Goal: Information Seeking & Learning: Learn about a topic

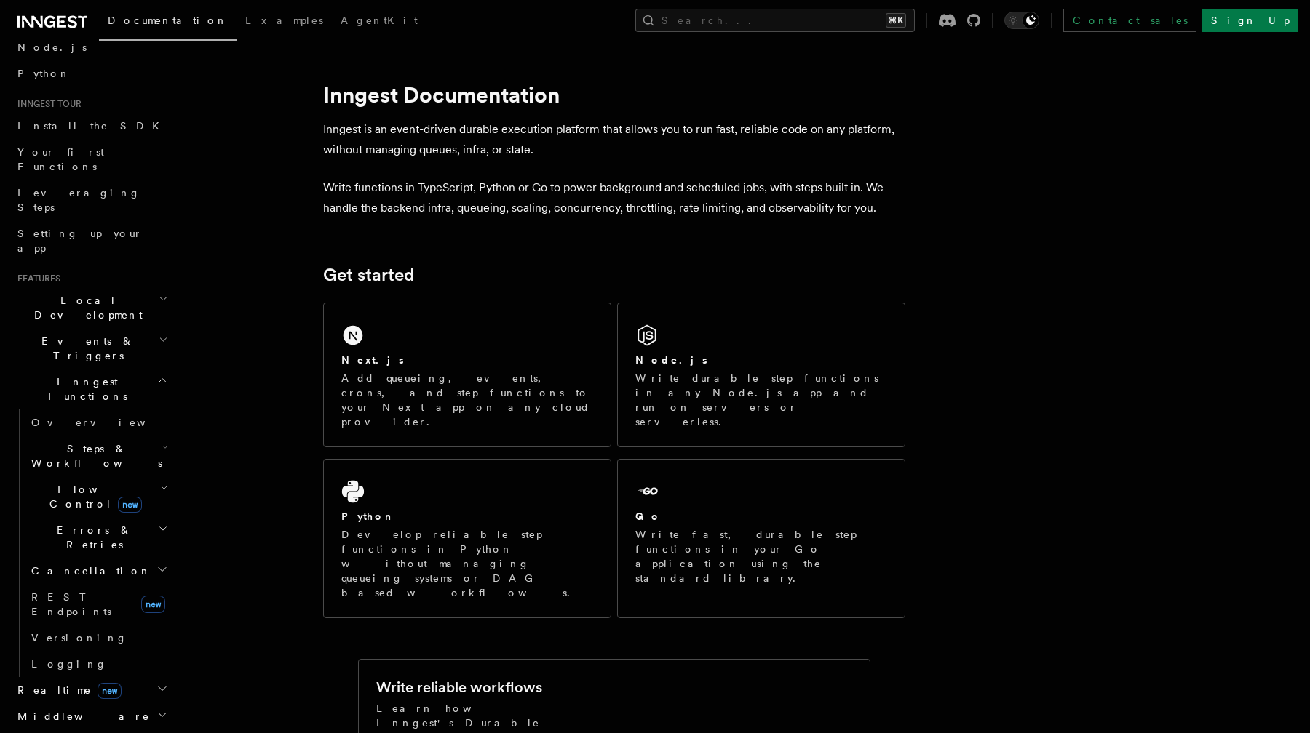
scroll to position [103, 0]
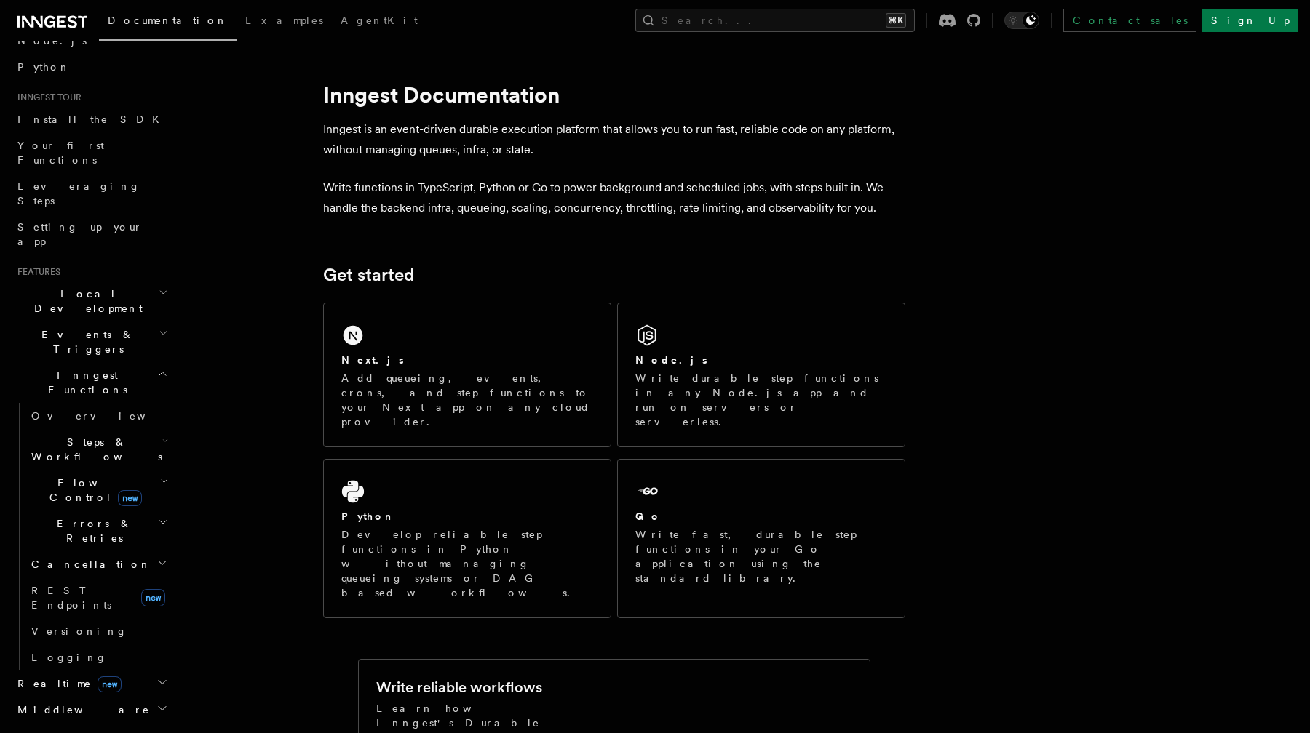
click at [78, 476] on span "Flow Control new" at bounding box center [92, 490] width 135 height 29
click at [67, 435] on span "Steps & Workflows" at bounding box center [93, 449] width 137 height 29
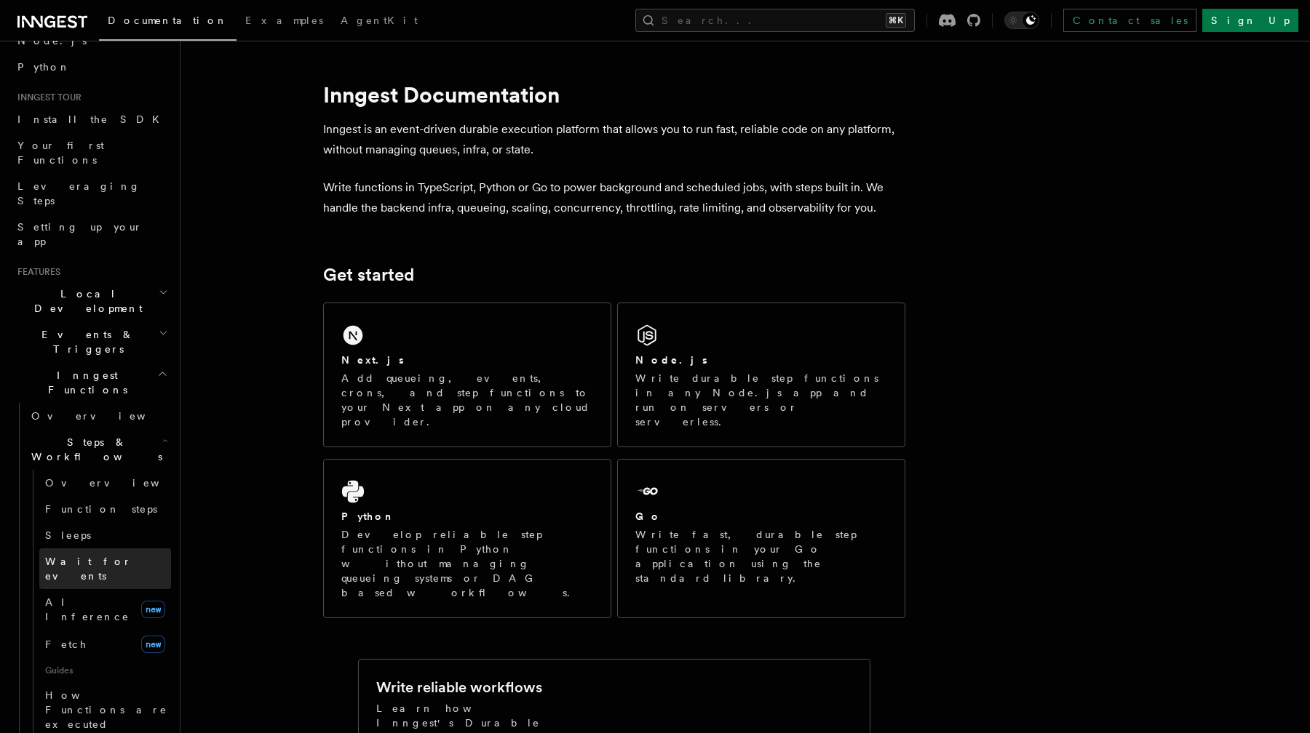
scroll to position [167, 0]
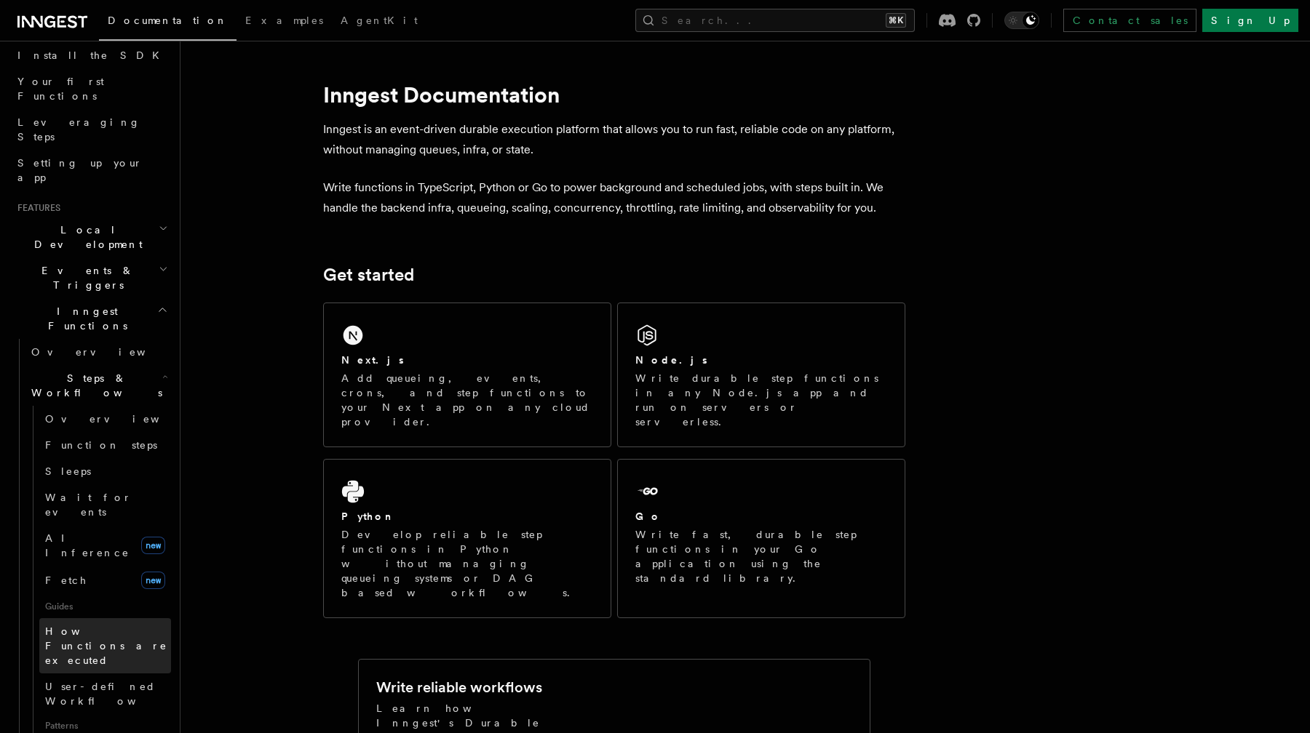
click at [88, 624] on span "How Functions are executed" at bounding box center [108, 646] width 126 height 44
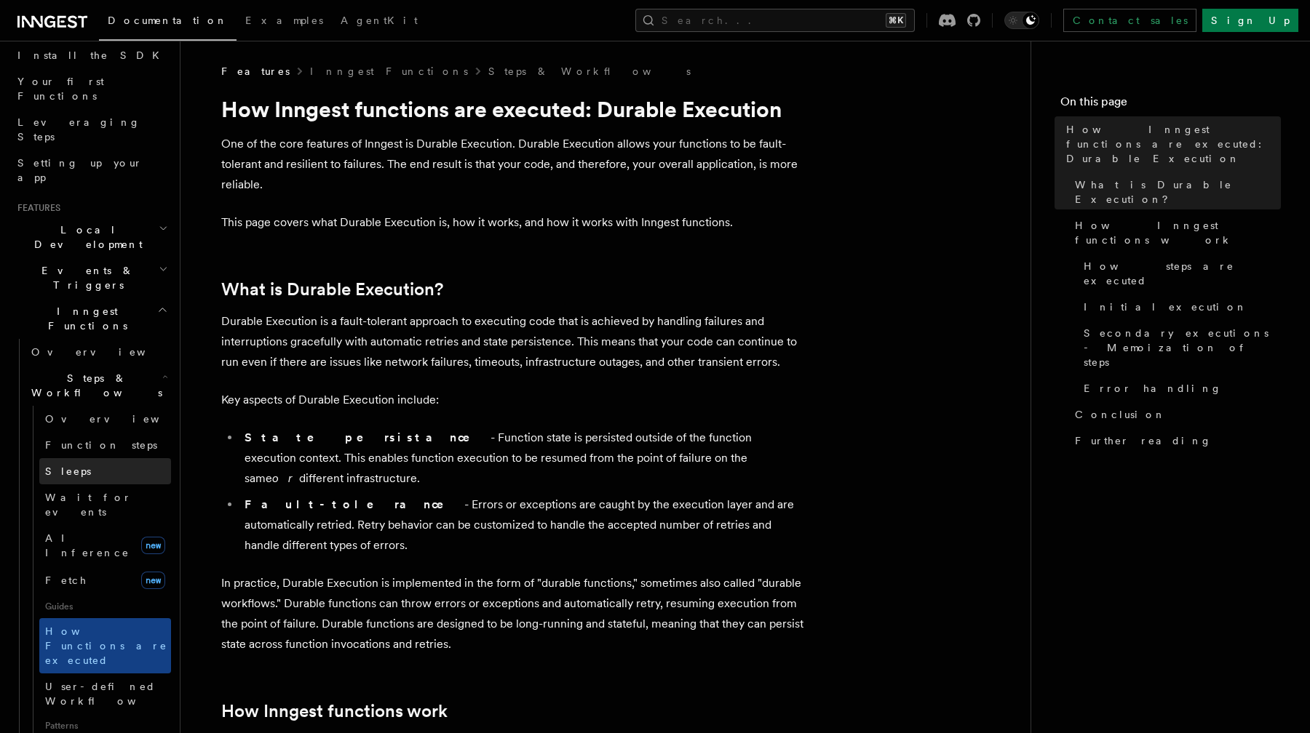
click at [87, 458] on link "Sleeps" at bounding box center [105, 471] width 132 height 26
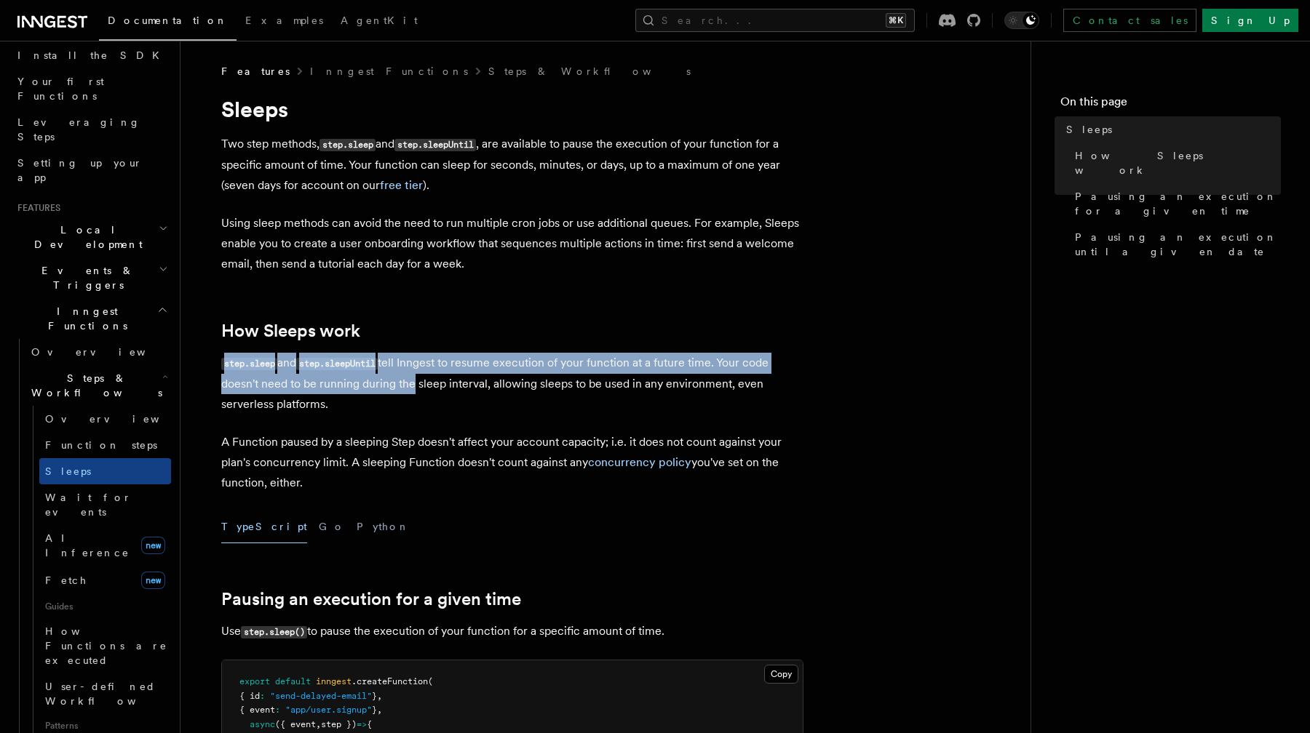
drag, startPoint x: 407, startPoint y: 375, endPoint x: 407, endPoint y: 350, distance: 25.5
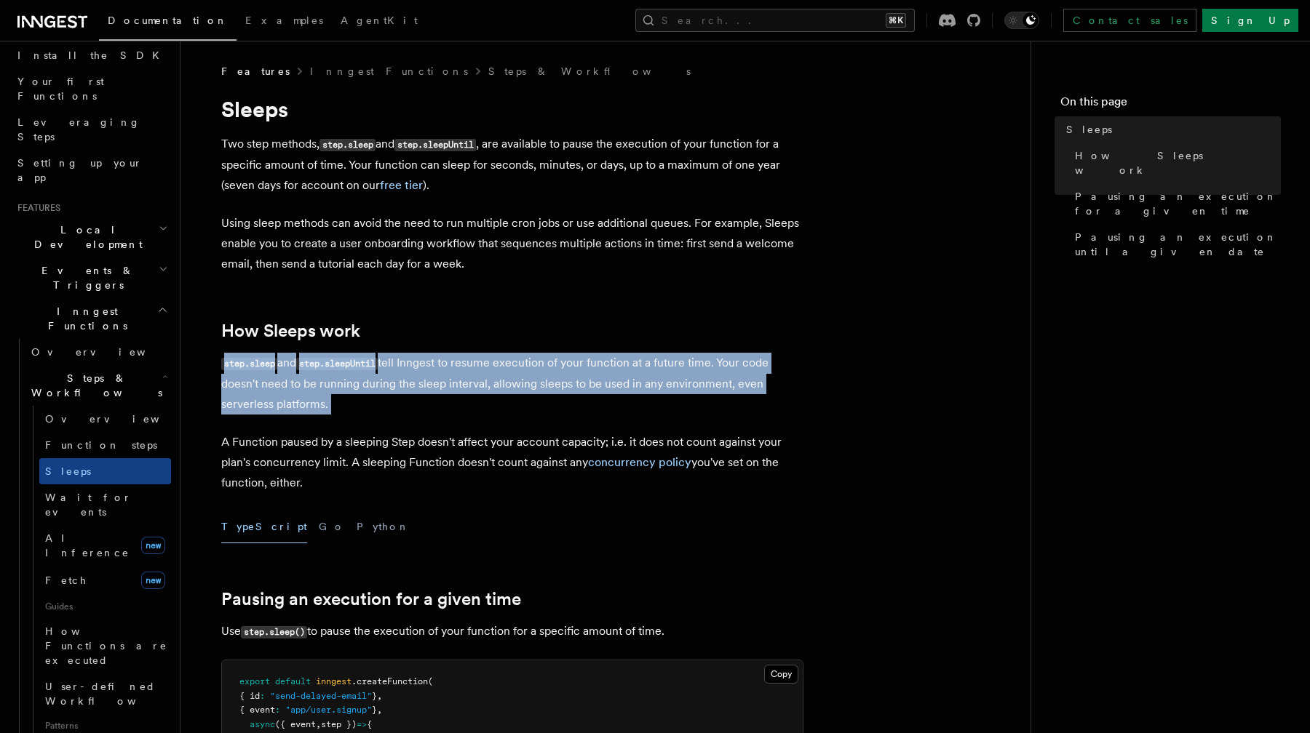
drag, startPoint x: 407, startPoint y: 350, endPoint x: 445, endPoint y: 410, distance: 71.3
click at [445, 410] on p "step.sleep and step.sleepUntil tell Inngest to resume execution of your functio…" at bounding box center [512, 384] width 582 height 62
drag, startPoint x: 445, startPoint y: 410, endPoint x: 411, endPoint y: 359, distance: 60.9
click at [411, 359] on p "step.sleep and step.sleepUntil tell Inngest to resume execution of your functio…" at bounding box center [512, 384] width 582 height 62
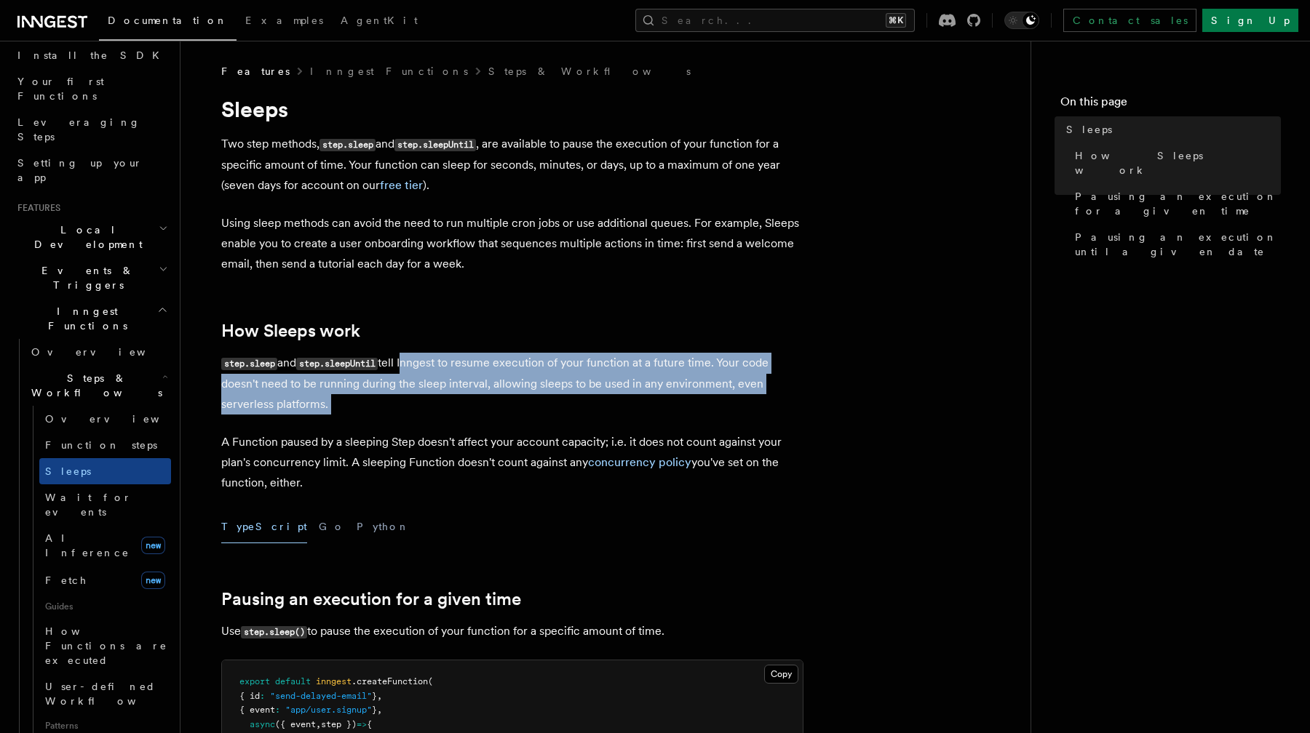
click at [411, 359] on p "step.sleep and step.sleepUntil tell Inngest to resume execution of your functio…" at bounding box center [512, 384] width 582 height 62
drag, startPoint x: 411, startPoint y: 359, endPoint x: 464, endPoint y: 416, distance: 77.2
drag, startPoint x: 464, startPoint y: 416, endPoint x: 428, endPoint y: 350, distance: 75.2
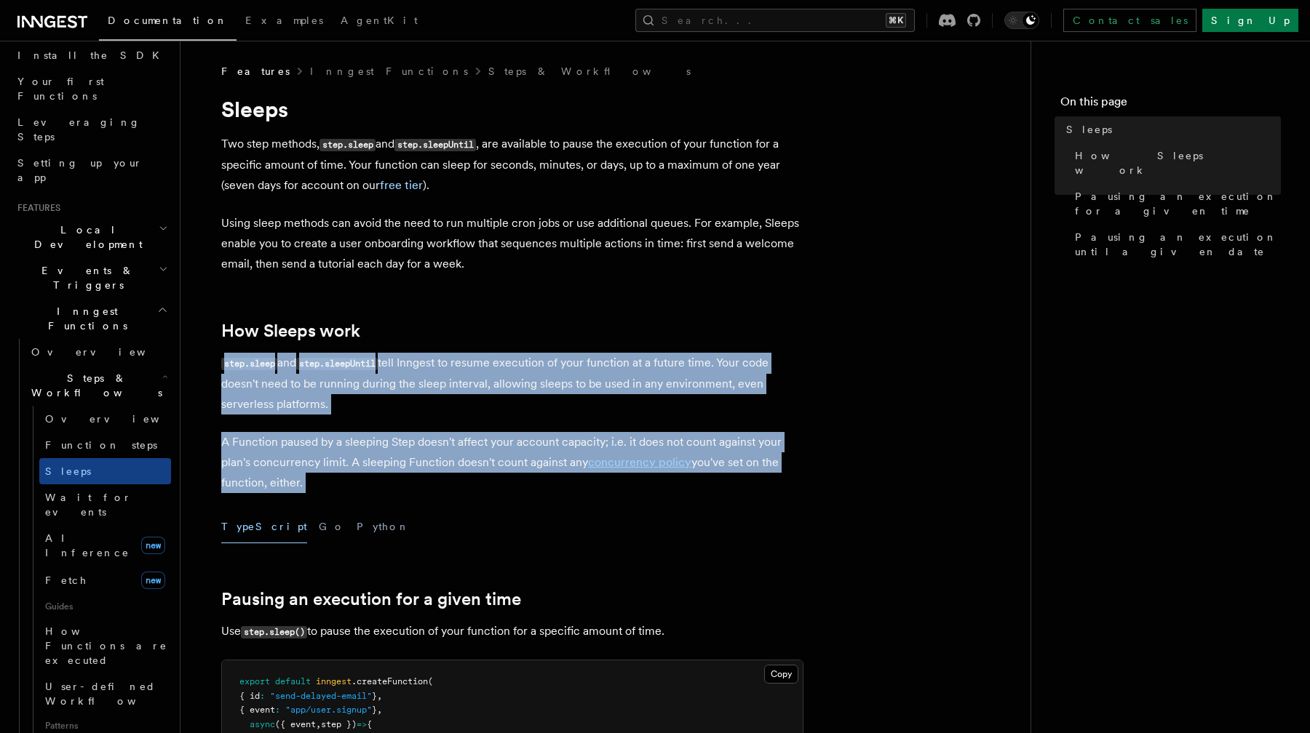
drag, startPoint x: 428, startPoint y: 350, endPoint x: 526, endPoint y: 482, distance: 164.9
click at [526, 482] on p "A Function paused by a sleeping Step doesn't affect your account capacity; i.e.…" at bounding box center [512, 462] width 582 height 61
drag, startPoint x: 526, startPoint y: 482, endPoint x: 457, endPoint y: 354, distance: 145.5
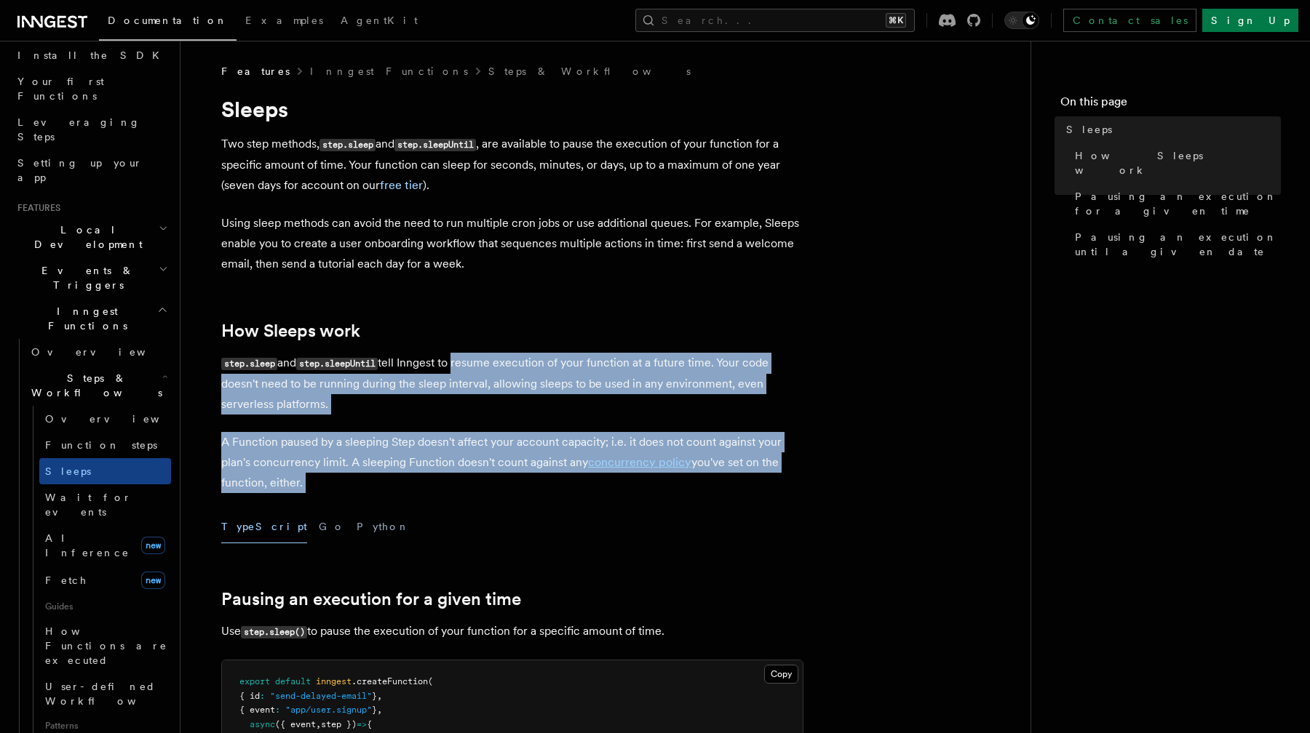
click at [457, 354] on p "step.sleep and step.sleepUntil tell Inngest to resume execution of your functio…" at bounding box center [512, 384] width 582 height 62
drag, startPoint x: 457, startPoint y: 354, endPoint x: 569, endPoint y: 502, distance: 185.4
drag, startPoint x: 530, startPoint y: 489, endPoint x: 479, endPoint y: 327, distance: 170.3
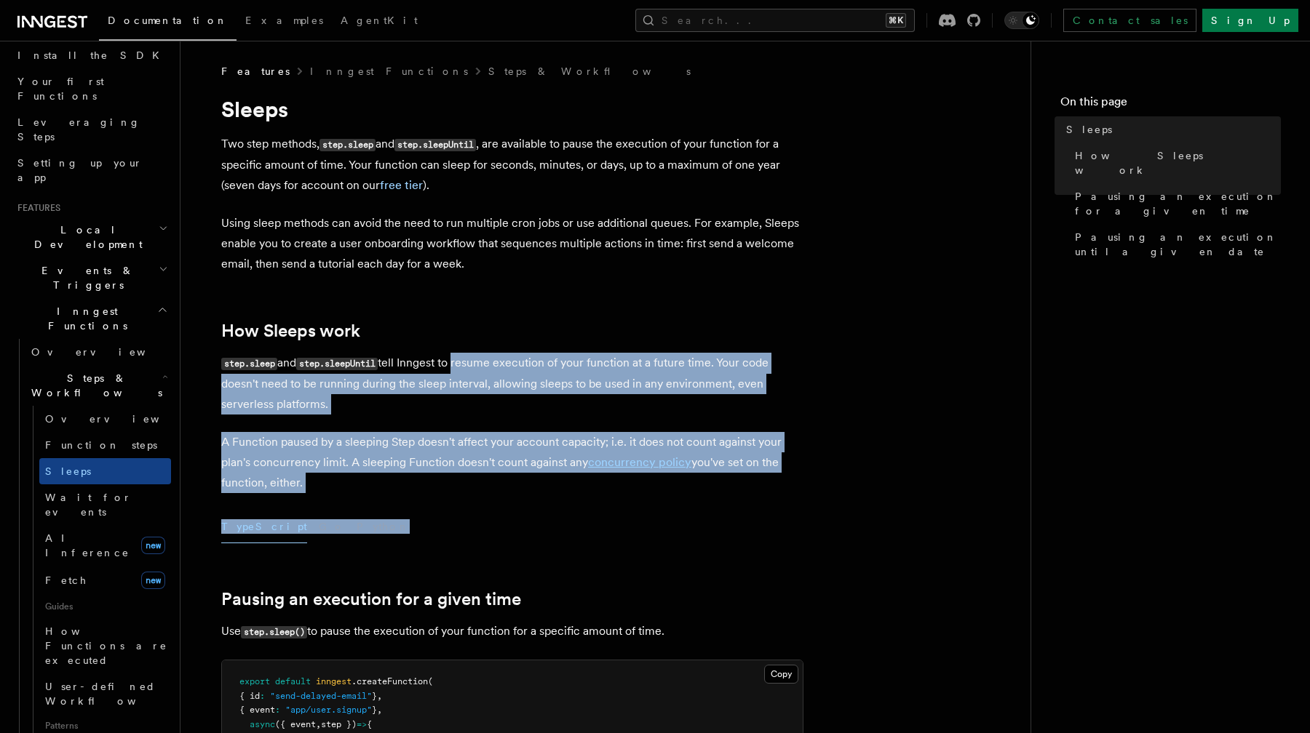
click at [479, 327] on h2 "How Sleeps work" at bounding box center [512, 331] width 582 height 20
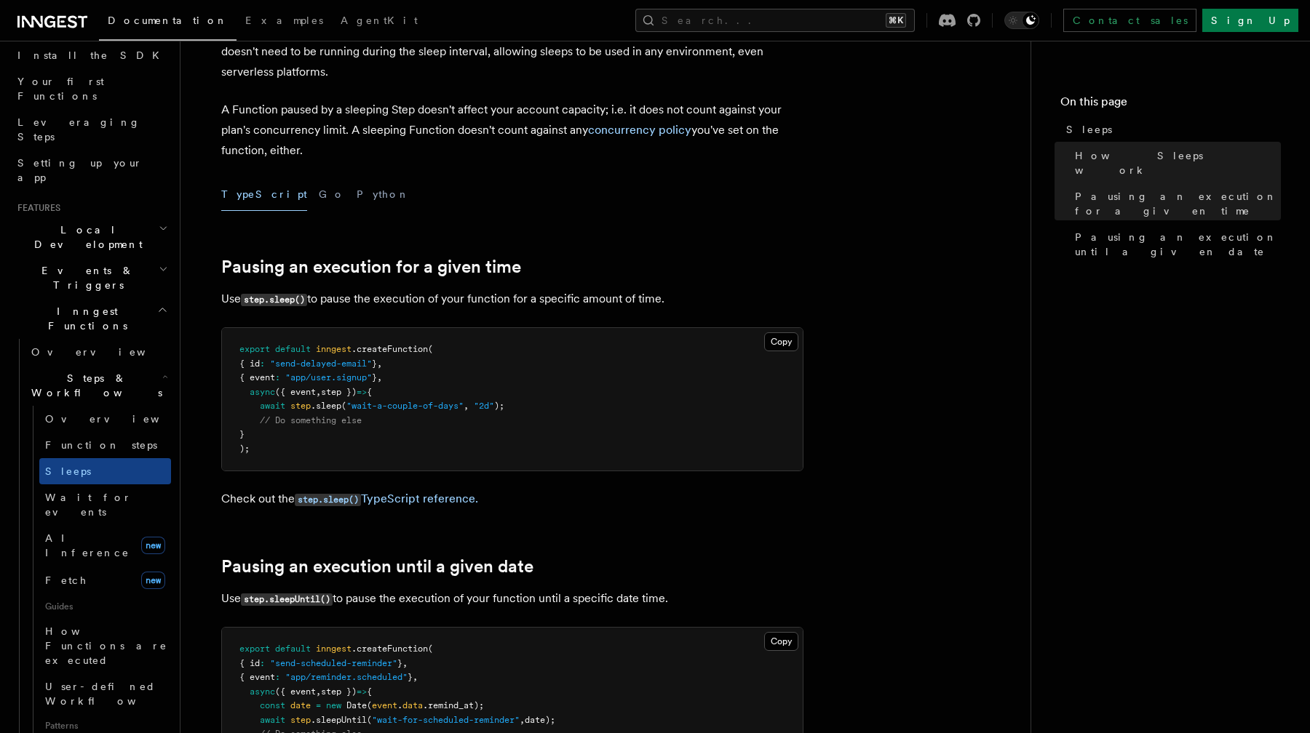
scroll to position [334, 0]
click at [384, 353] on span ".createFunction" at bounding box center [389, 348] width 76 height 10
click at [418, 391] on pre "export default inngest .createFunction ( { id : "send-delayed-email" } , { even…" at bounding box center [512, 398] width 581 height 143
drag, startPoint x: 485, startPoint y: 395, endPoint x: 526, endPoint y: 408, distance: 43.5
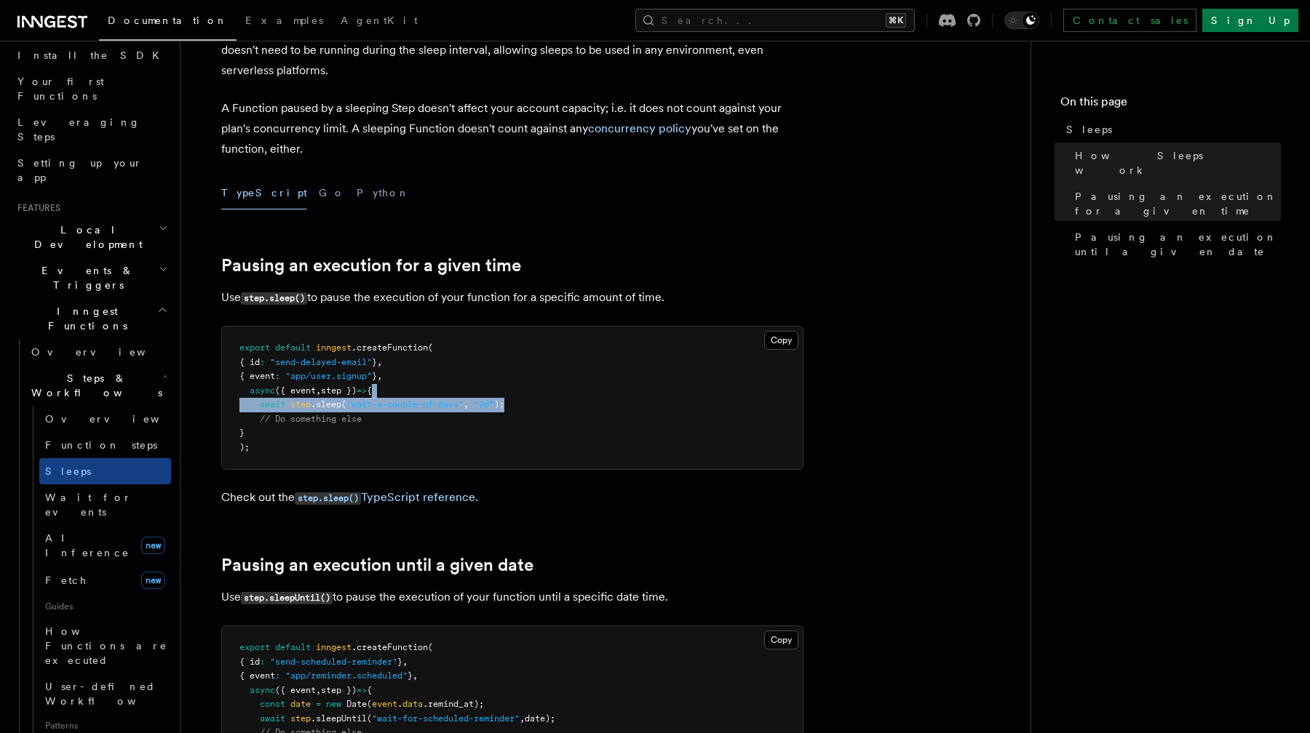
click at [526, 408] on pre "export default inngest .createFunction ( { id : "send-delayed-email" } , { even…" at bounding box center [512, 398] width 581 height 143
drag, startPoint x: 526, startPoint y: 408, endPoint x: 511, endPoint y: 392, distance: 22.1
click at [511, 392] on pre "export default inngest .createFunction ( { id : "send-delayed-email" } , { even…" at bounding box center [512, 398] width 581 height 143
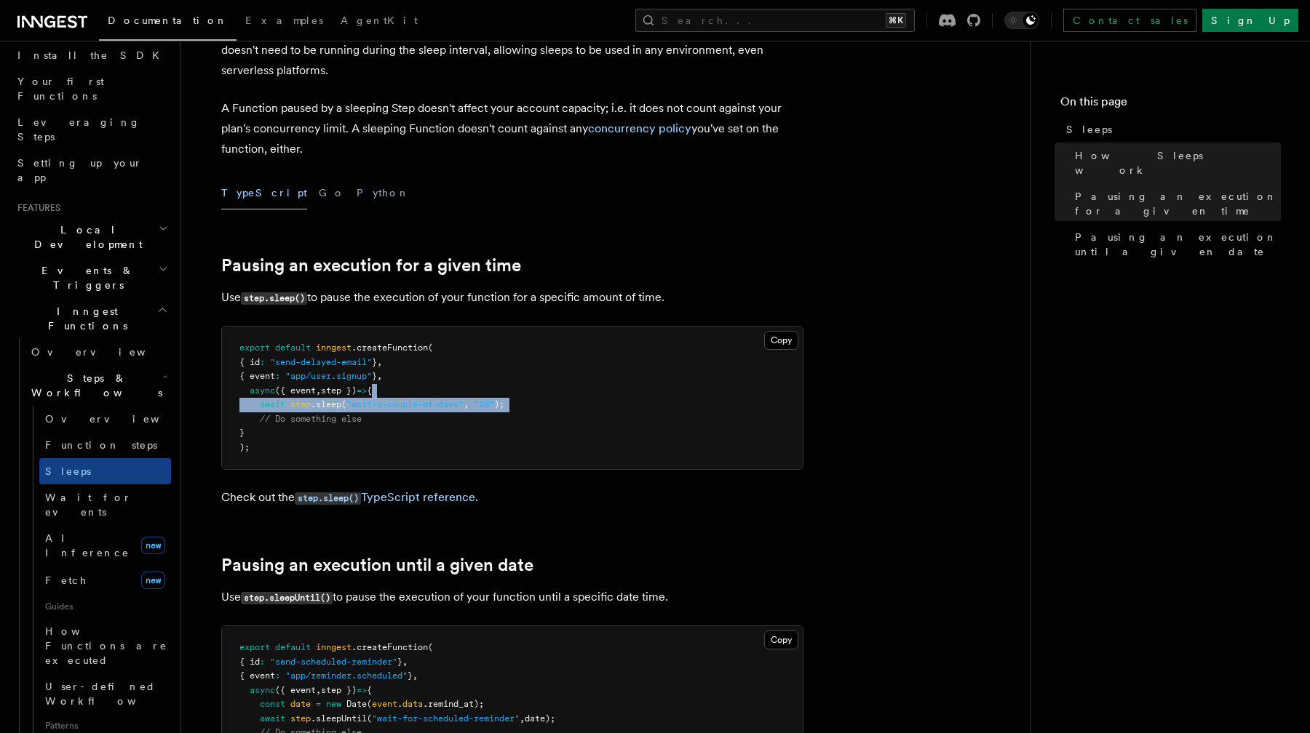
drag, startPoint x: 511, startPoint y: 392, endPoint x: 530, endPoint y: 407, distance: 23.9
click at [530, 407] on pre "export default inngest .createFunction ( { id : "send-delayed-email" } , { even…" at bounding box center [512, 398] width 581 height 143
drag, startPoint x: 530, startPoint y: 407, endPoint x: 520, endPoint y: 395, distance: 15.5
click at [520, 395] on pre "export default inngest .createFunction ( { id : "send-delayed-email" } , { even…" at bounding box center [512, 398] width 581 height 143
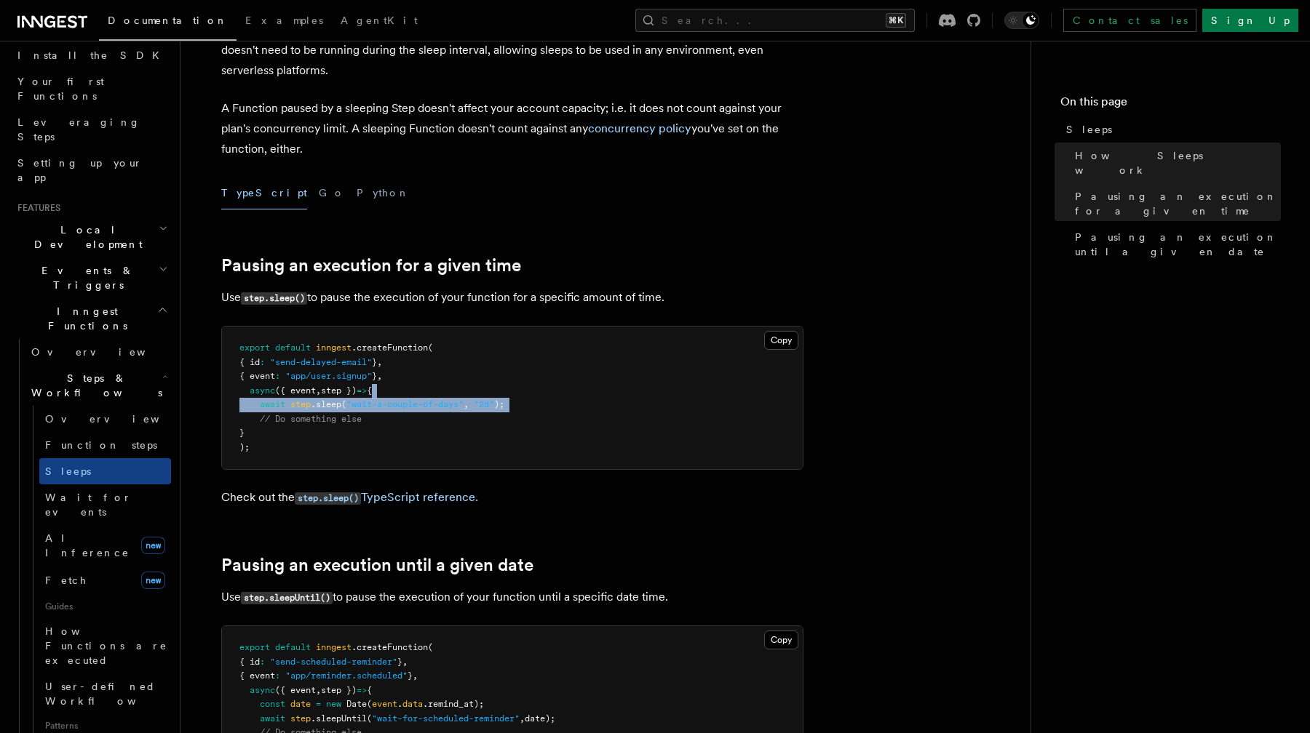
click at [520, 395] on pre "export default inngest .createFunction ( { id : "send-delayed-email" } , { even…" at bounding box center [512, 398] width 581 height 143
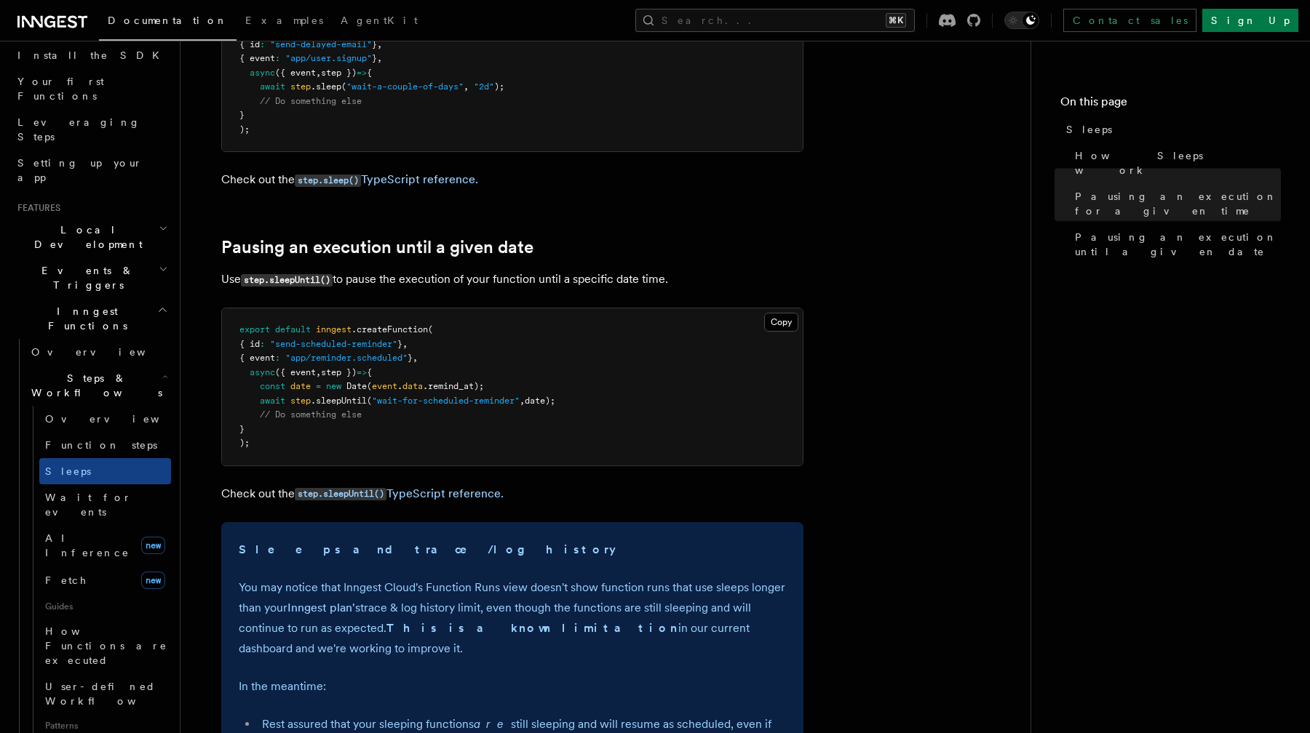
scroll to position [656, 0]
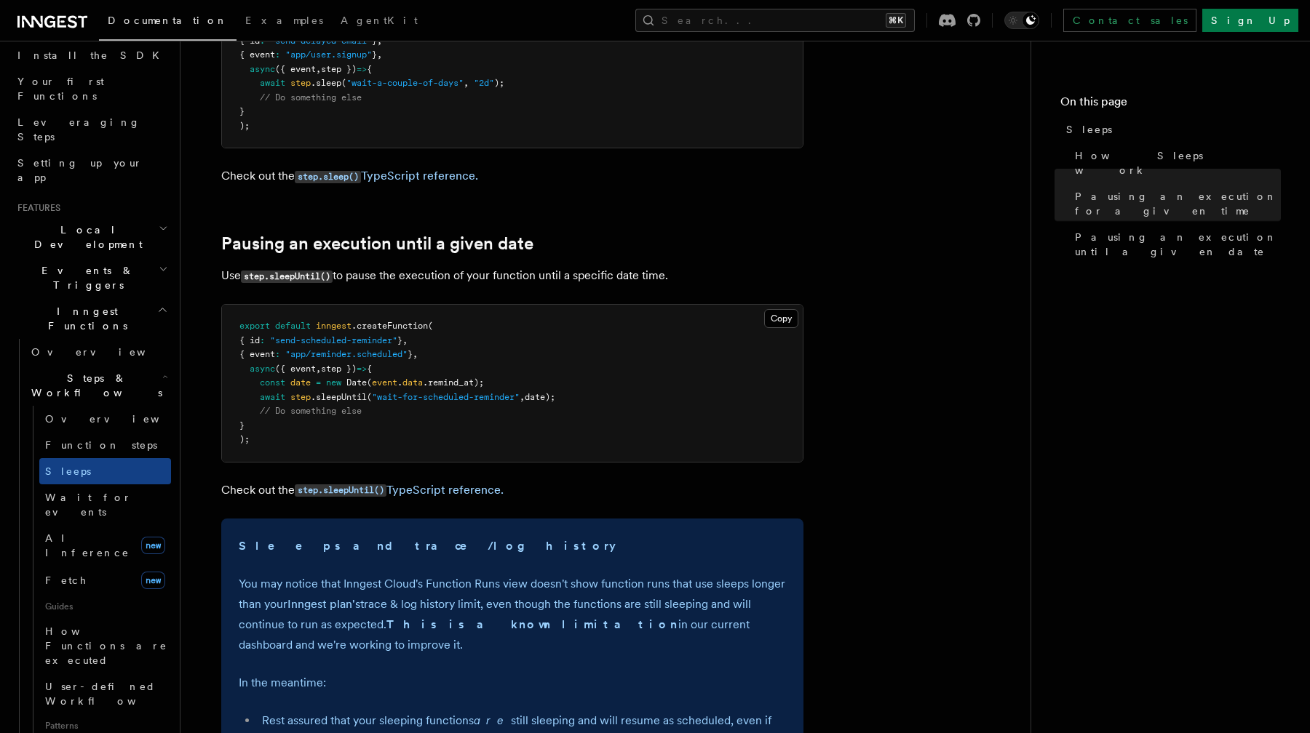
click at [479, 400] on span ""wait-for-scheduled-reminder"" at bounding box center [446, 397] width 148 height 10
click at [544, 401] on span "date);" at bounding box center [540, 397] width 31 height 10
click at [579, 402] on pre "export default inngest .createFunction ( { id : "send-scheduled-reminder" } , {…" at bounding box center [512, 383] width 581 height 157
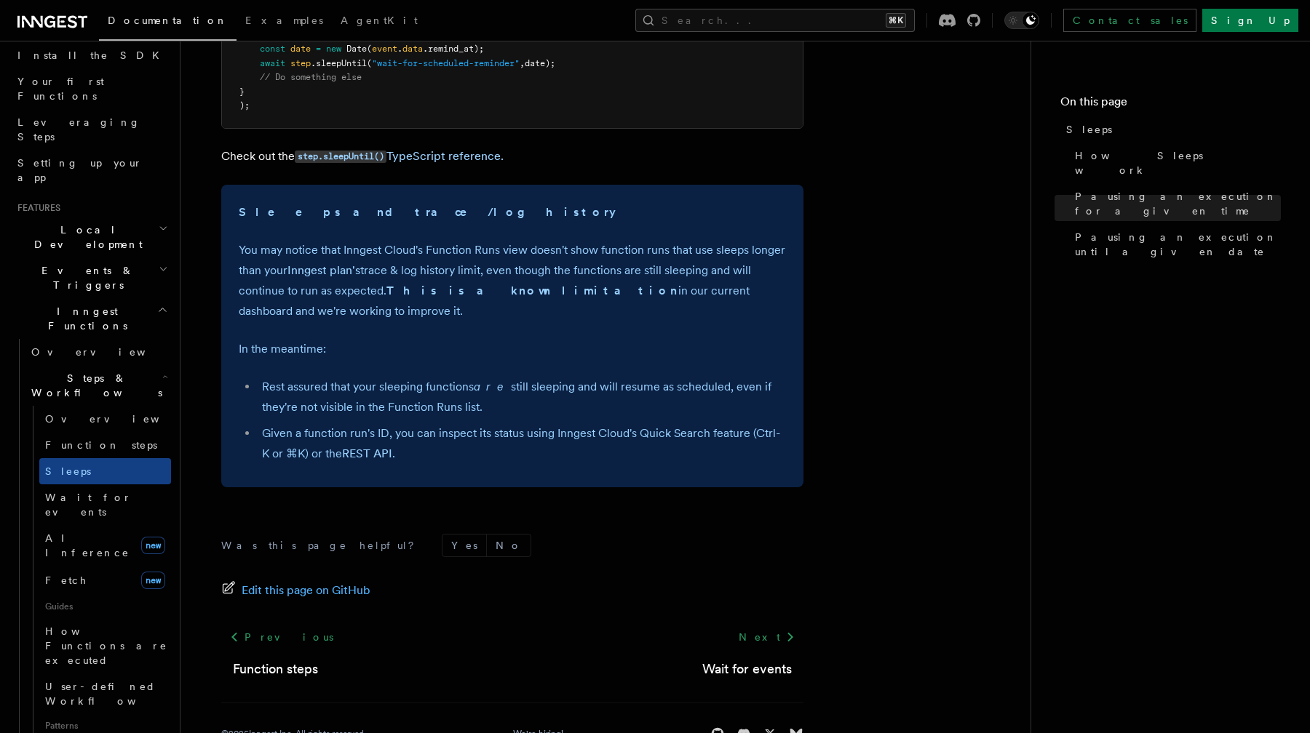
scroll to position [1007, 0]
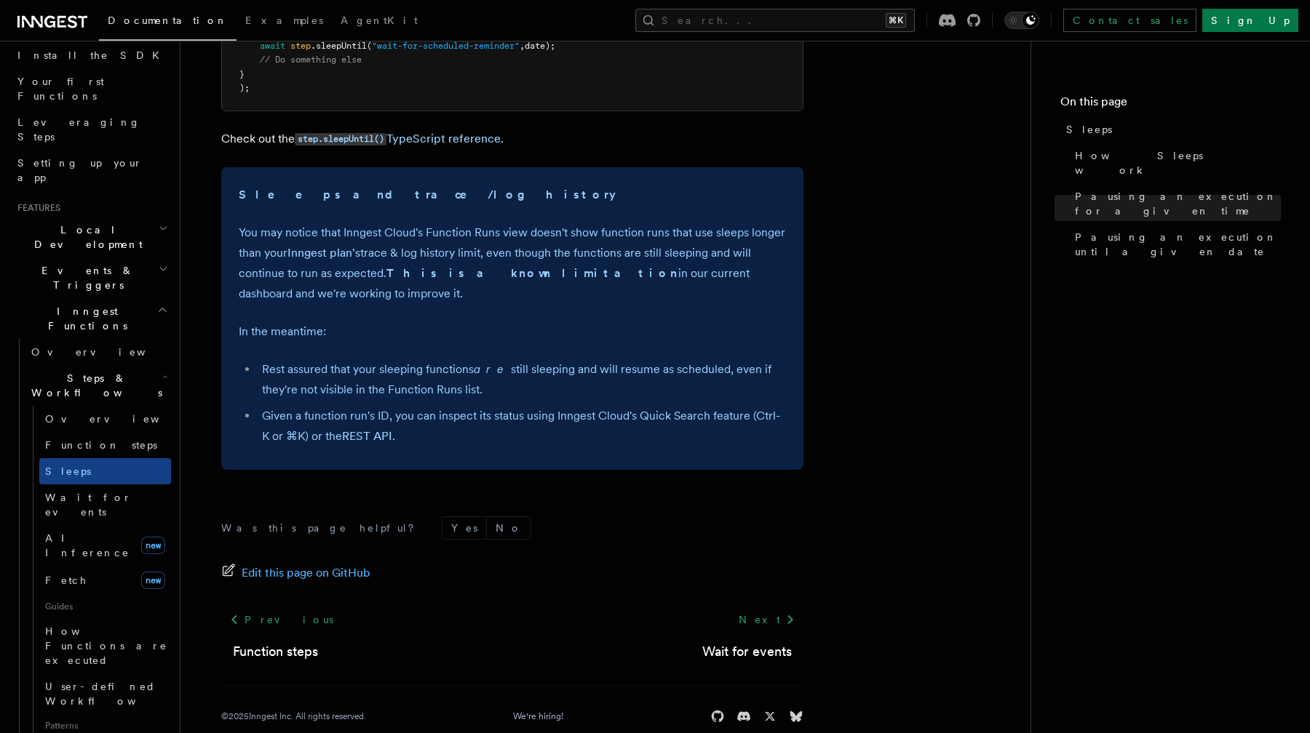
click at [101, 439] on span "Function steps" at bounding box center [101, 445] width 112 height 12
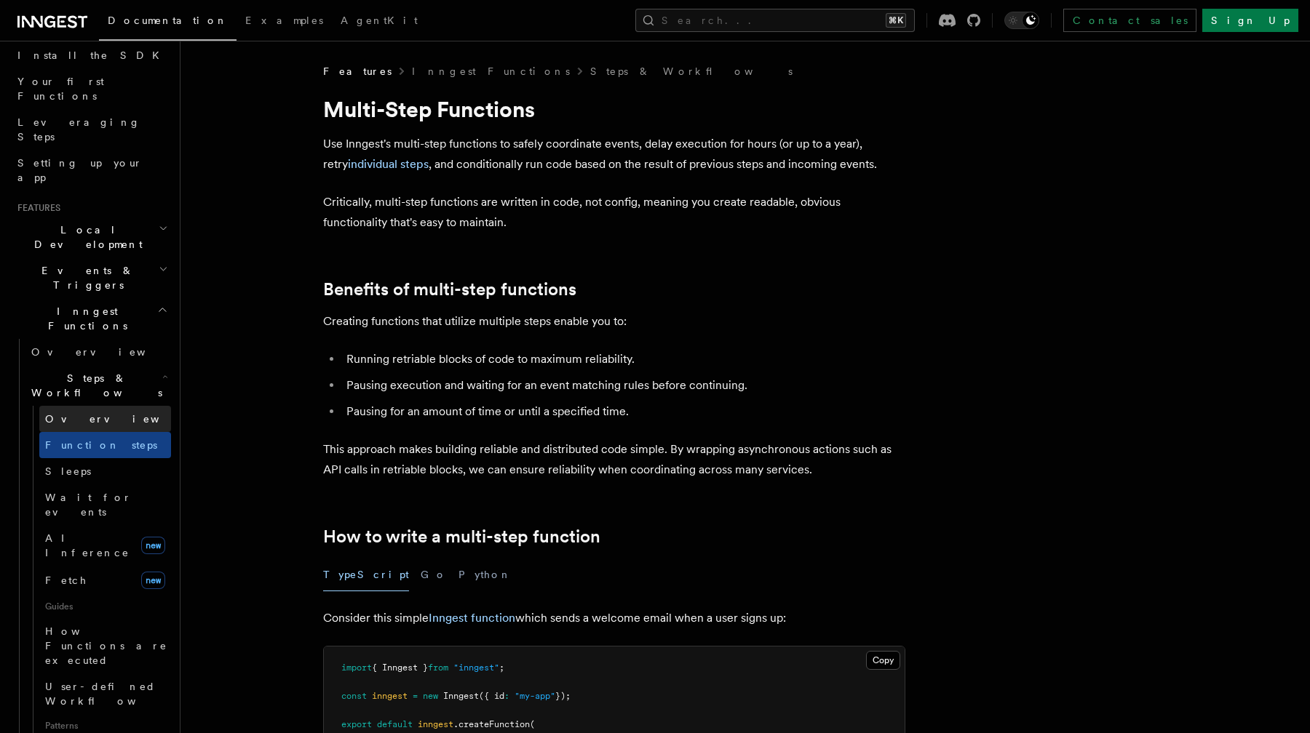
click at [88, 412] on span "Overview" at bounding box center [120, 419] width 150 height 15
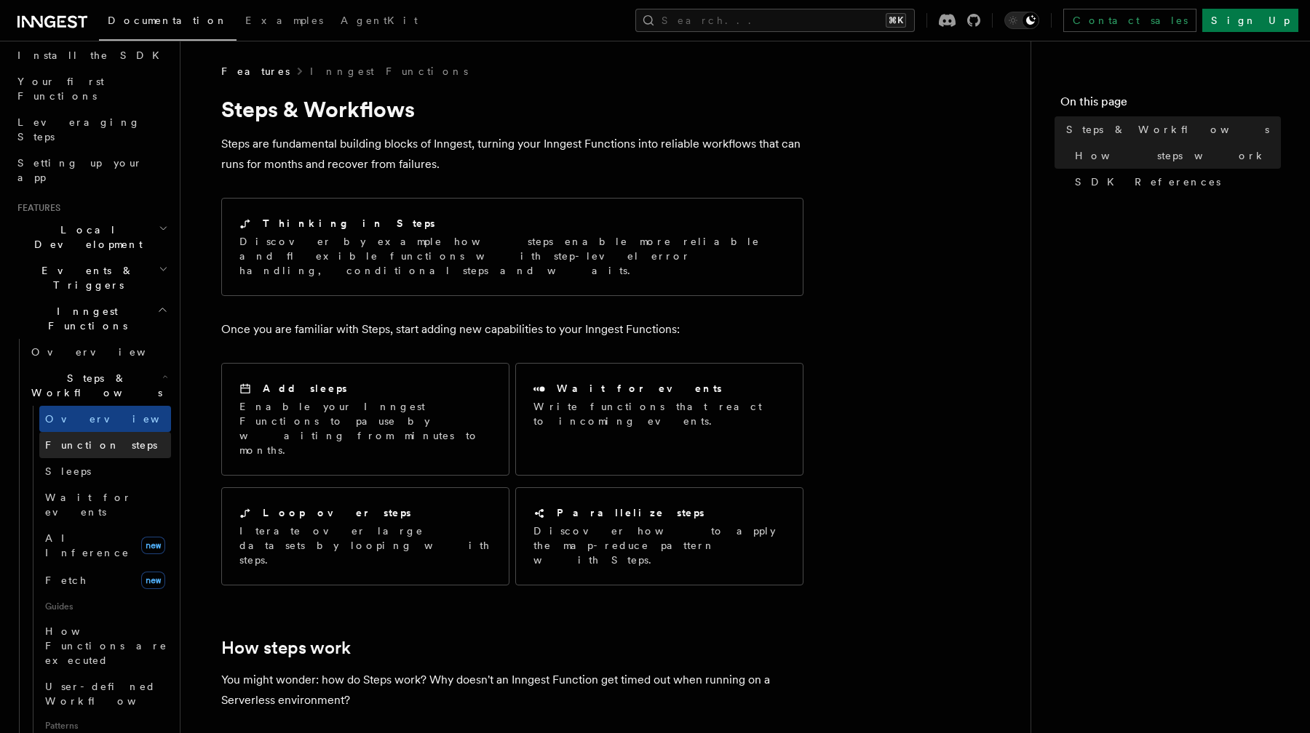
click at [94, 432] on link "Function steps" at bounding box center [105, 445] width 132 height 26
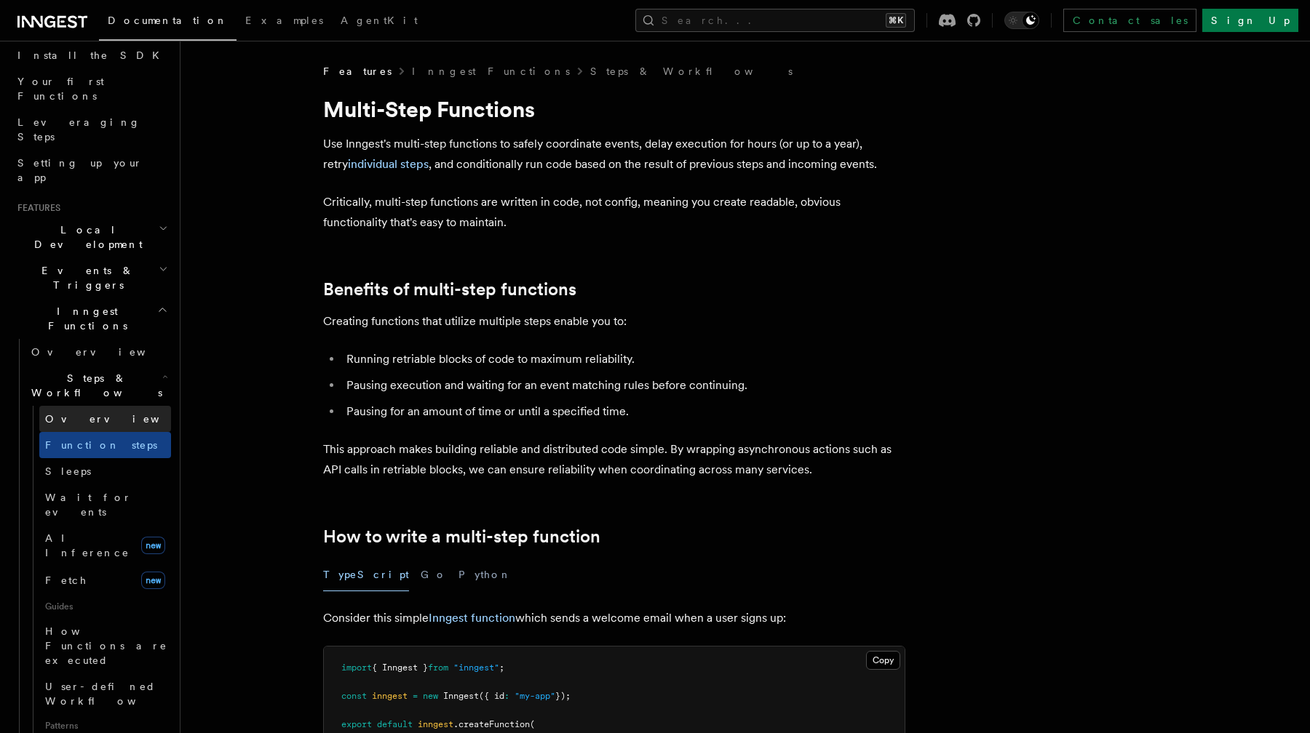
click at [90, 406] on link "Overview" at bounding box center [105, 419] width 132 height 26
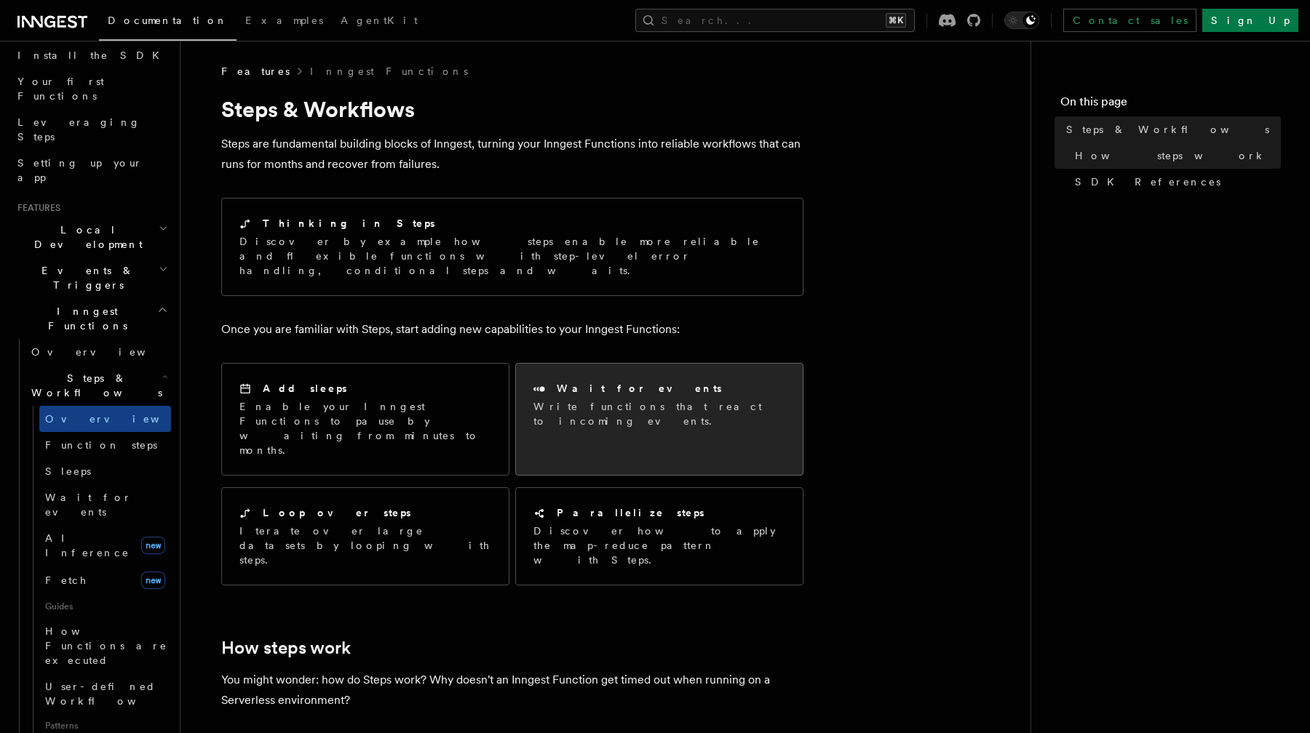
click at [577, 418] on link "Wait for events Write functions that react to incoming events." at bounding box center [659, 419] width 288 height 113
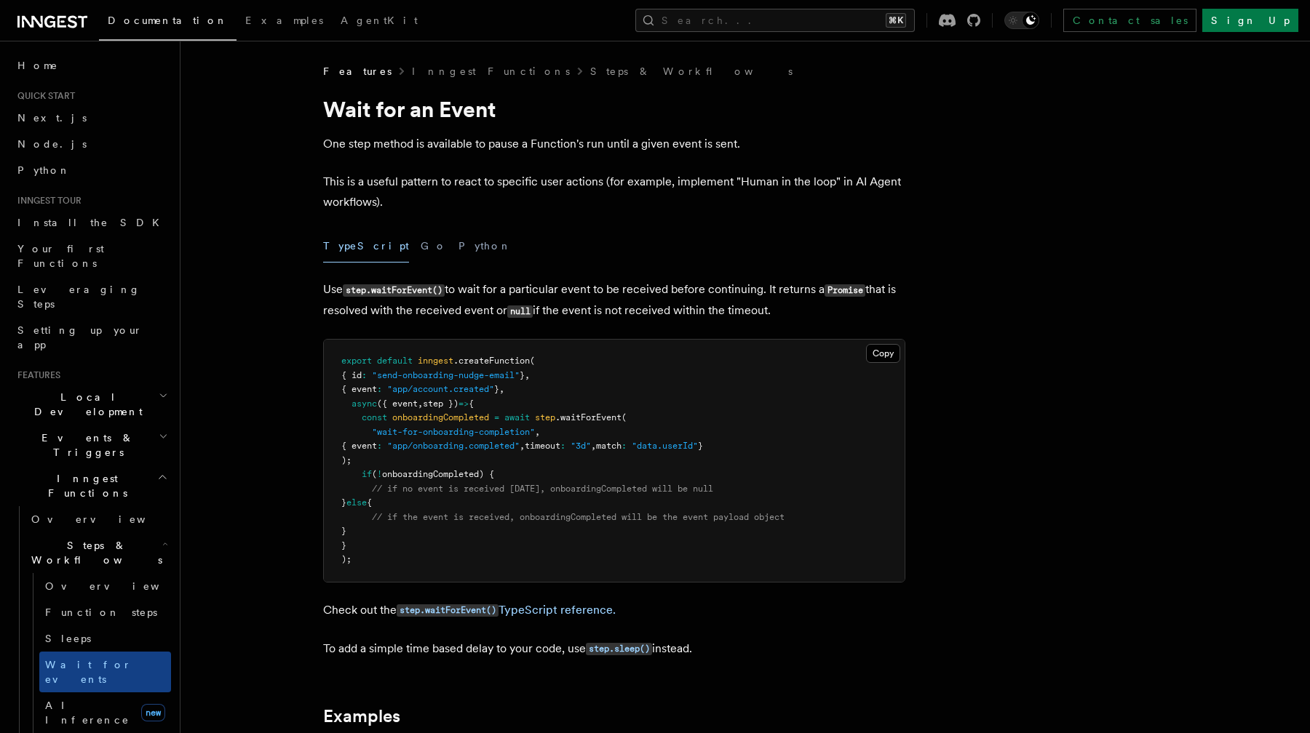
click at [451, 432] on span ""wait-for-onboarding-completion"" at bounding box center [453, 432] width 163 height 10
click at [576, 498] on pre "export default inngest .createFunction ( { id : "send-onboarding-nudge-email" }…" at bounding box center [614, 461] width 581 height 242
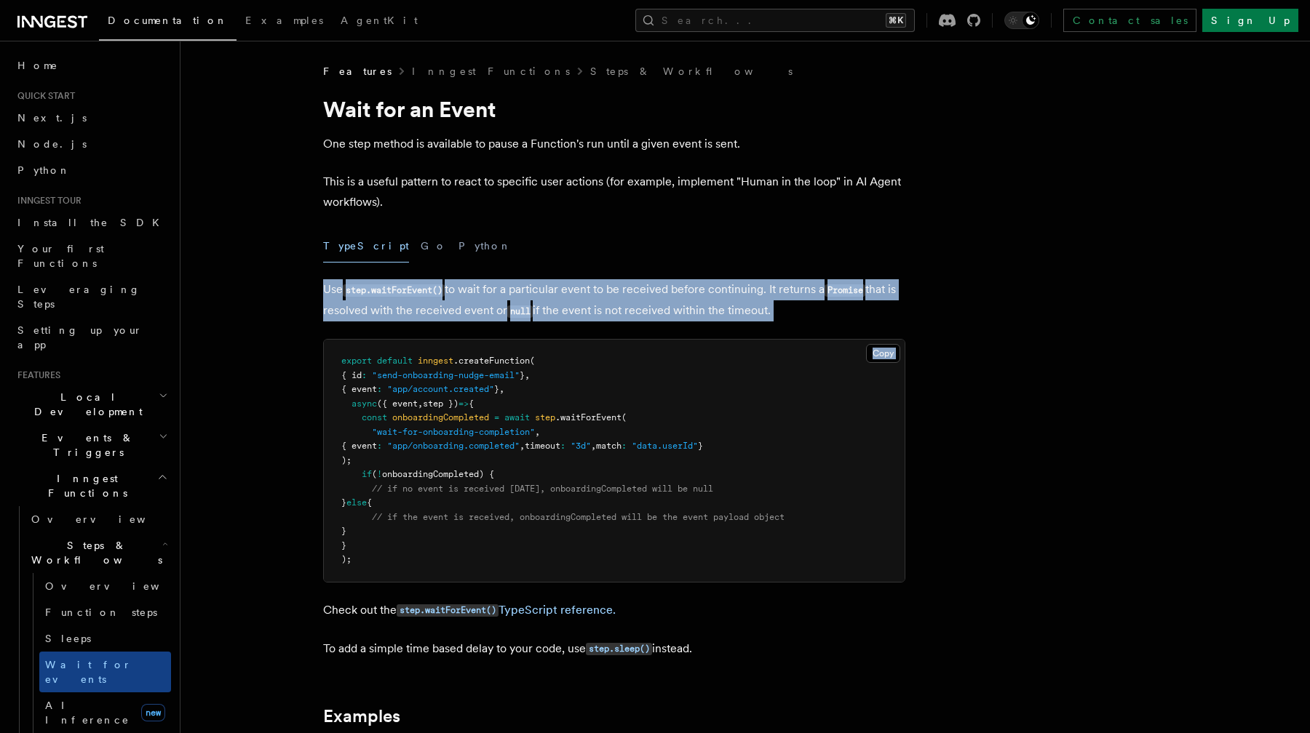
drag, startPoint x: 560, startPoint y: 323, endPoint x: 540, endPoint y: 272, distance: 54.9
drag, startPoint x: 540, startPoint y: 272, endPoint x: 792, endPoint y: 310, distance: 255.3
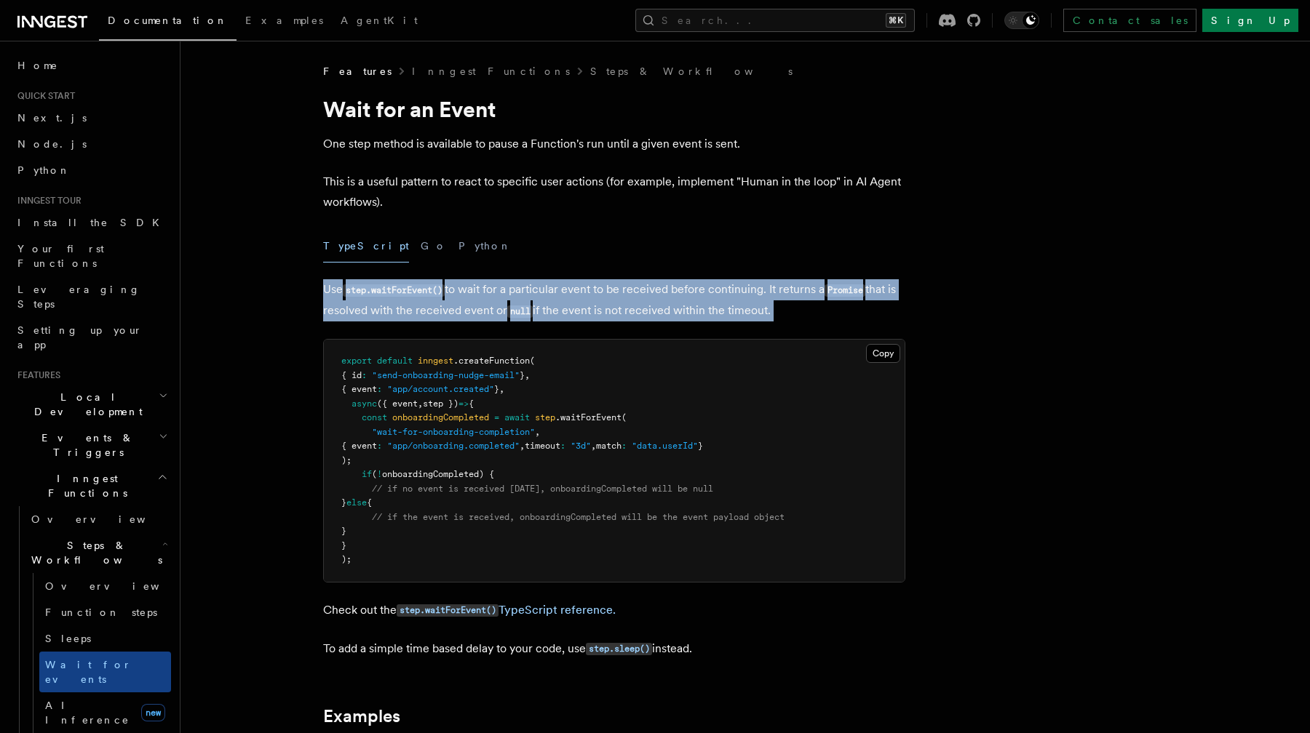
click at [792, 310] on p "Use step.waitForEvent() to wait for a particular event to be received before co…" at bounding box center [614, 300] width 582 height 42
drag, startPoint x: 792, startPoint y: 310, endPoint x: 740, endPoint y: 265, distance: 69.1
drag, startPoint x: 740, startPoint y: 265, endPoint x: 816, endPoint y: 307, distance: 87.3
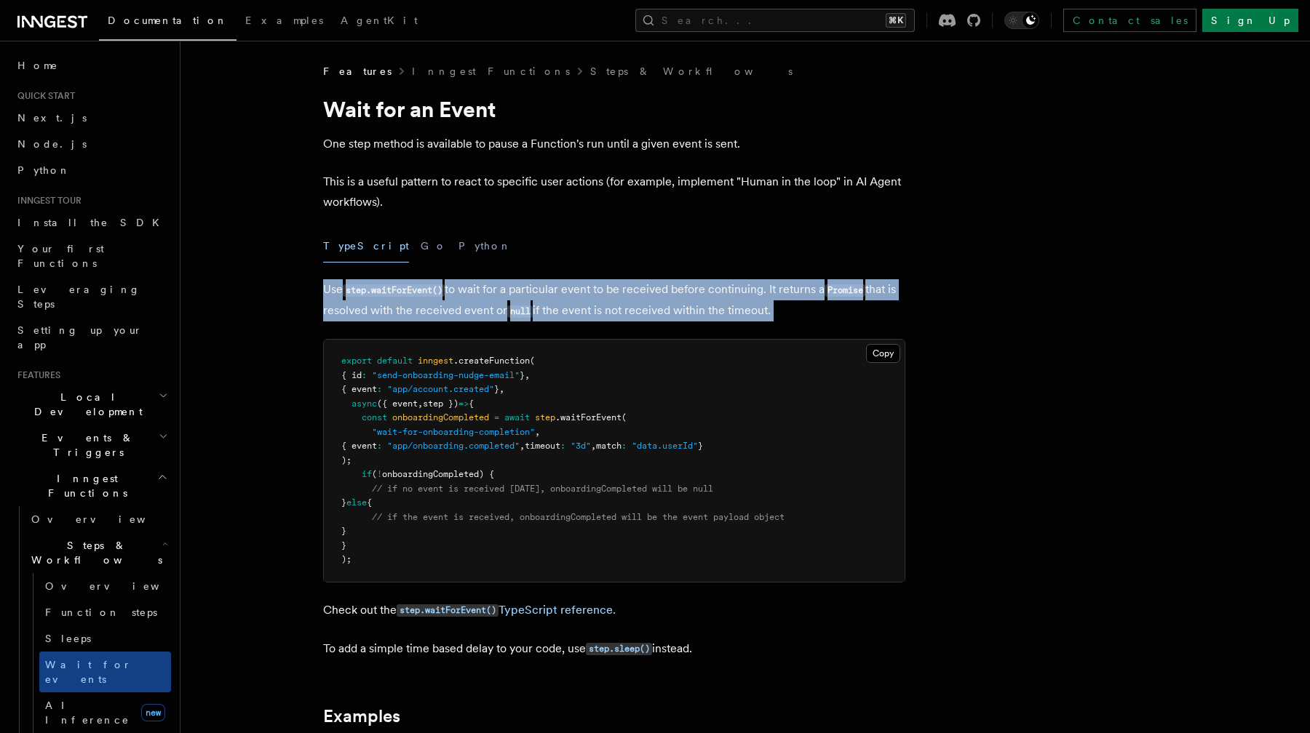
click at [816, 307] on p "Use step.waitForEvent() to wait for a particular event to be received before co…" at bounding box center [614, 300] width 582 height 42
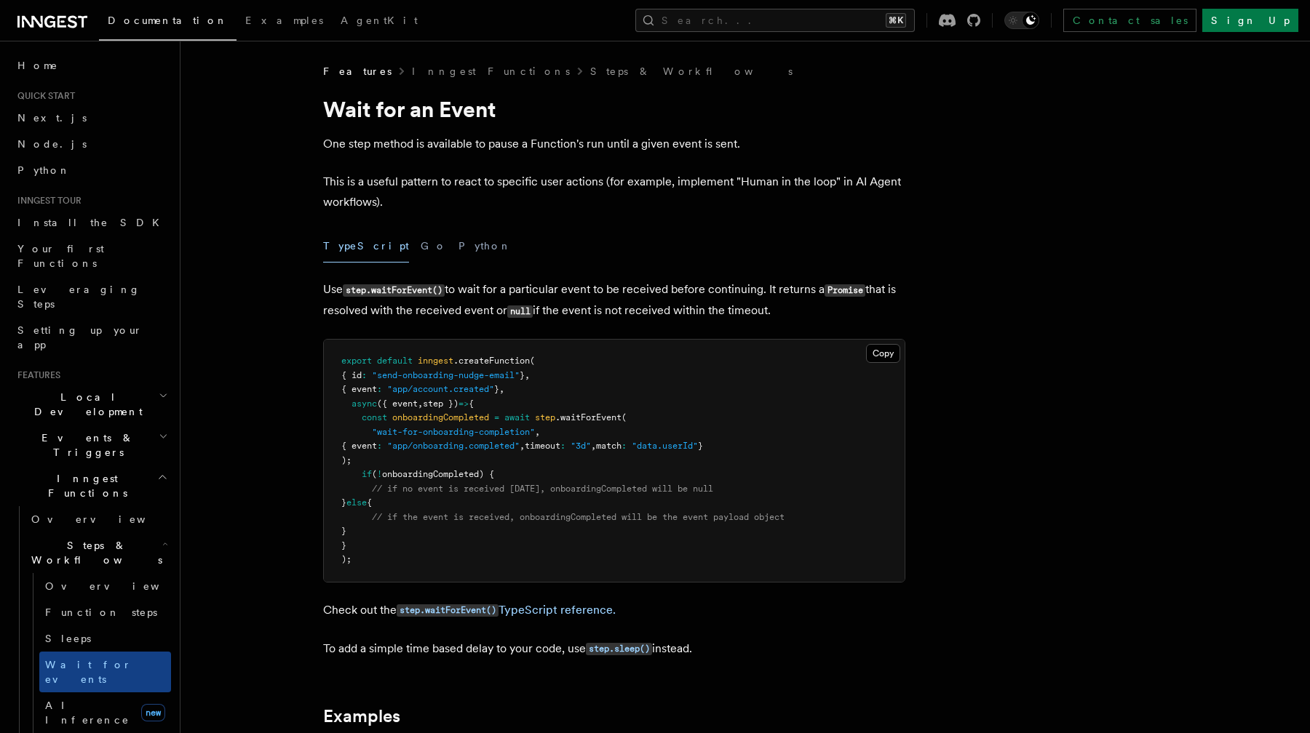
drag, startPoint x: 717, startPoint y: 279, endPoint x: 795, endPoint y: 313, distance: 85.0
click at [795, 313] on p "Use step.waitForEvent() to wait for a particular event to be received before co…" at bounding box center [614, 300] width 582 height 42
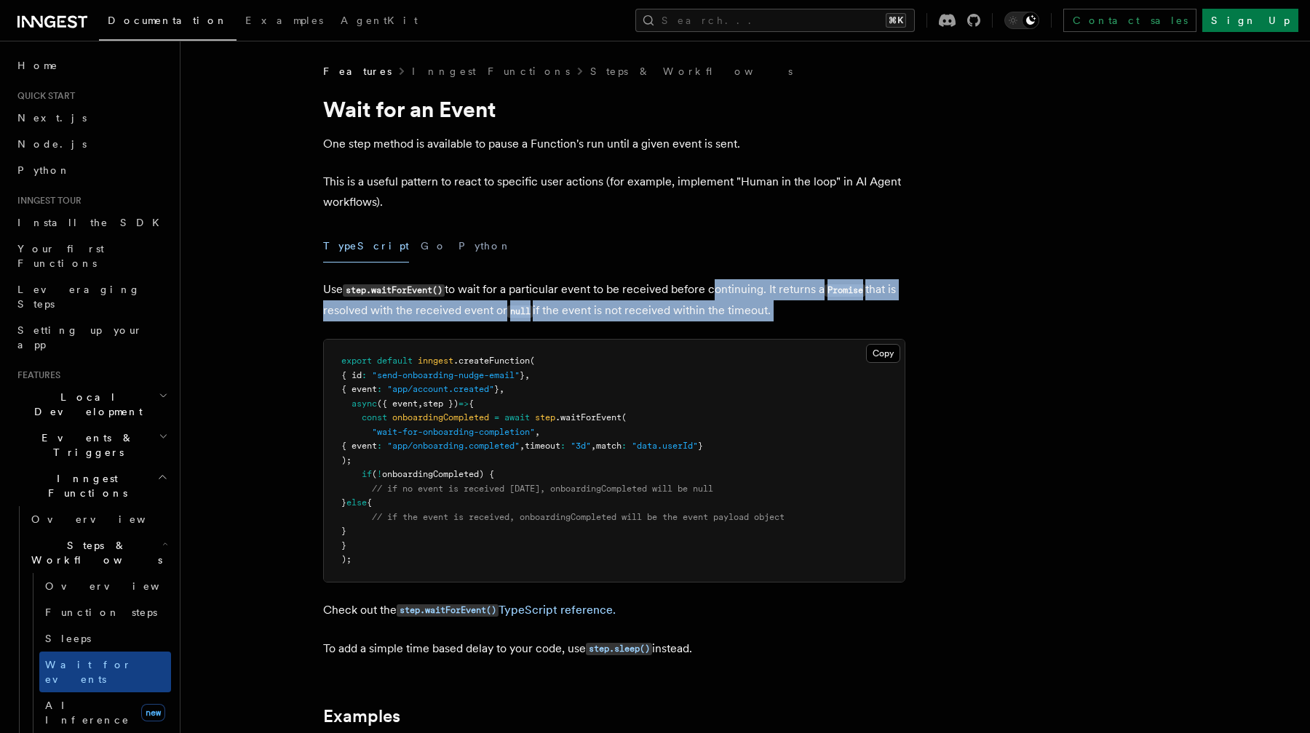
drag, startPoint x: 795, startPoint y: 313, endPoint x: 761, endPoint y: 285, distance: 43.4
click at [761, 285] on p "Use step.waitForEvent() to wait for a particular event to be received before co…" at bounding box center [614, 300] width 582 height 42
drag, startPoint x: 761, startPoint y: 285, endPoint x: 798, endPoint y: 317, distance: 49.0
click at [798, 317] on p "Use step.waitForEvent() to wait for a particular event to be received before co…" at bounding box center [614, 300] width 582 height 42
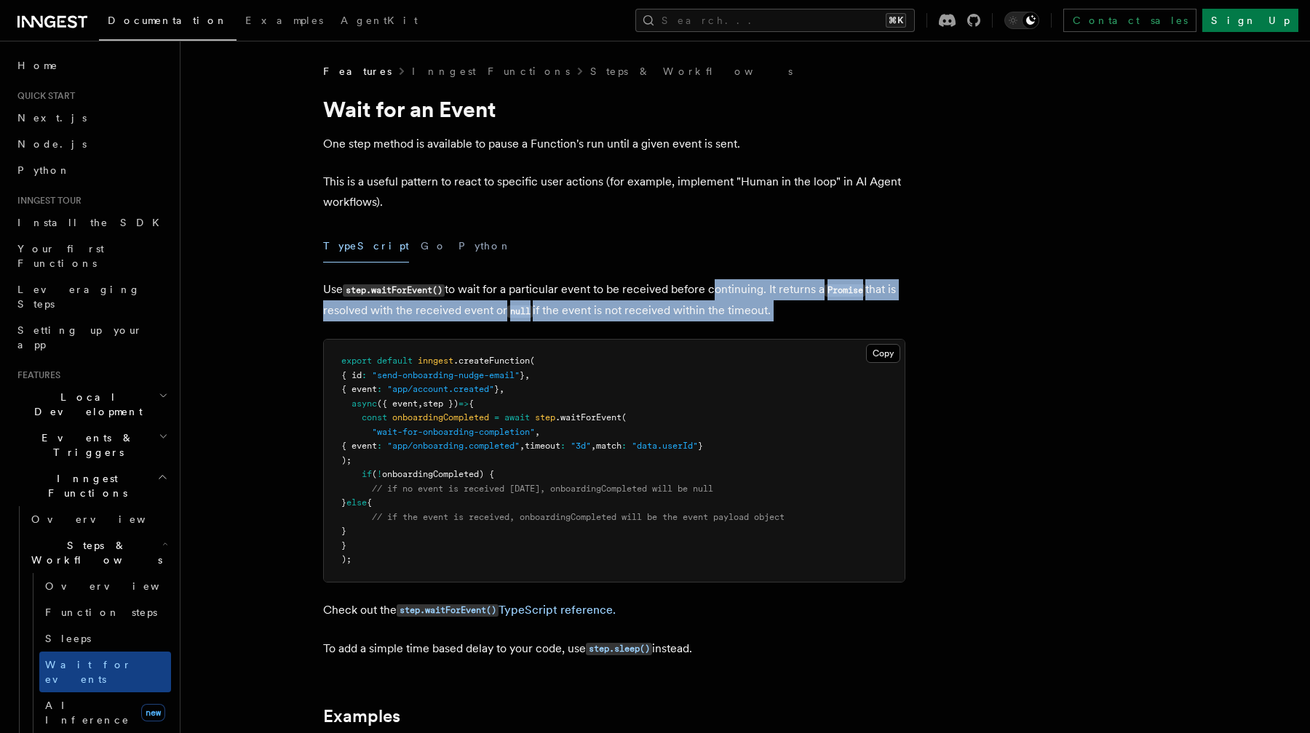
click at [798, 317] on p "Use step.waitForEvent() to wait for a particular event to be received before co…" at bounding box center [614, 300] width 582 height 42
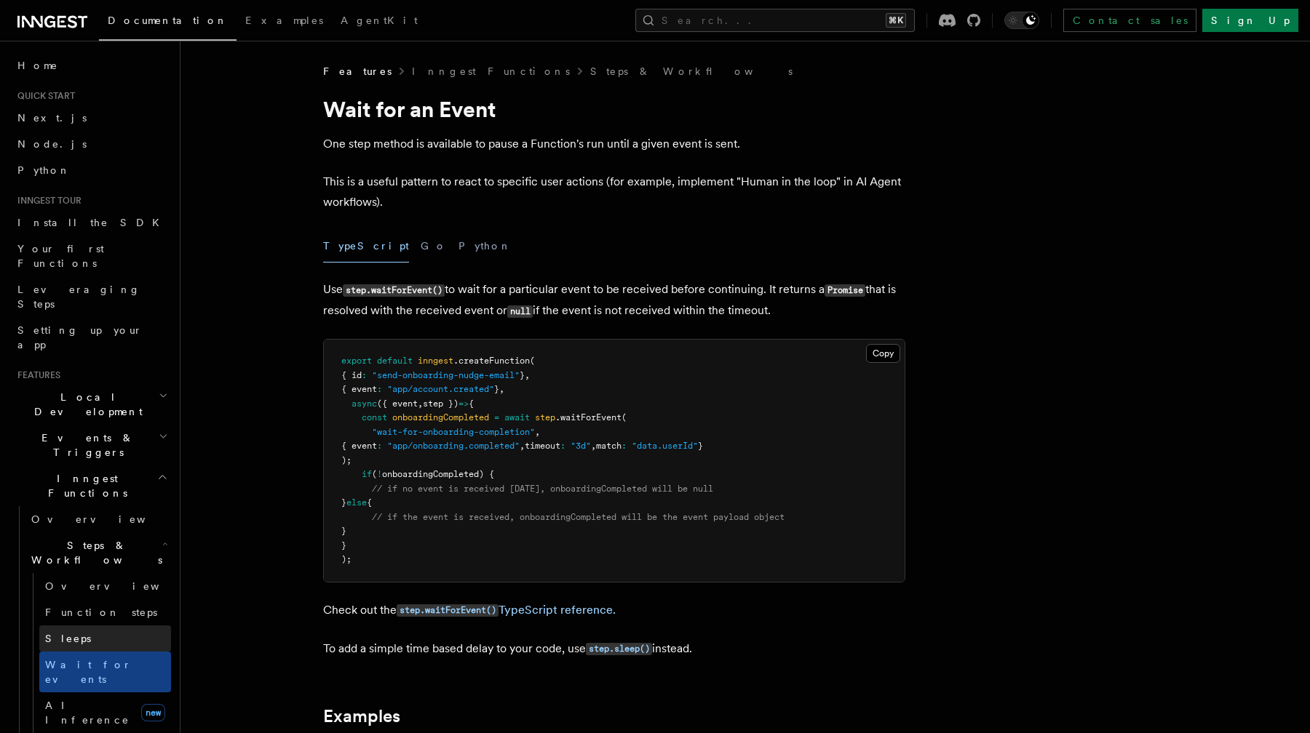
click at [119, 626] on link "Sleeps" at bounding box center [105, 639] width 132 height 26
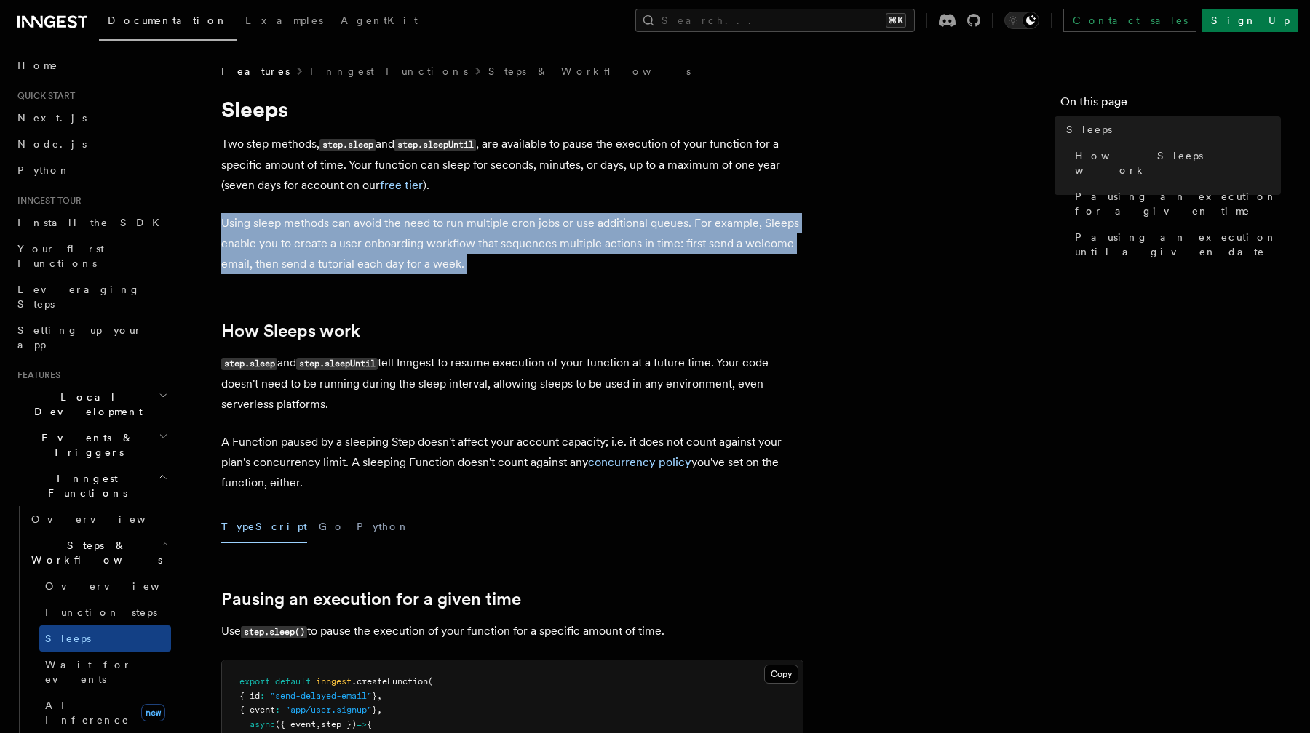
drag, startPoint x: 409, startPoint y: 298, endPoint x: 366, endPoint y: 204, distance: 103.9
drag, startPoint x: 366, startPoint y: 204, endPoint x: 461, endPoint y: 260, distance: 110.6
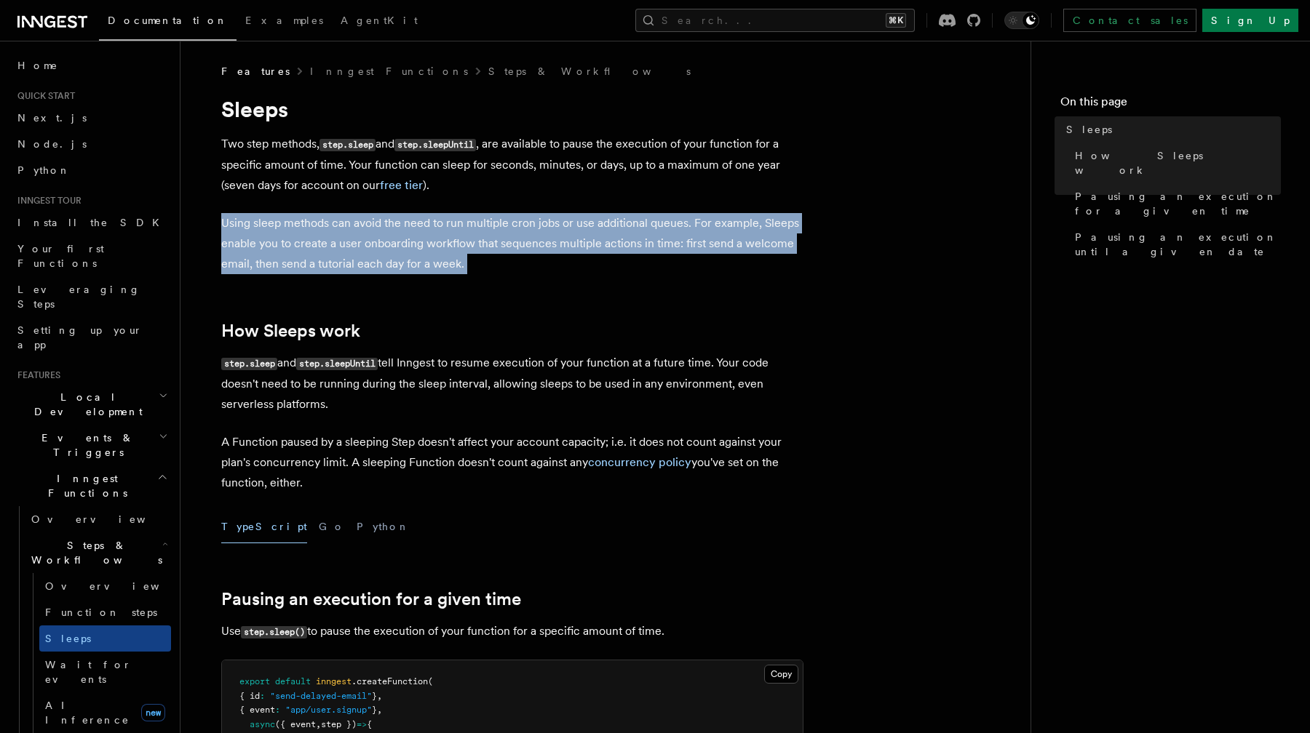
click at [461, 260] on p "Using sleep methods can avoid the need to run multiple cron jobs or use additio…" at bounding box center [512, 243] width 582 height 61
drag, startPoint x: 461, startPoint y: 260, endPoint x: 429, endPoint y: 215, distance: 55.7
click at [429, 215] on p "Using sleep methods can avoid the need to run multiple cron jobs or use additio…" at bounding box center [512, 243] width 582 height 61
drag, startPoint x: 429, startPoint y: 215, endPoint x: 496, endPoint y: 266, distance: 84.6
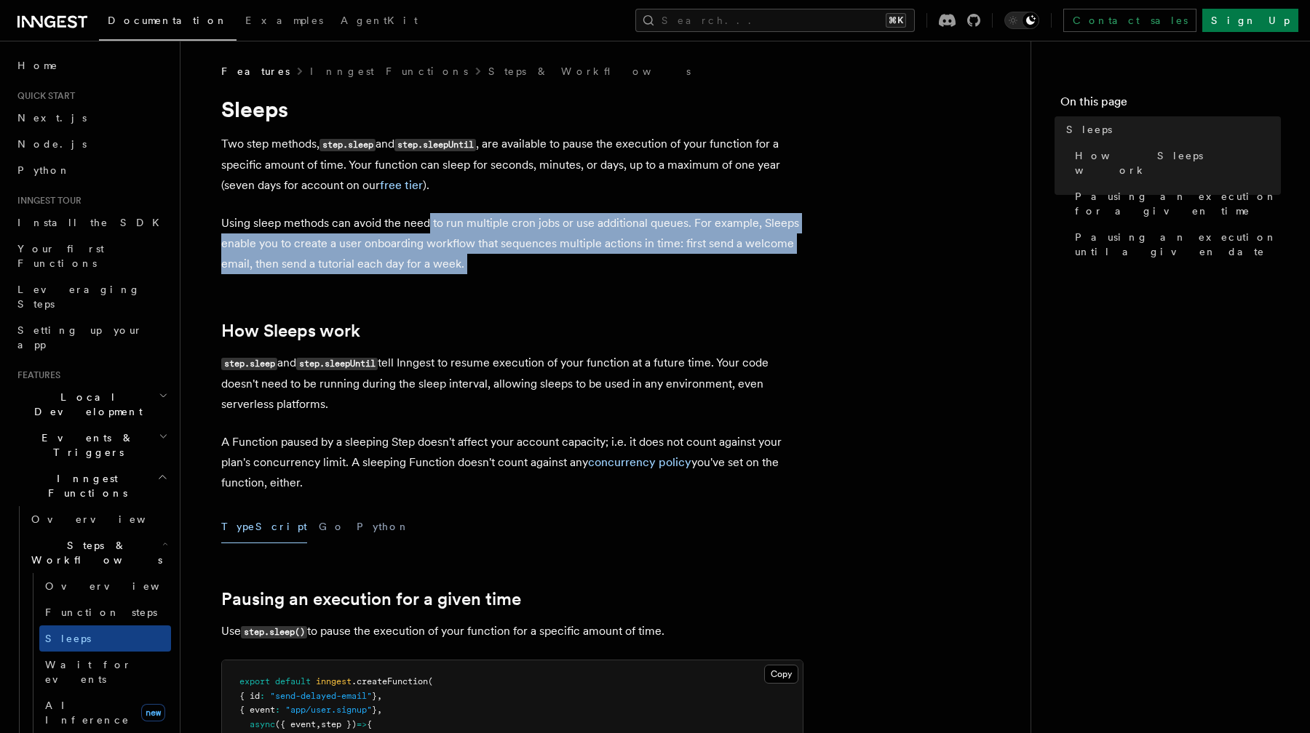
click at [496, 266] on p "Using sleep methods can avoid the need to run multiple cron jobs or use additio…" at bounding box center [512, 243] width 582 height 61
drag, startPoint x: 496, startPoint y: 266, endPoint x: 458, endPoint y: 214, distance: 64.2
click at [458, 214] on p "Using sleep methods can avoid the need to run multiple cron jobs or use additio…" at bounding box center [512, 243] width 582 height 61
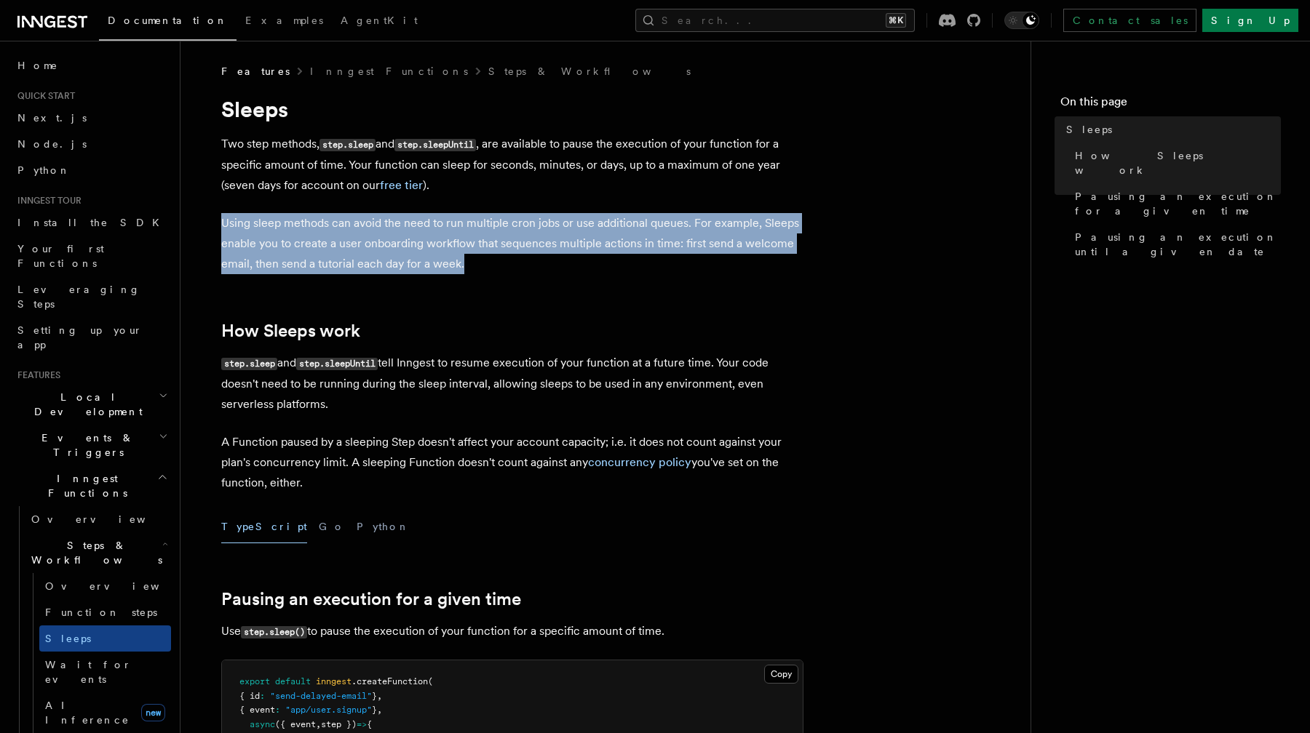
drag, startPoint x: 466, startPoint y: 206, endPoint x: 514, endPoint y: 255, distance: 68.4
click at [514, 255] on p "Using sleep methods can avoid the need to run multiple cron jobs or use additio…" at bounding box center [512, 243] width 582 height 61
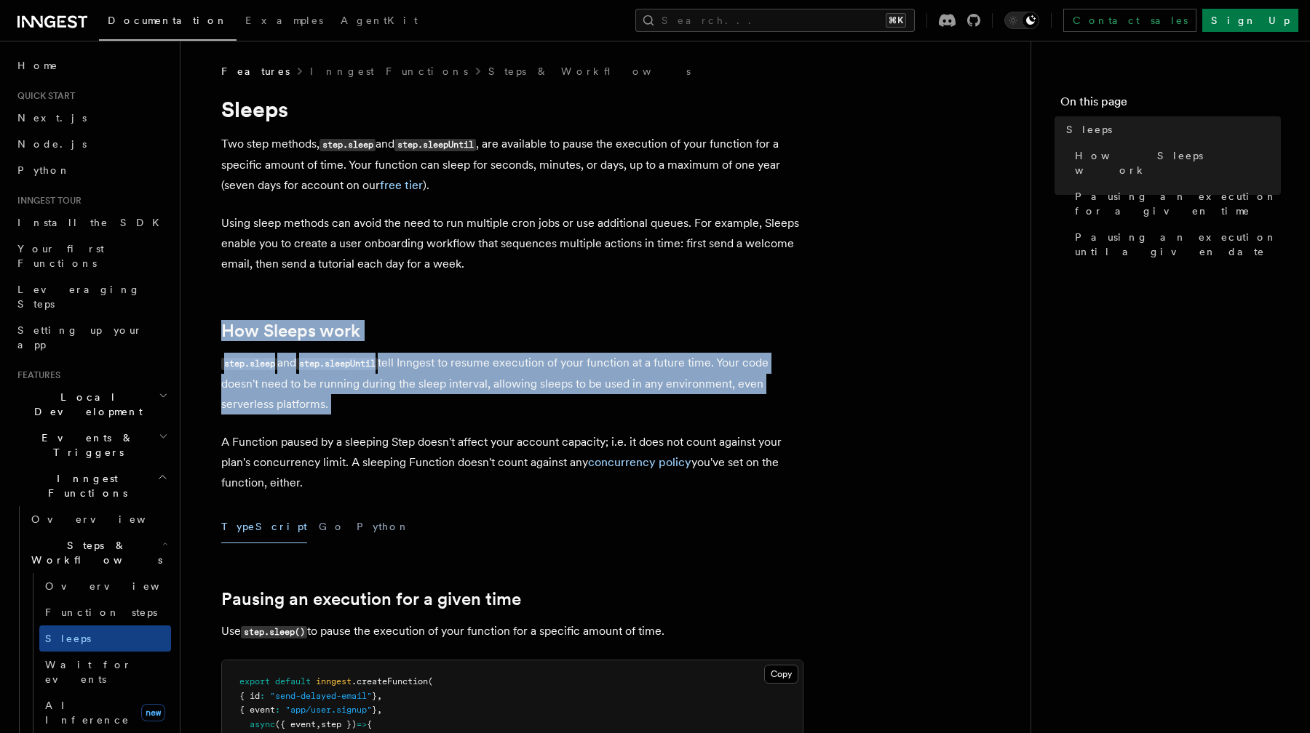
drag, startPoint x: 514, startPoint y: 255, endPoint x: 635, endPoint y: 404, distance: 191.5
click at [635, 404] on p "step.sleep and step.sleepUntil tell Inngest to resume execution of your functio…" at bounding box center [512, 384] width 582 height 62
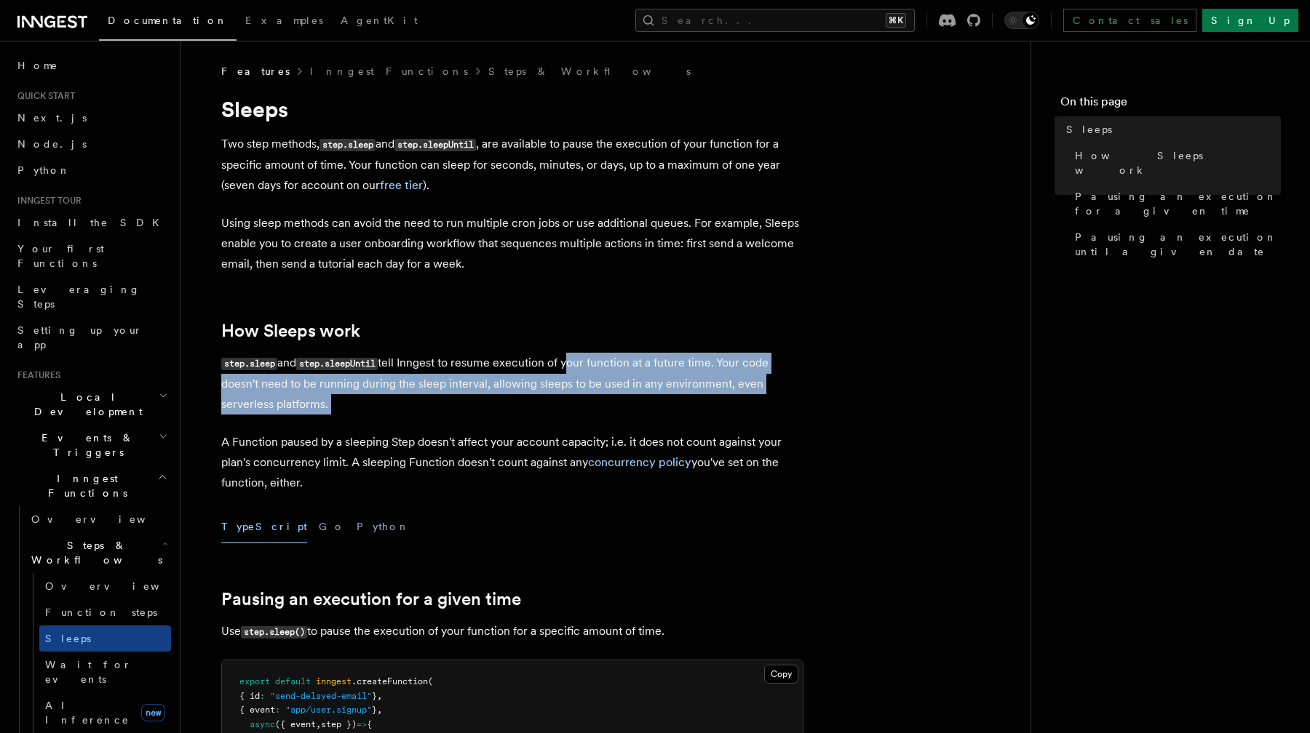
drag, startPoint x: 635, startPoint y: 404, endPoint x: 589, endPoint y: 358, distance: 64.3
click at [589, 358] on p "step.sleep and step.sleepUntil tell Inngest to resume execution of your functio…" at bounding box center [512, 384] width 582 height 62
drag, startPoint x: 589, startPoint y: 358, endPoint x: 631, endPoint y: 399, distance: 58.7
click at [631, 399] on p "step.sleep and step.sleepUntil tell Inngest to resume execution of your functio…" at bounding box center [512, 384] width 582 height 62
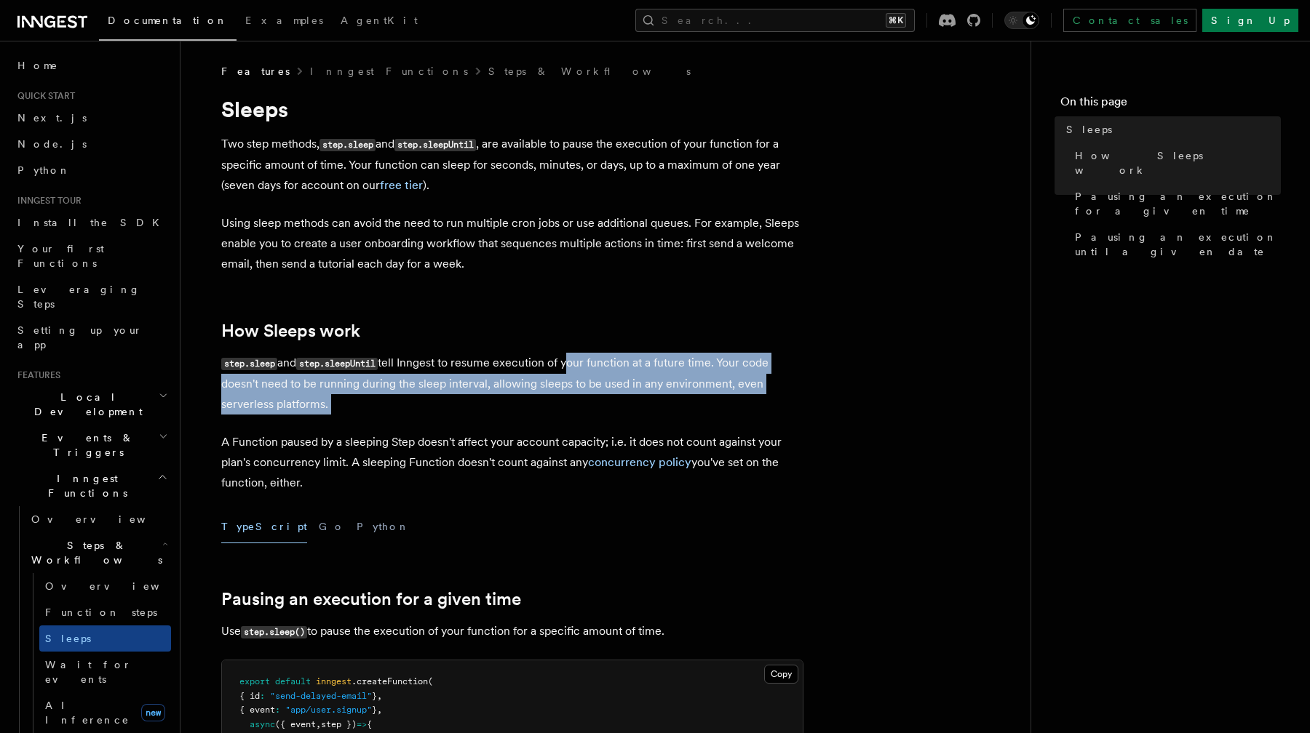
click at [631, 399] on p "step.sleep and step.sleepUntil tell Inngest to resume execution of your functio…" at bounding box center [512, 384] width 582 height 62
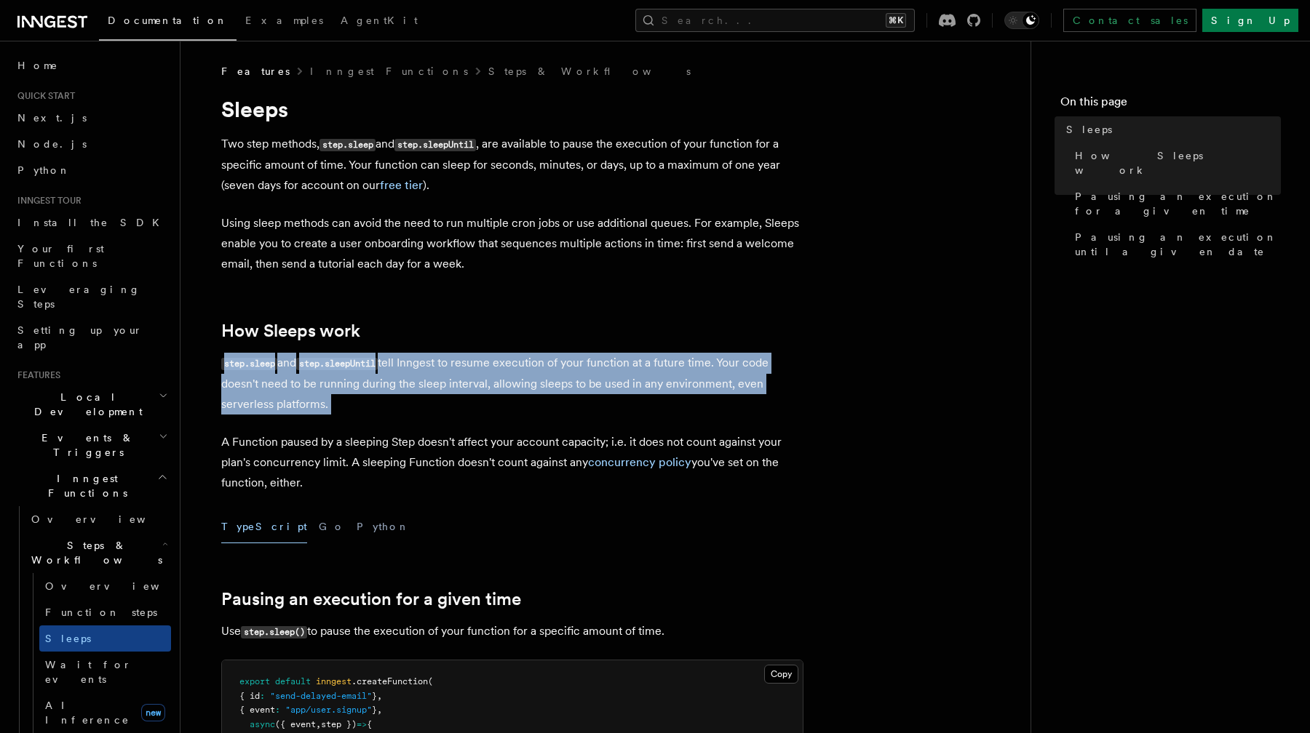
drag, startPoint x: 631, startPoint y: 399, endPoint x: 578, endPoint y: 346, distance: 75.1
drag, startPoint x: 578, startPoint y: 346, endPoint x: 637, endPoint y: 410, distance: 87.5
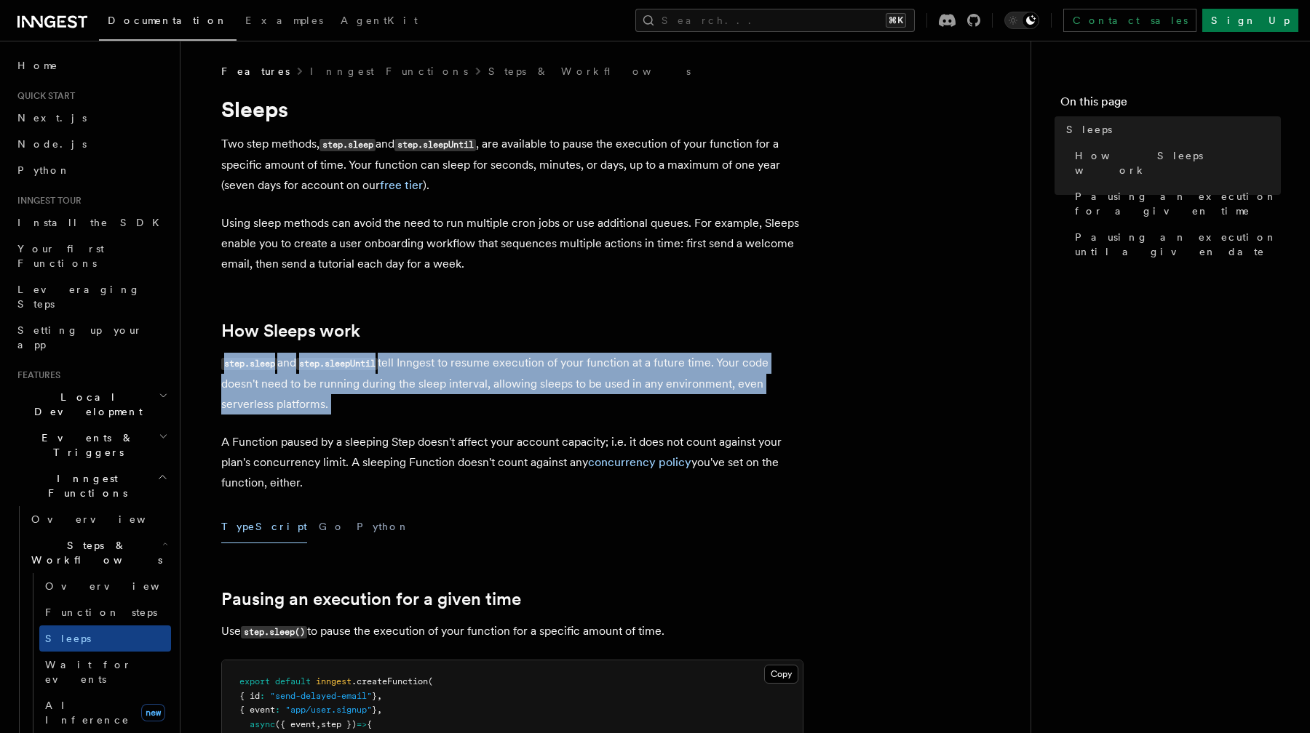
click at [637, 410] on p "step.sleep and step.sleepUntil tell Inngest to resume execution of your functio…" at bounding box center [512, 384] width 582 height 62
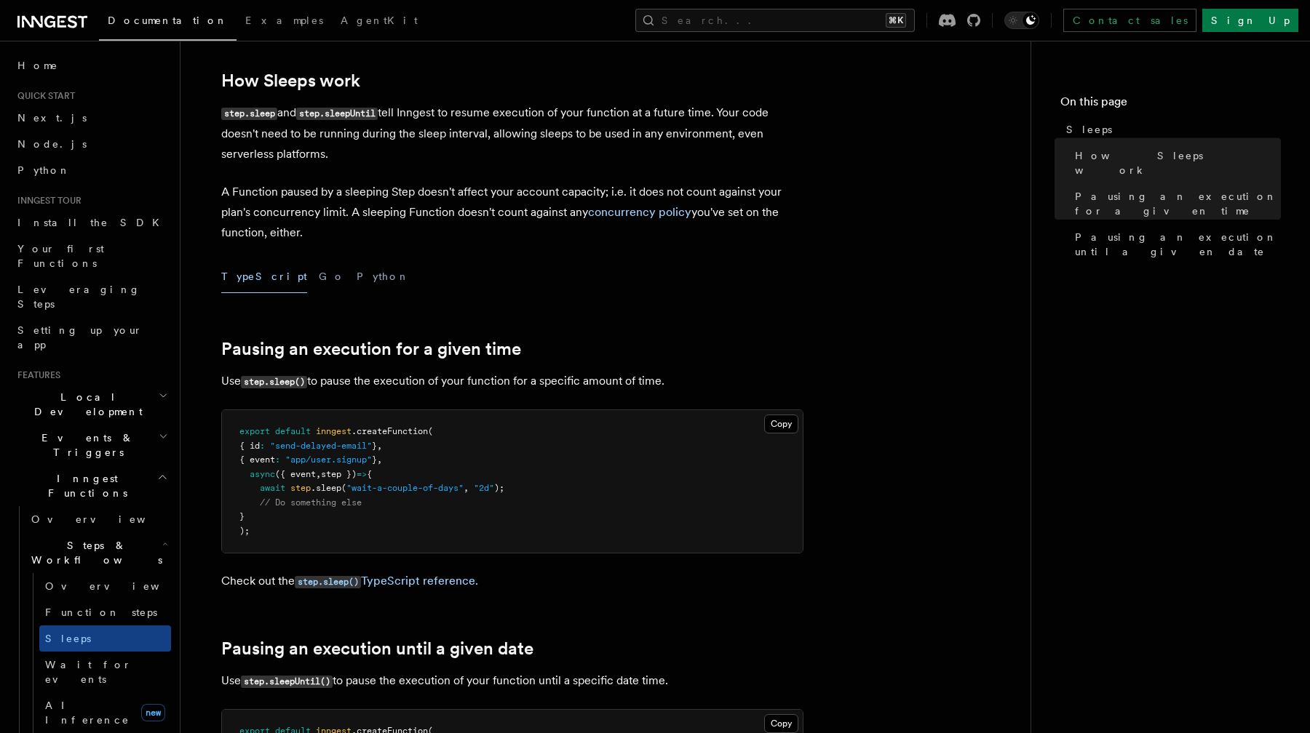
scroll to position [234, 0]
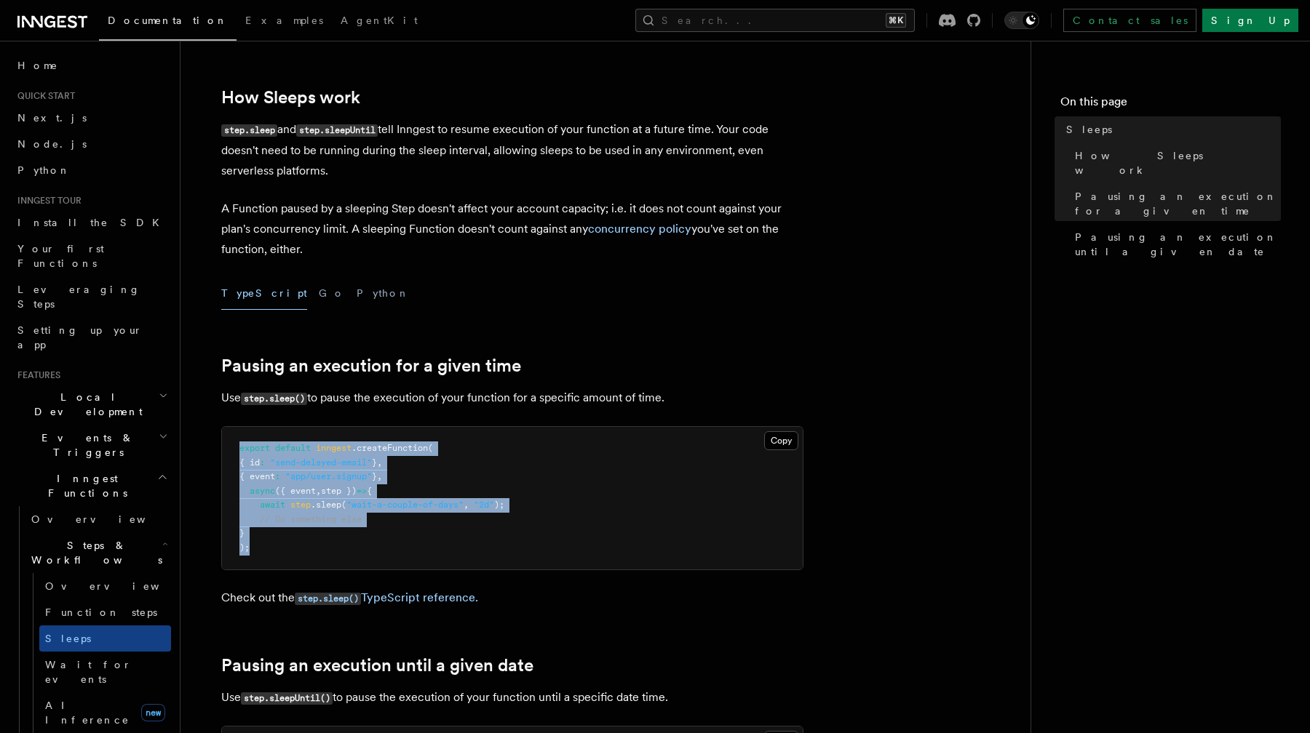
drag, startPoint x: 375, startPoint y: 440, endPoint x: 490, endPoint y: 549, distance: 158.6
click at [490, 549] on pre "export default inngest .createFunction ( { id : "send-delayed-email" } , { even…" at bounding box center [512, 498] width 581 height 143
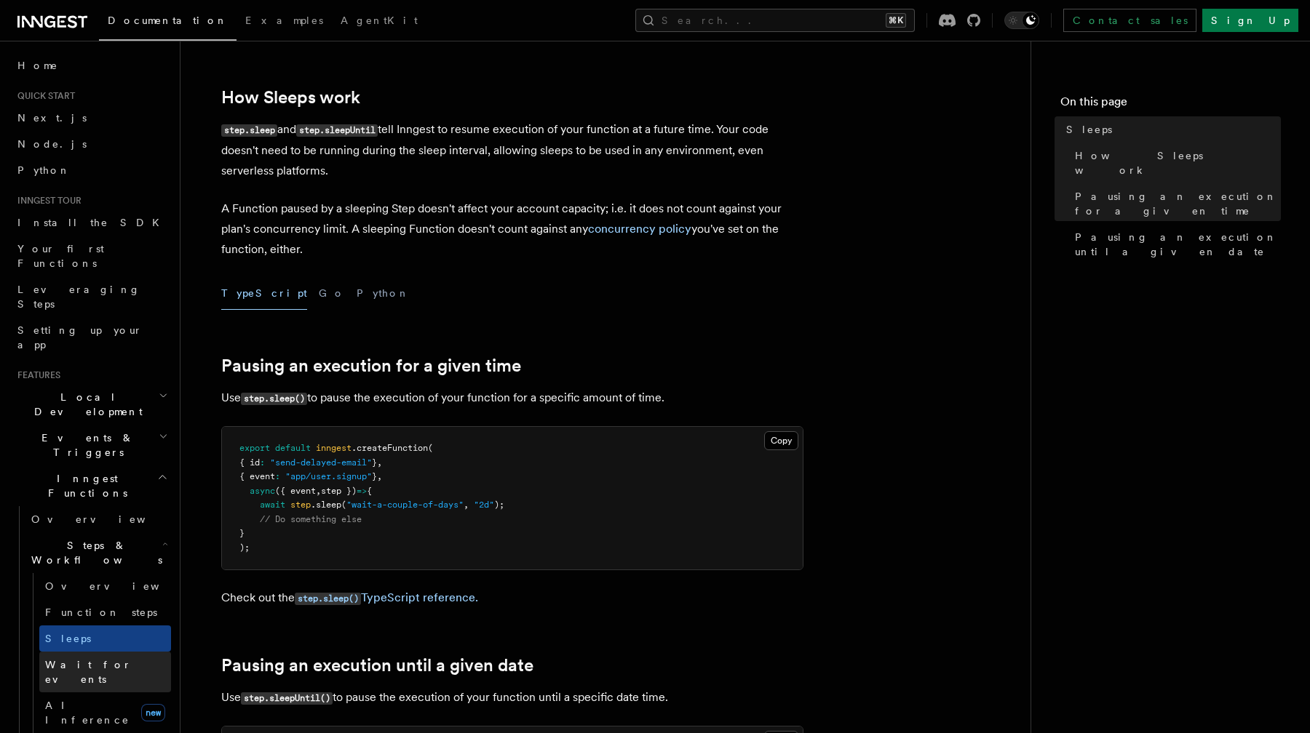
click at [103, 659] on span "Wait for events" at bounding box center [88, 672] width 87 height 26
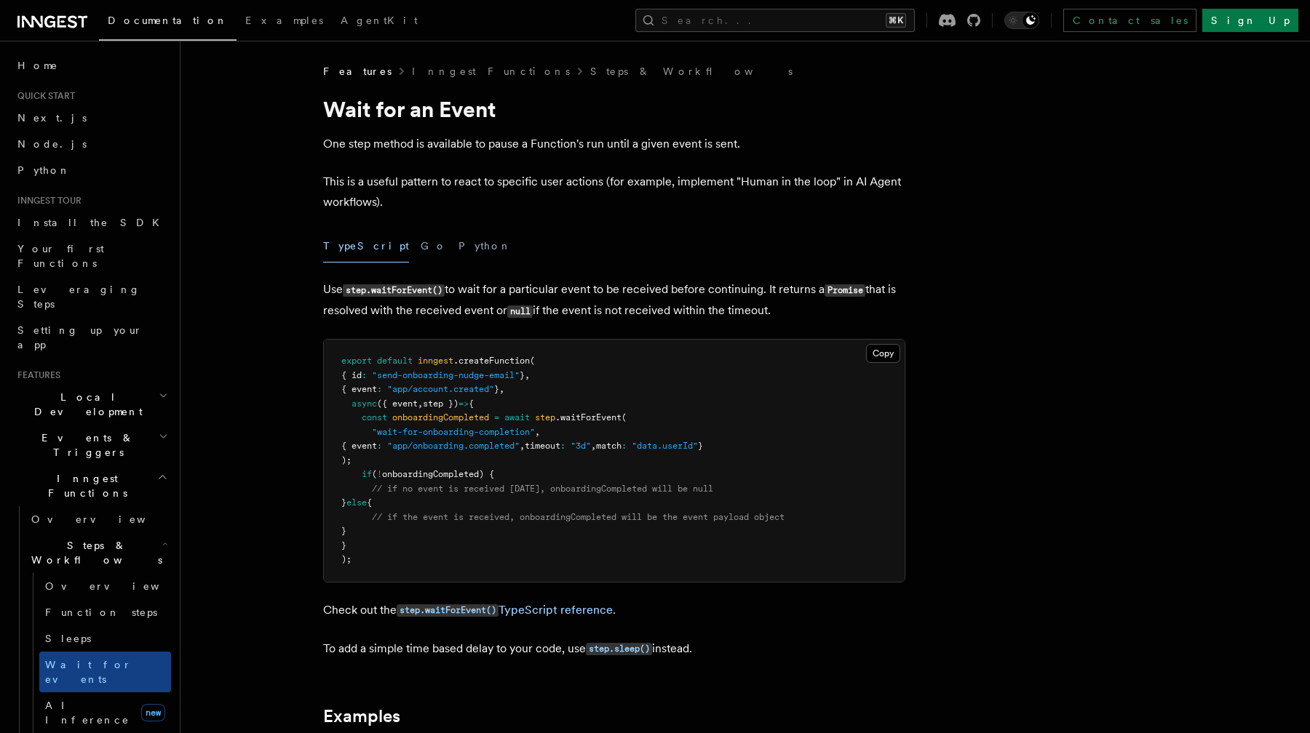
click at [409, 429] on span ""wait-for-onboarding-completion"" at bounding box center [453, 432] width 163 height 10
click at [453, 429] on span ""wait-for-onboarding-completion"" at bounding box center [453, 432] width 163 height 10
click at [569, 428] on pre "export default inngest .createFunction ( { id : "send-onboarding-nudge-email" }…" at bounding box center [614, 461] width 581 height 242
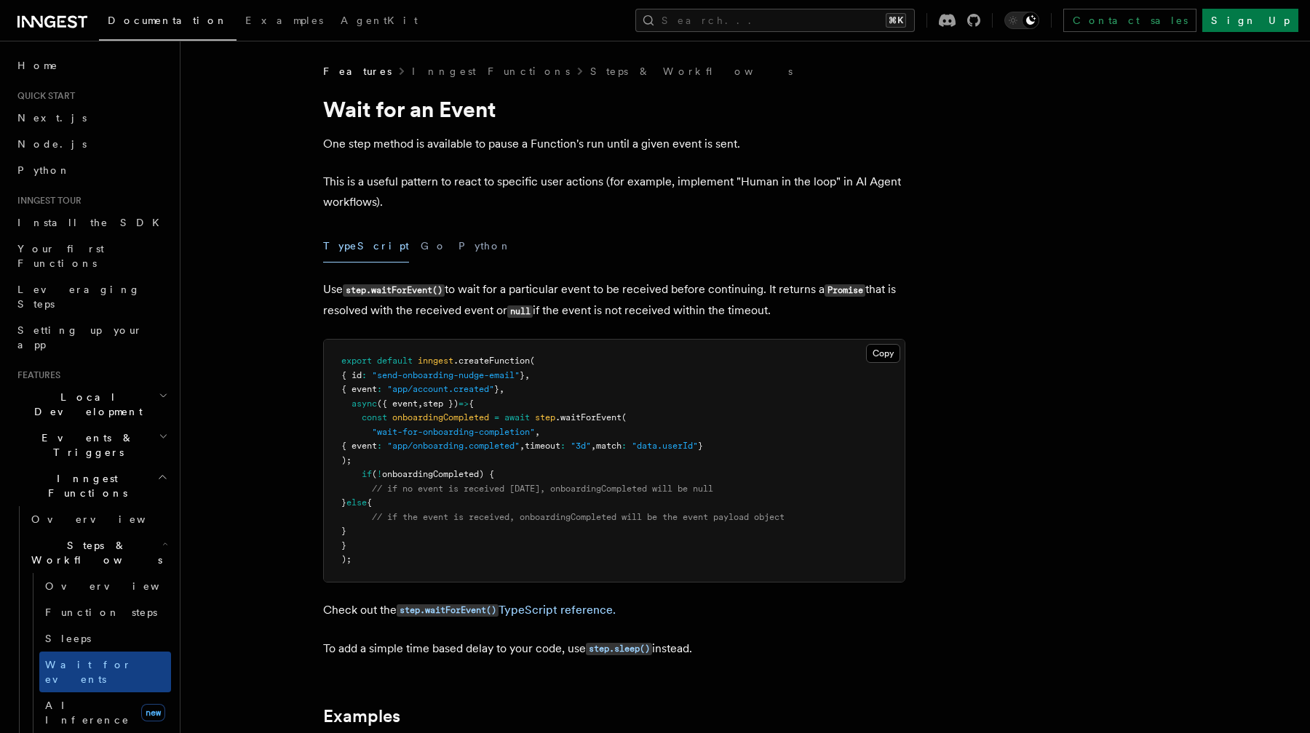
click at [438, 375] on span ""send-onboarding-nudge-email"" at bounding box center [446, 375] width 148 height 10
click at [560, 450] on span "timeout" at bounding box center [543, 446] width 36 height 10
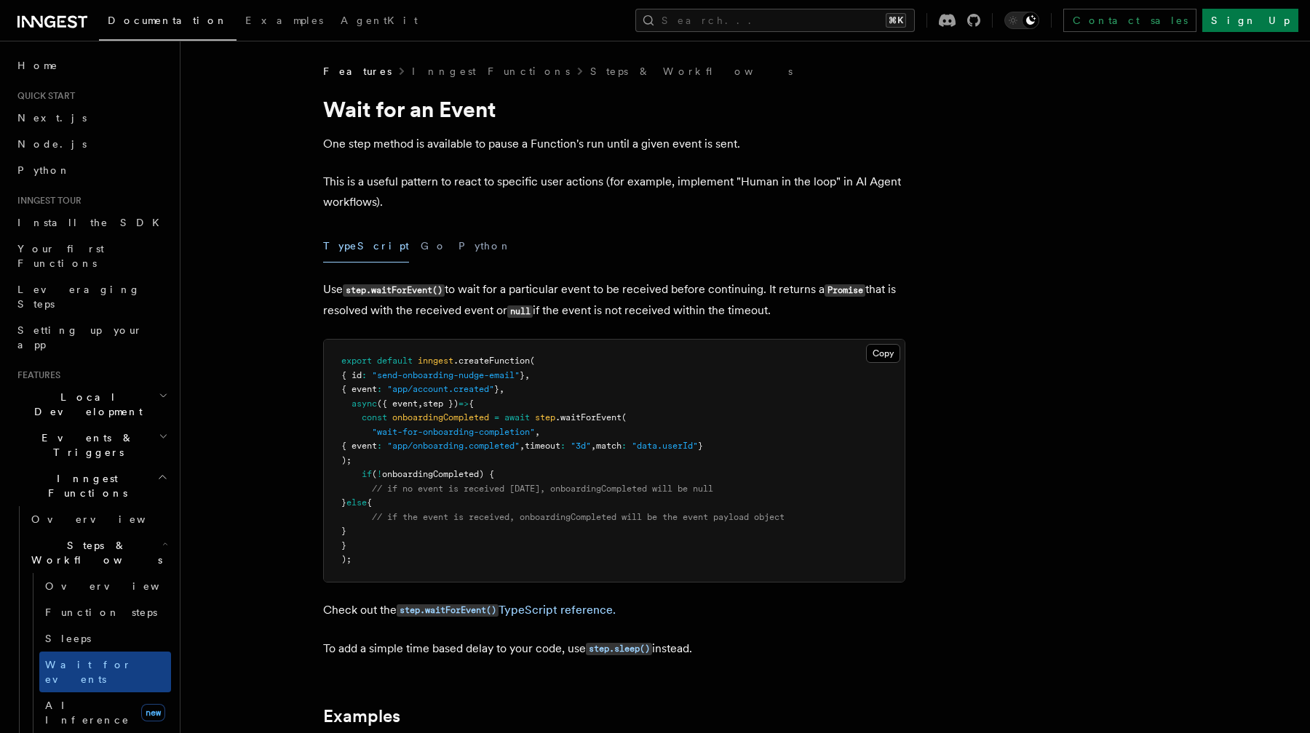
click at [635, 464] on pre "export default inngest .createFunction ( { id : "send-onboarding-nudge-email" }…" at bounding box center [614, 461] width 581 height 242
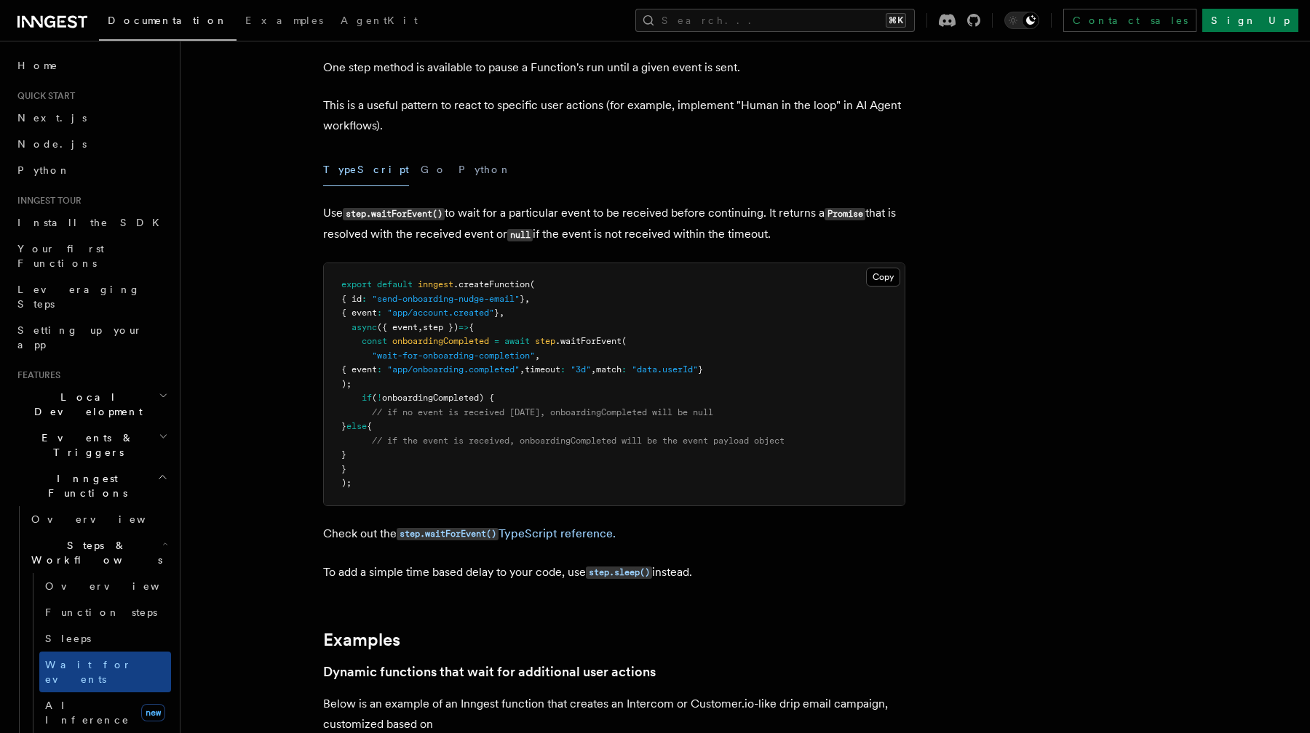
scroll to position [73, 0]
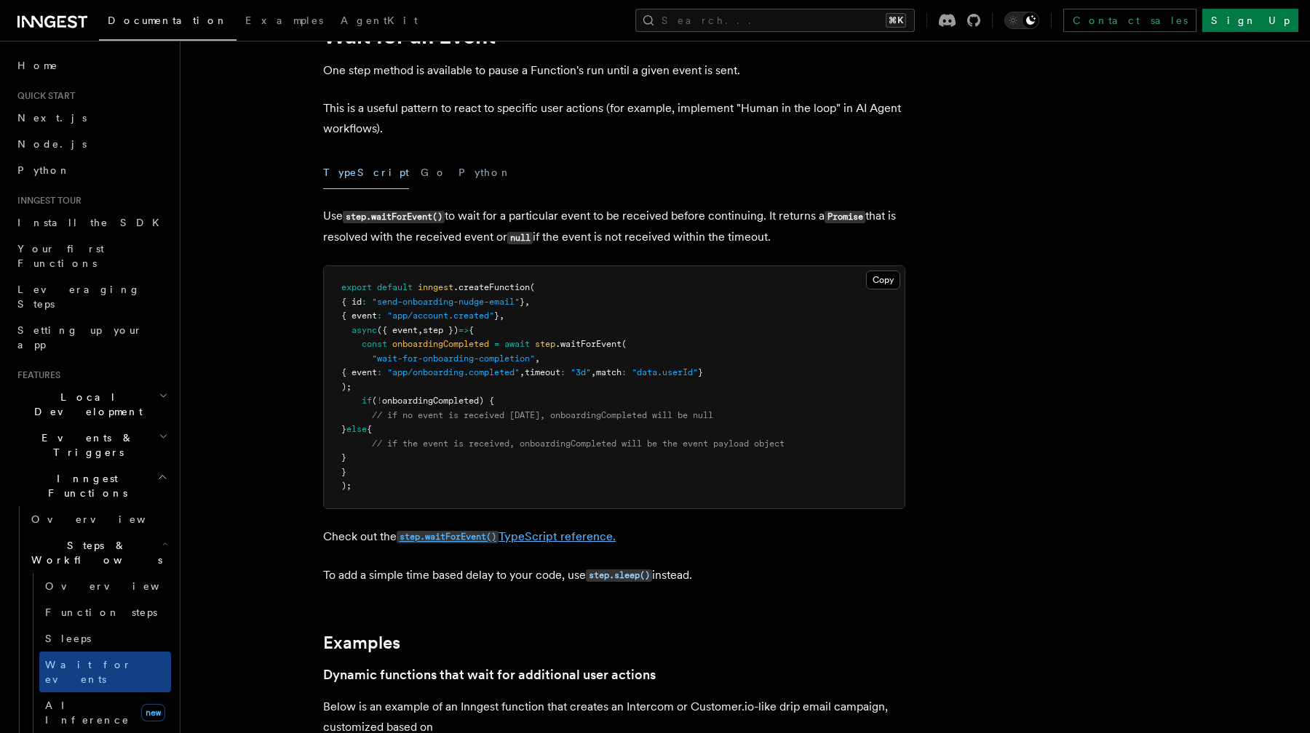
click at [560, 533] on link "step.waitForEvent() TypeScript reference." at bounding box center [506, 537] width 219 height 14
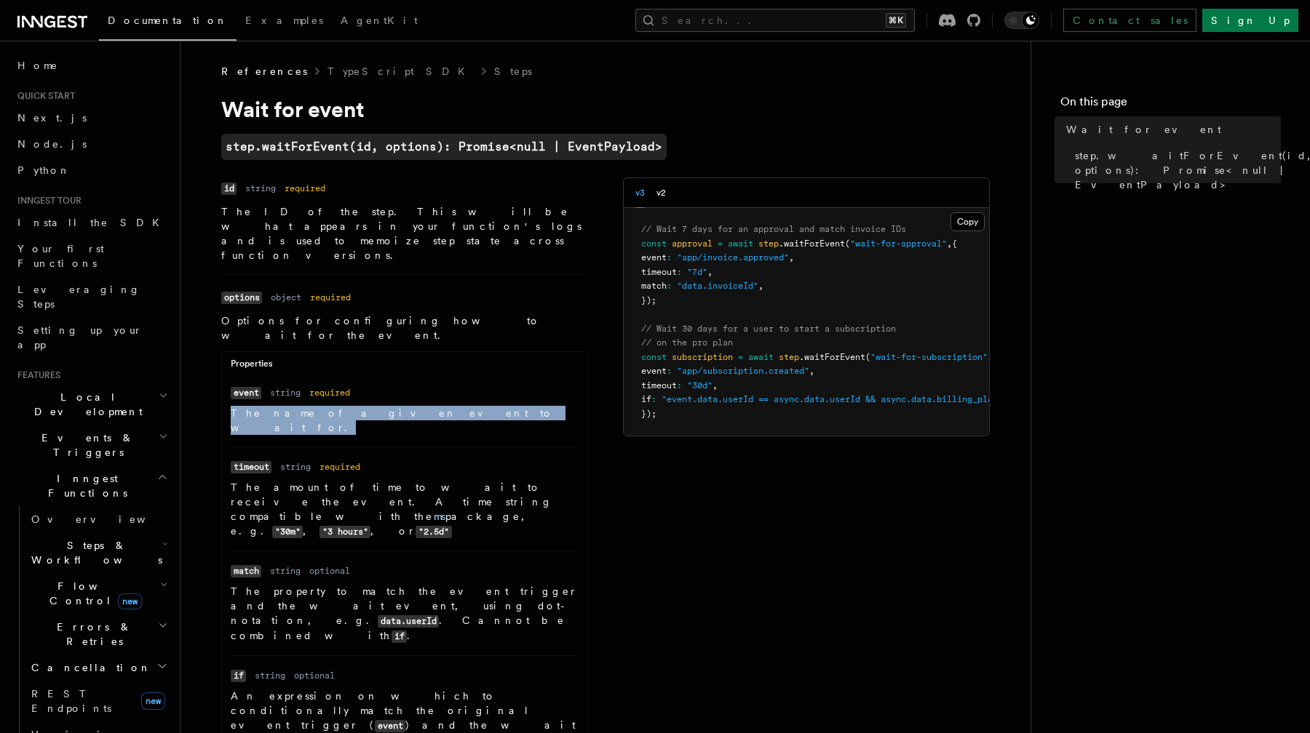
drag, startPoint x: 399, startPoint y: 373, endPoint x: 399, endPoint y: 358, distance: 15.3
click at [399, 385] on dl "Name event Type string Required required Description The name of a given event …" at bounding box center [405, 410] width 348 height 50
drag, startPoint x: 399, startPoint y: 358, endPoint x: 427, endPoint y: 375, distance: 33.3
click at [427, 385] on dl "Name event Type string Required required Description The name of a given event …" at bounding box center [405, 410] width 348 height 50
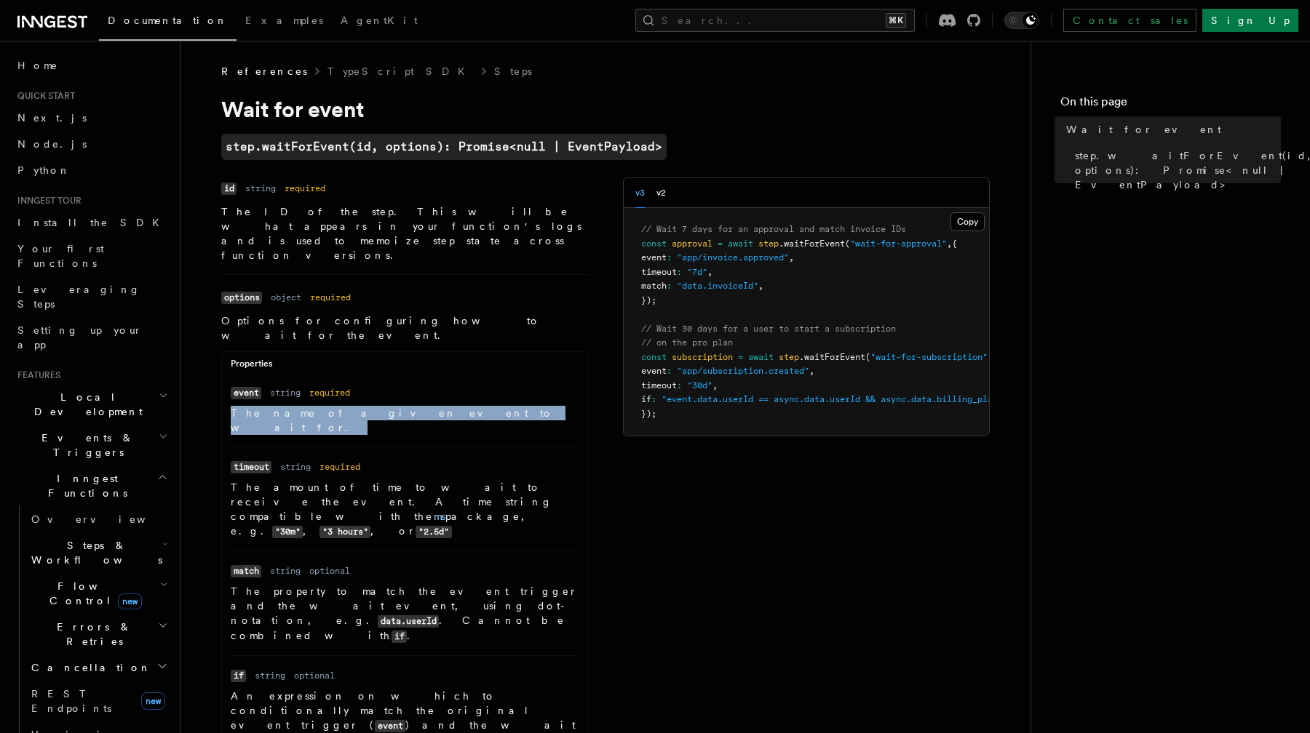
click at [427, 406] on p "The name of a given event to wait for." at bounding box center [405, 420] width 348 height 29
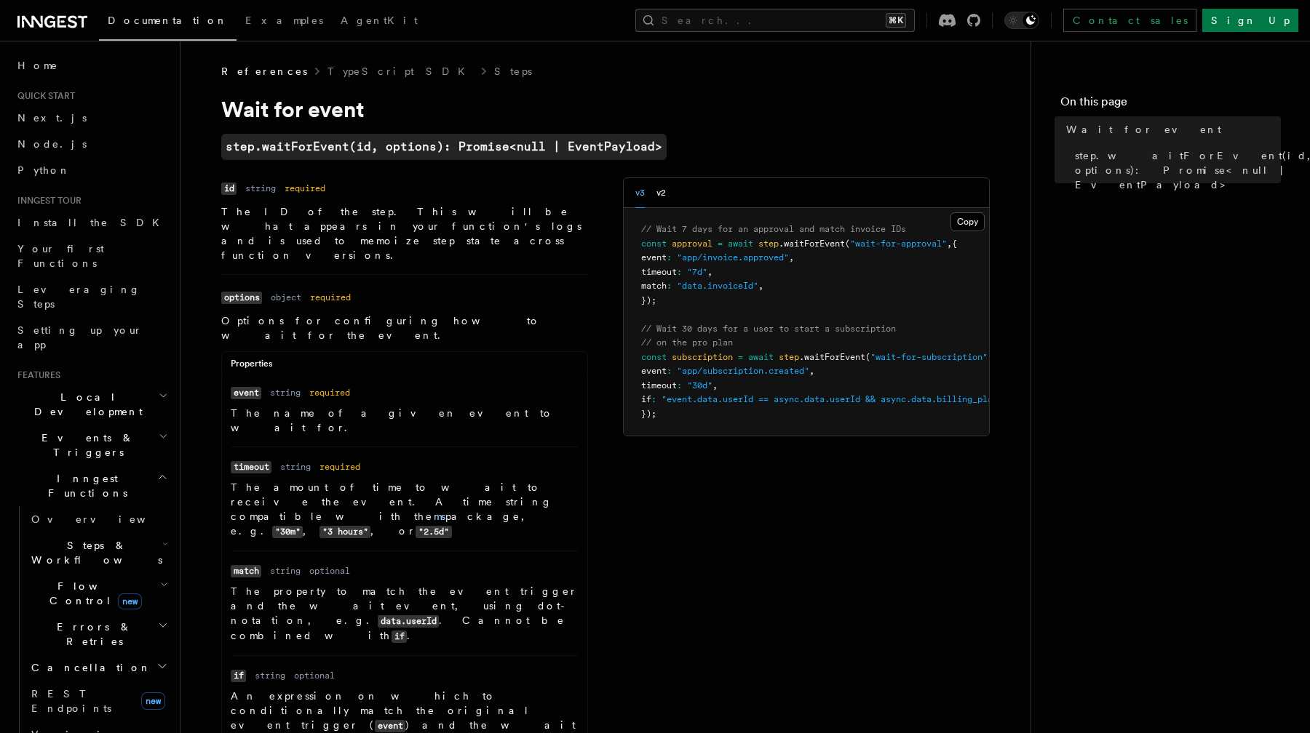
click at [669, 193] on div "v3 v2" at bounding box center [806, 193] width 365 height 30
click at [661, 191] on button "v2" at bounding box center [660, 193] width 9 height 30
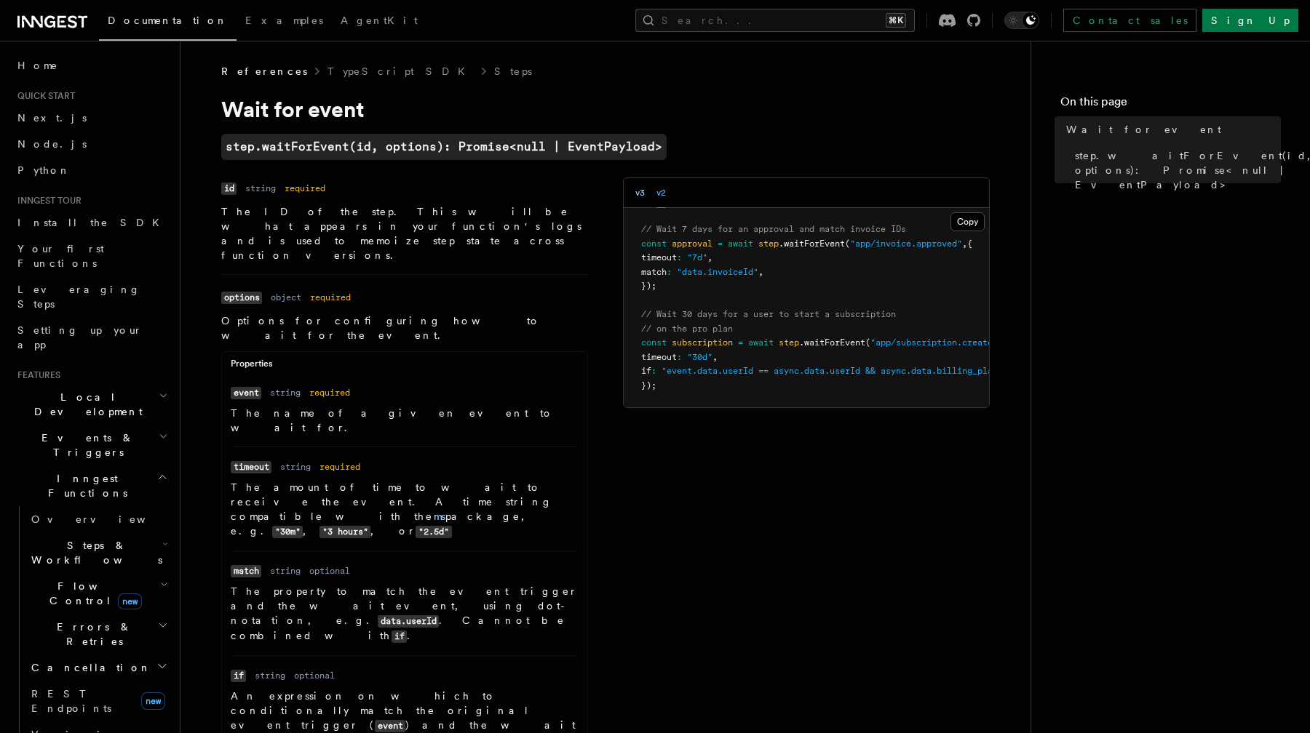
click at [639, 191] on button "v3" at bounding box center [639, 193] width 9 height 30
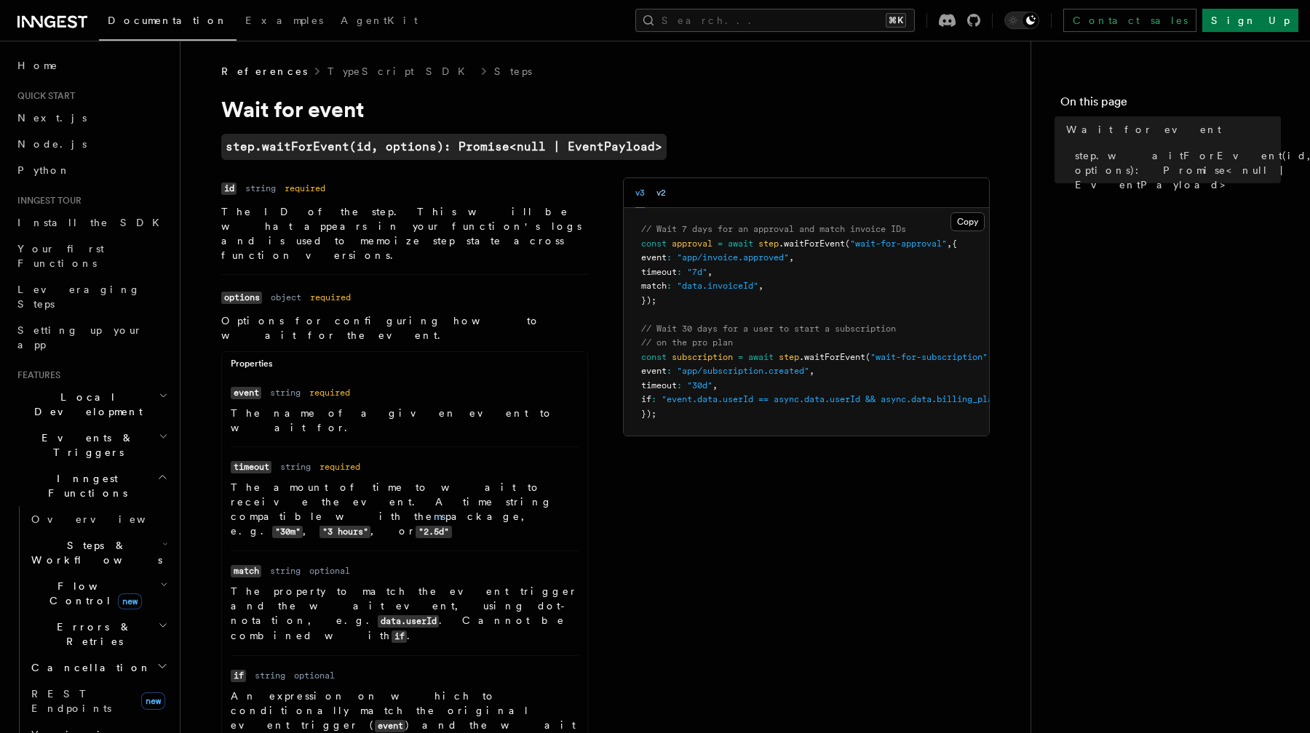
click at [656, 192] on button "v2" at bounding box center [660, 193] width 9 height 30
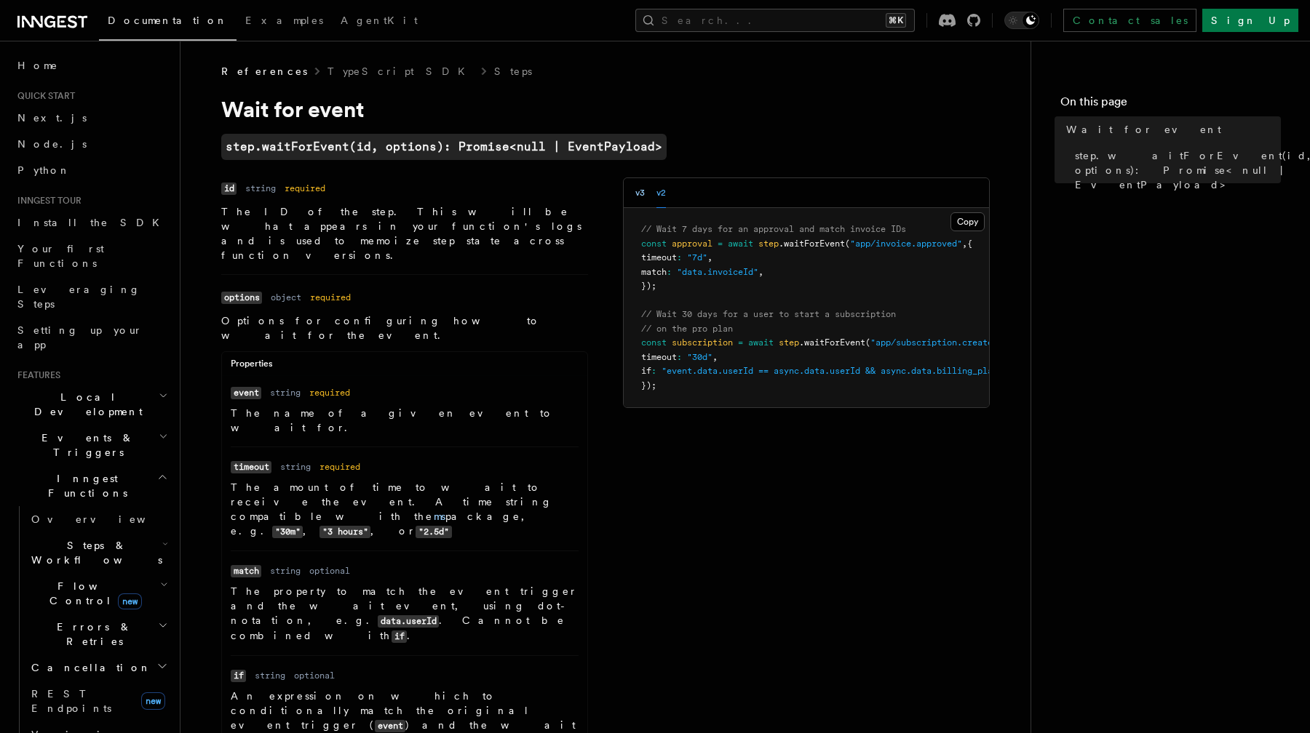
click at [637, 193] on button "v3" at bounding box center [639, 193] width 9 height 30
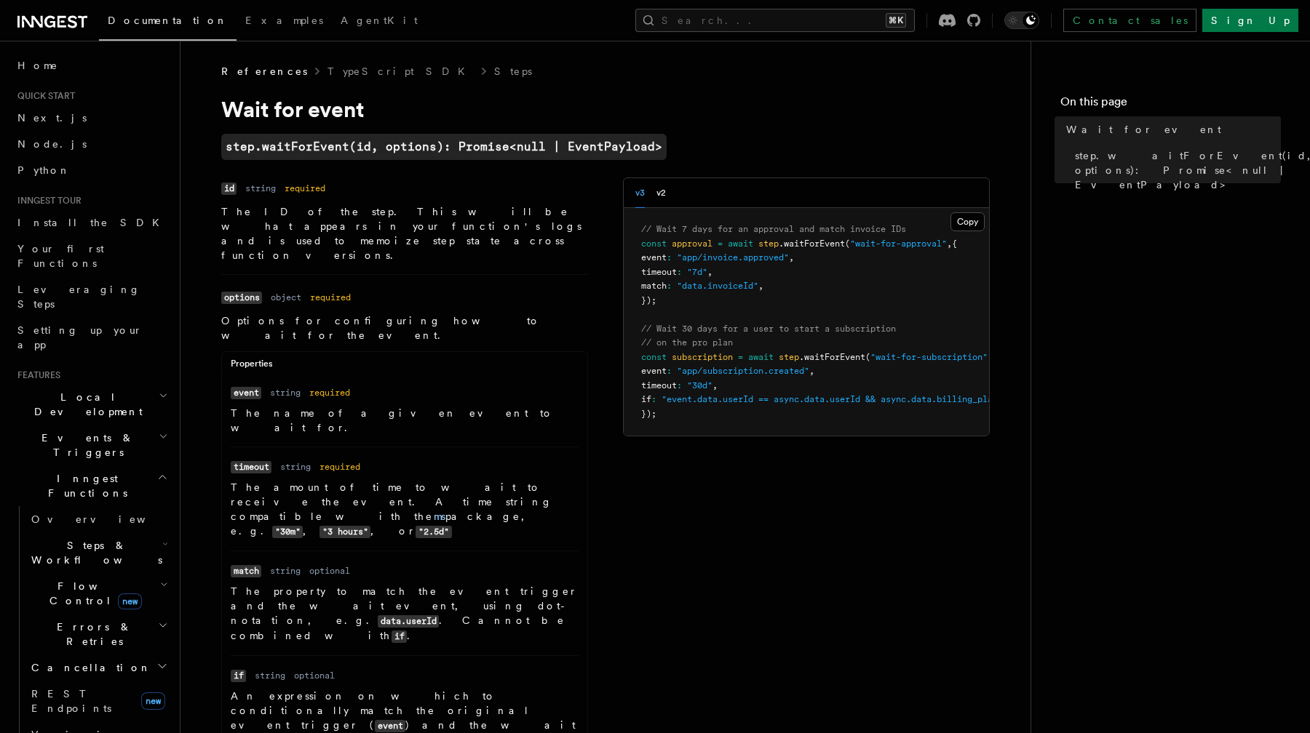
click at [84, 538] on span "Steps & Workflows" at bounding box center [93, 552] width 137 height 29
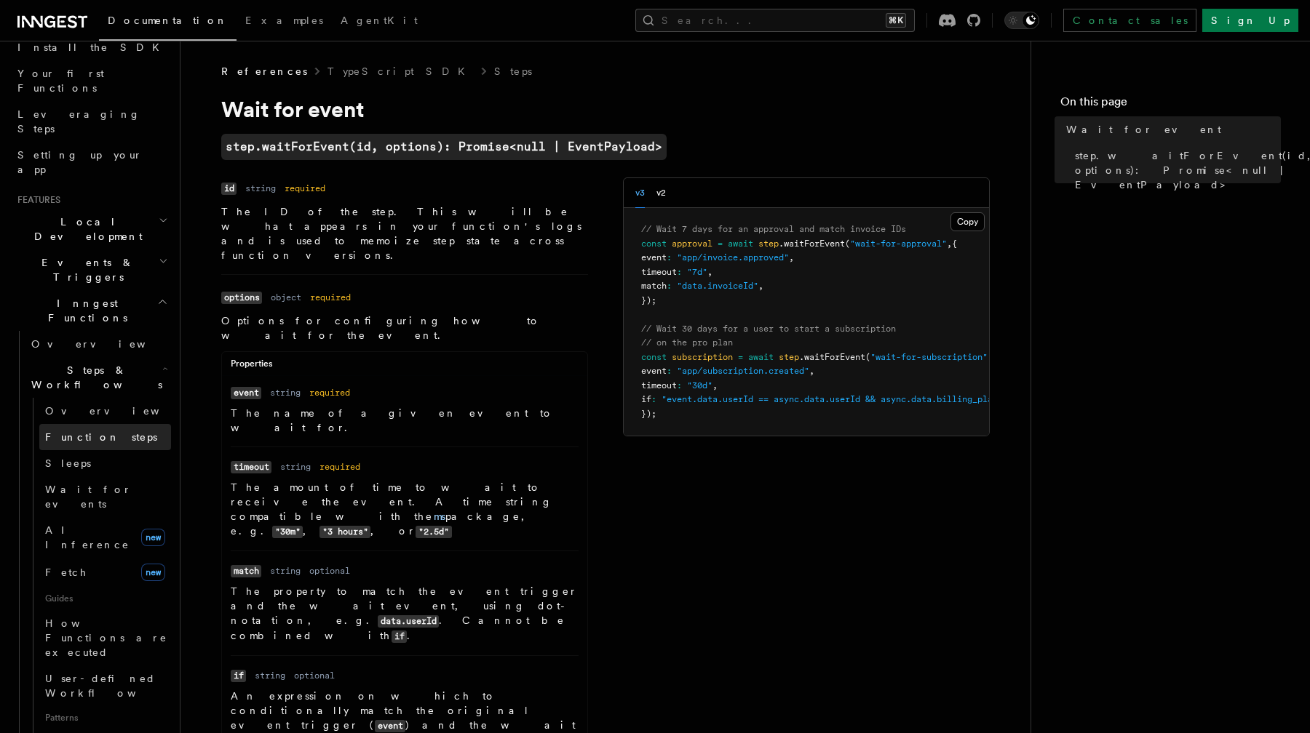
scroll to position [179, 0]
click at [102, 733] on span "Parallel steps" at bounding box center [103, 739] width 116 height 12
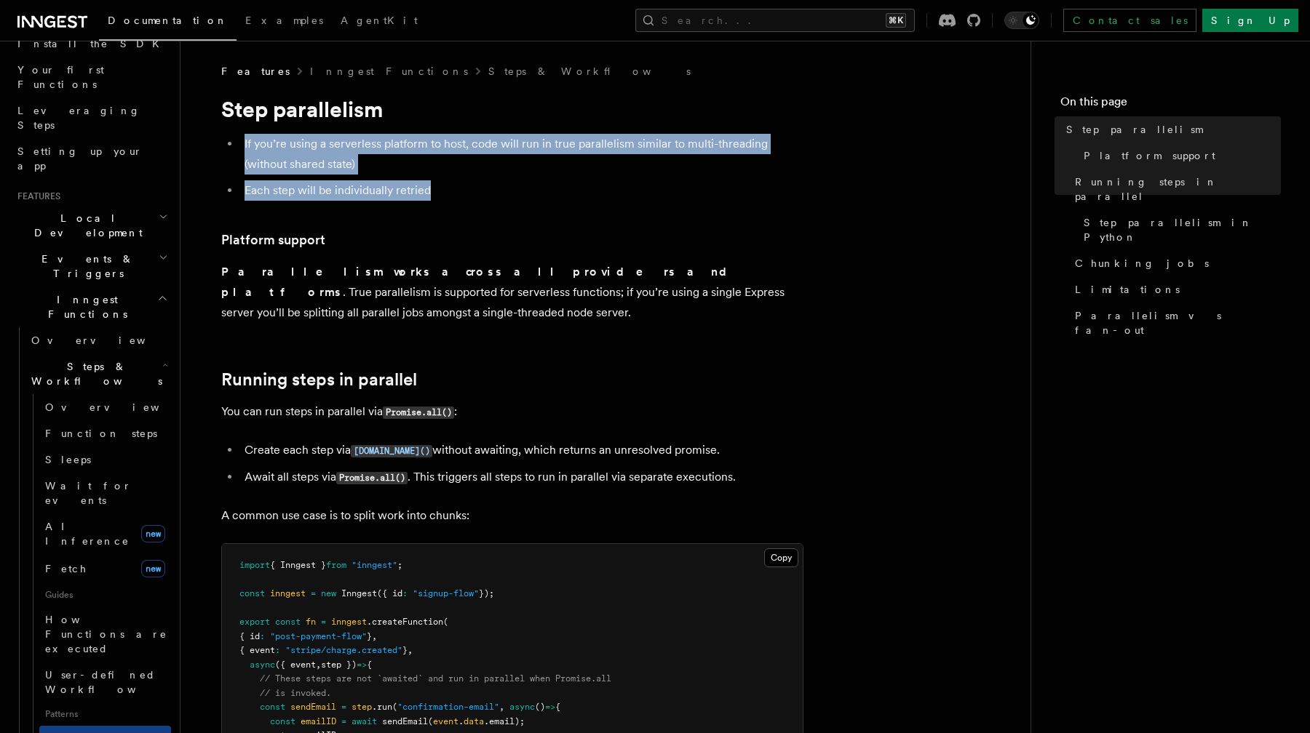
drag, startPoint x: 481, startPoint y: 184, endPoint x: 456, endPoint y: 131, distance: 58.9
drag, startPoint x: 456, startPoint y: 131, endPoint x: 613, endPoint y: 171, distance: 162.2
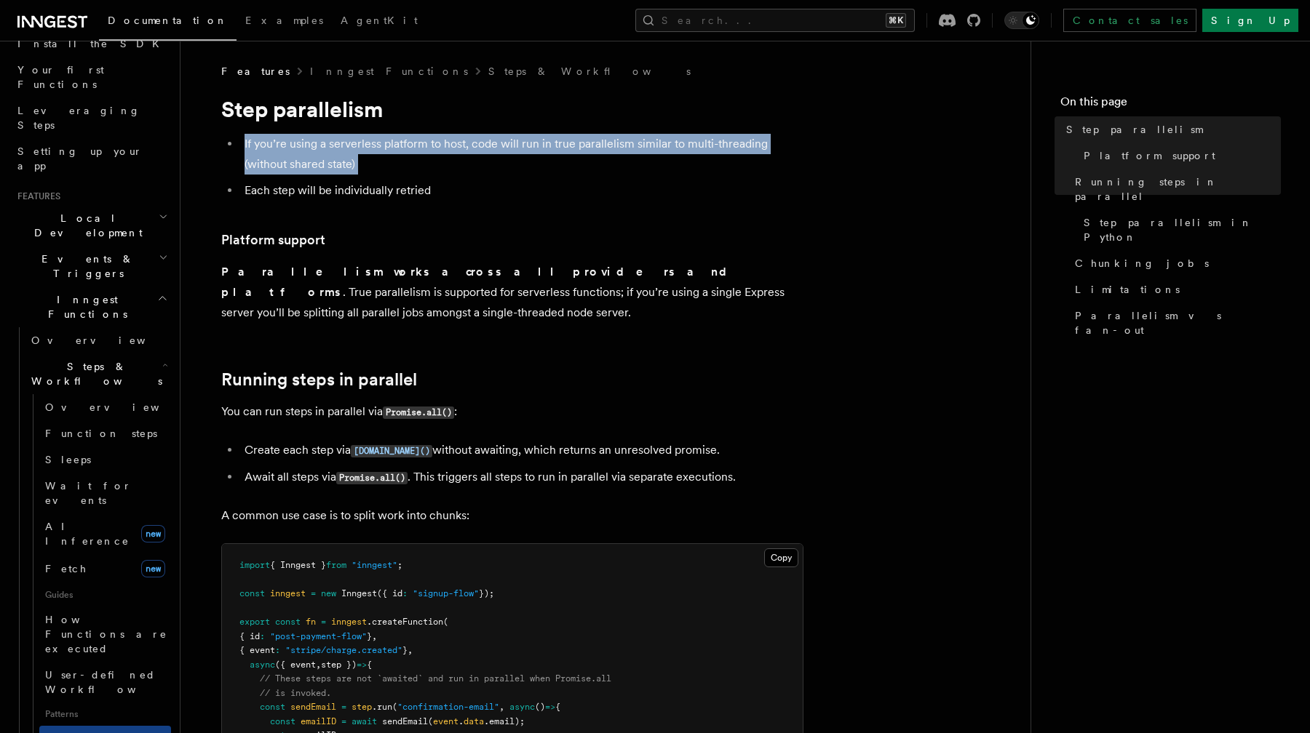
click at [613, 171] on li "If you’re using a serverless platform to host, code will run in true parallelis…" at bounding box center [521, 154] width 563 height 41
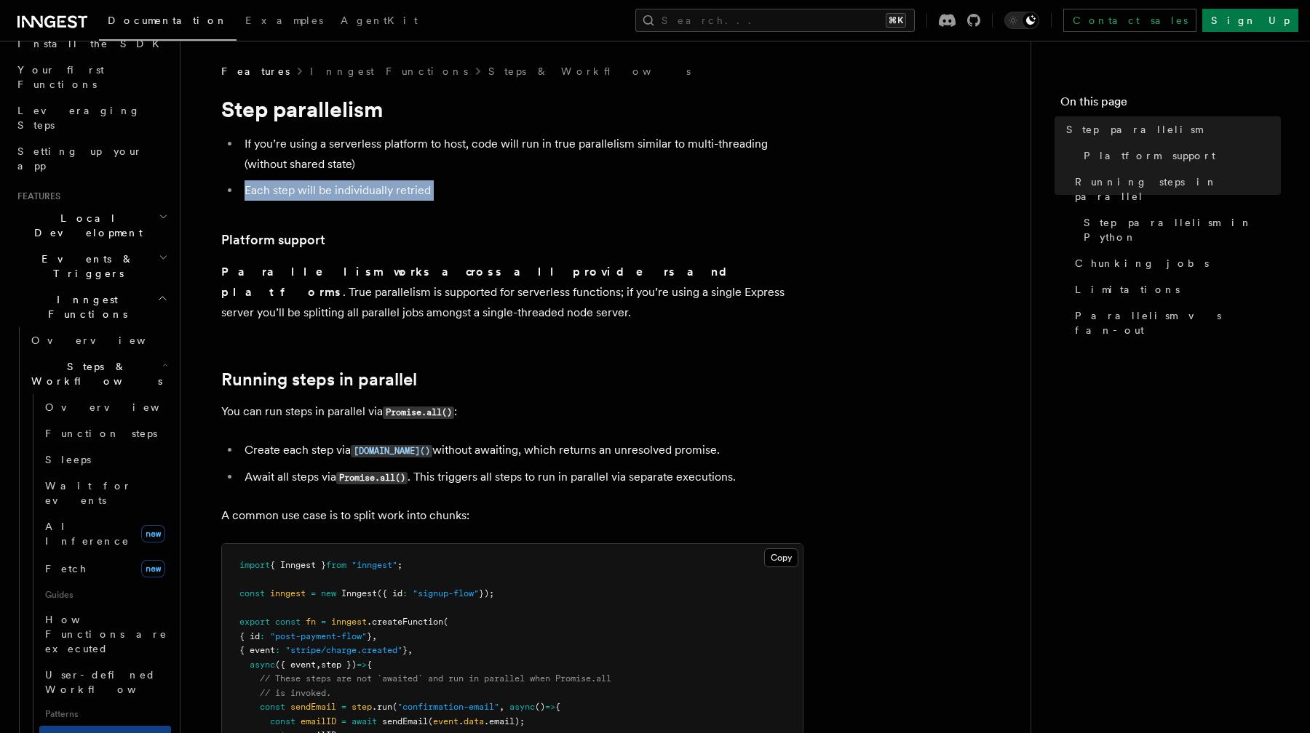
drag, startPoint x: 613, startPoint y: 171, endPoint x: 628, endPoint y: 194, distance: 27.9
click at [628, 194] on ul "If you’re using a serverless platform to host, code will run in true parallelis…" at bounding box center [512, 167] width 582 height 67
click at [628, 194] on li "Each step will be individually retried" at bounding box center [521, 190] width 563 height 20
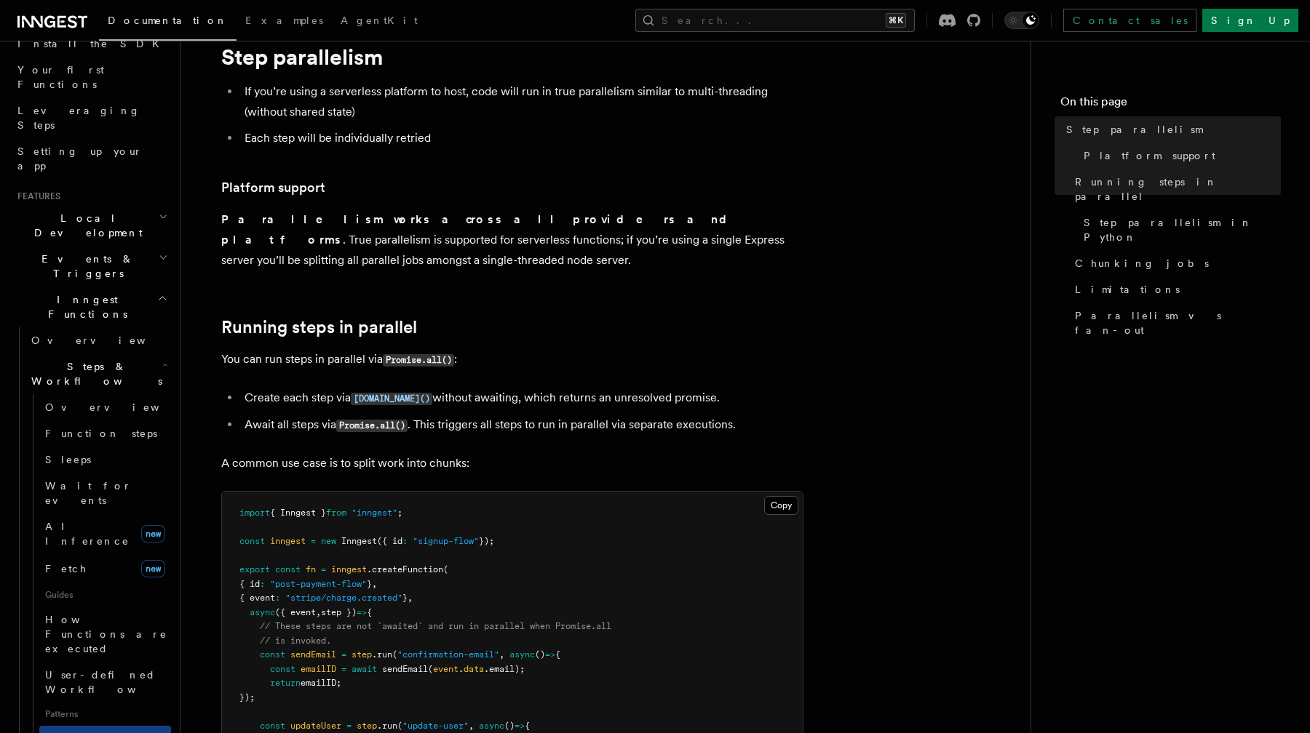
scroll to position [55, 0]
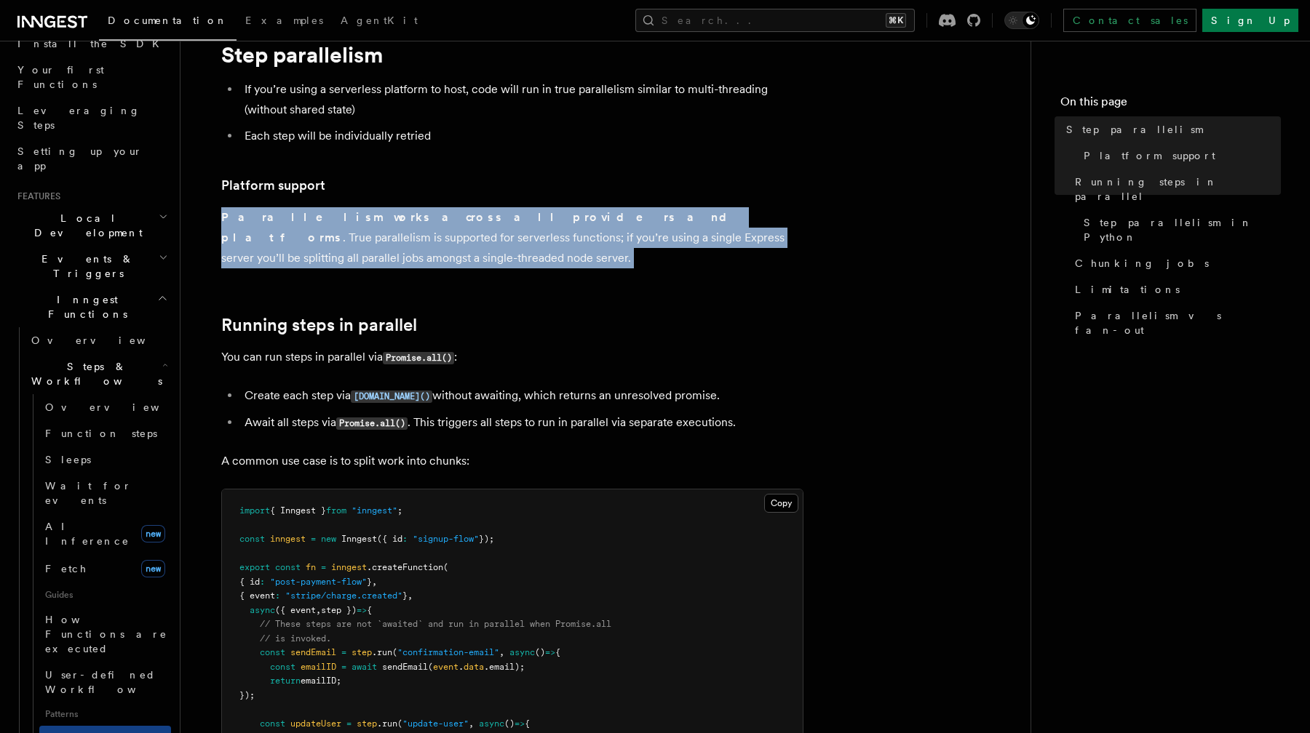
drag, startPoint x: 628, startPoint y: 194, endPoint x: 645, endPoint y: 278, distance: 85.3
drag, startPoint x: 645, startPoint y: 278, endPoint x: 600, endPoint y: 202, distance: 87.7
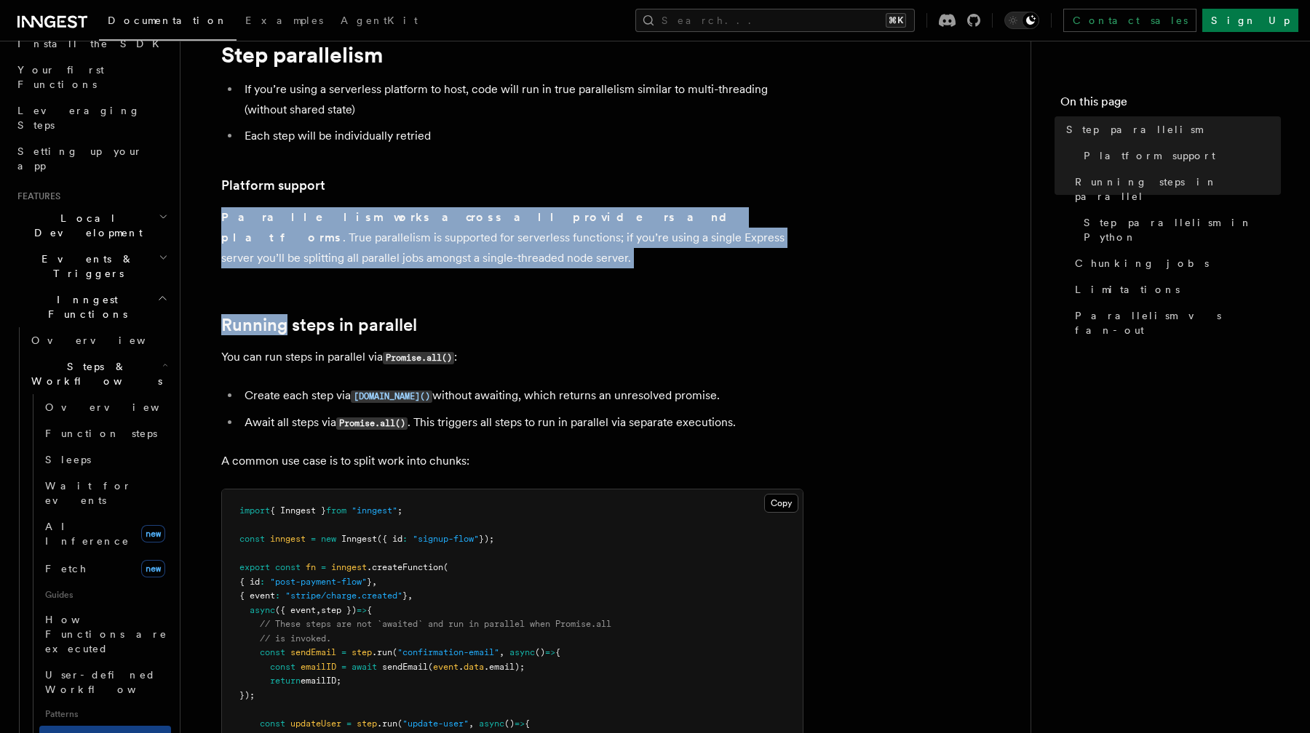
drag, startPoint x: 600, startPoint y: 202, endPoint x: 634, endPoint y: 260, distance: 66.5
drag, startPoint x: 621, startPoint y: 254, endPoint x: 589, endPoint y: 194, distance: 67.4
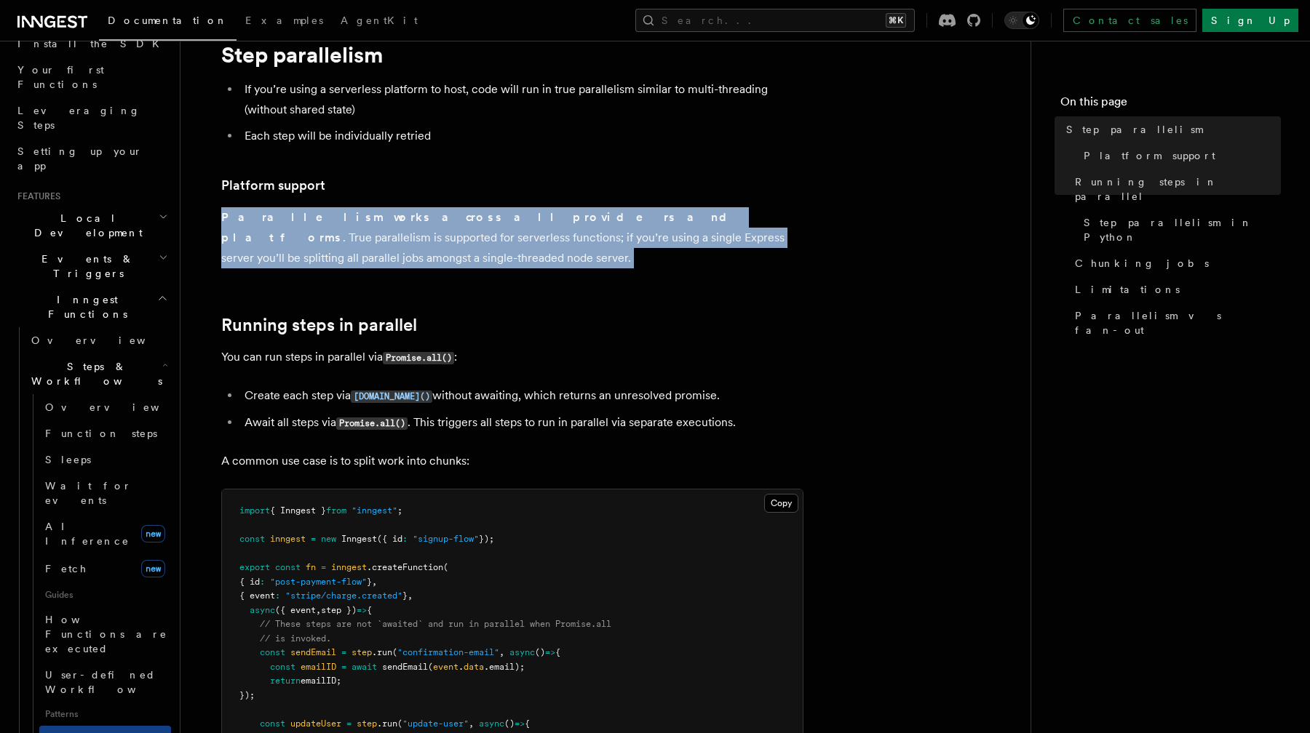
click at [589, 194] on h3 "Platform support" at bounding box center [512, 185] width 582 height 20
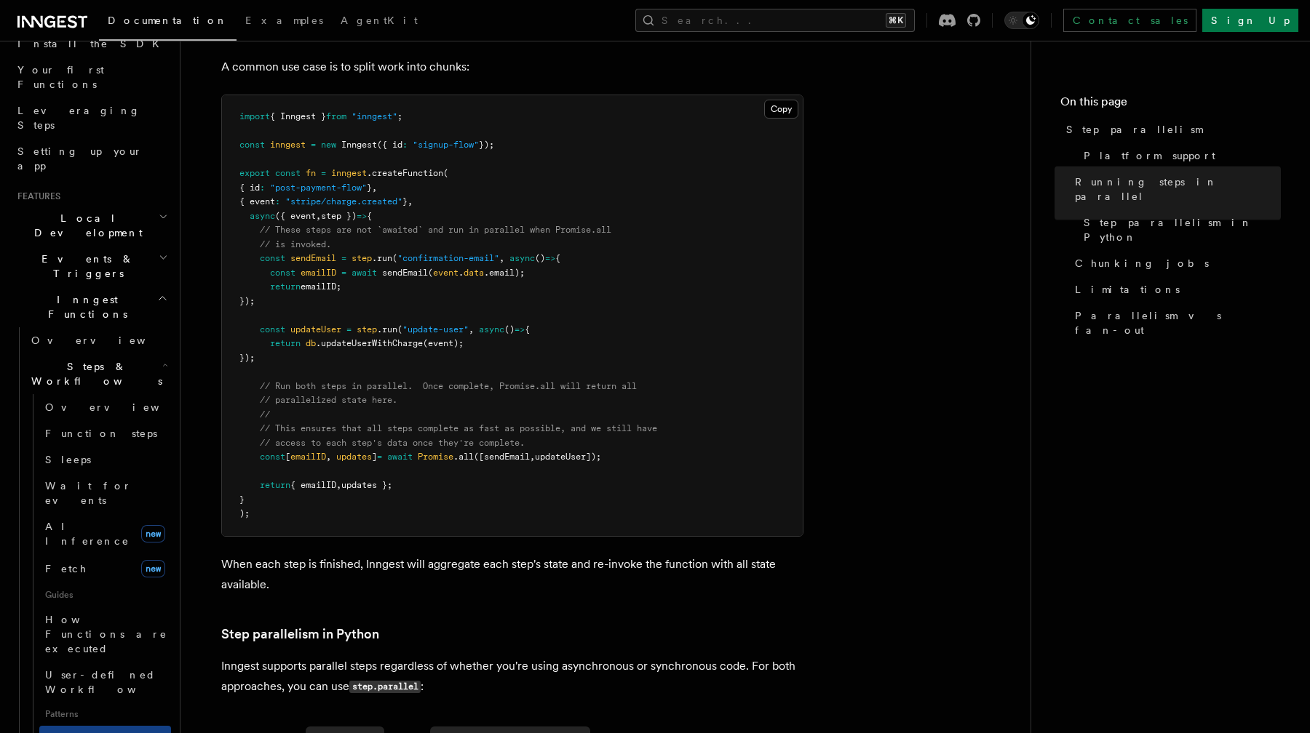
scroll to position [451, 0]
drag, startPoint x: 297, startPoint y: 183, endPoint x: 450, endPoint y: 183, distance: 153.5
click at [450, 183] on pre "import { Inngest } from "inngest" ; const inngest = new Inngest ({ id : "signup…" at bounding box center [512, 313] width 581 height 441
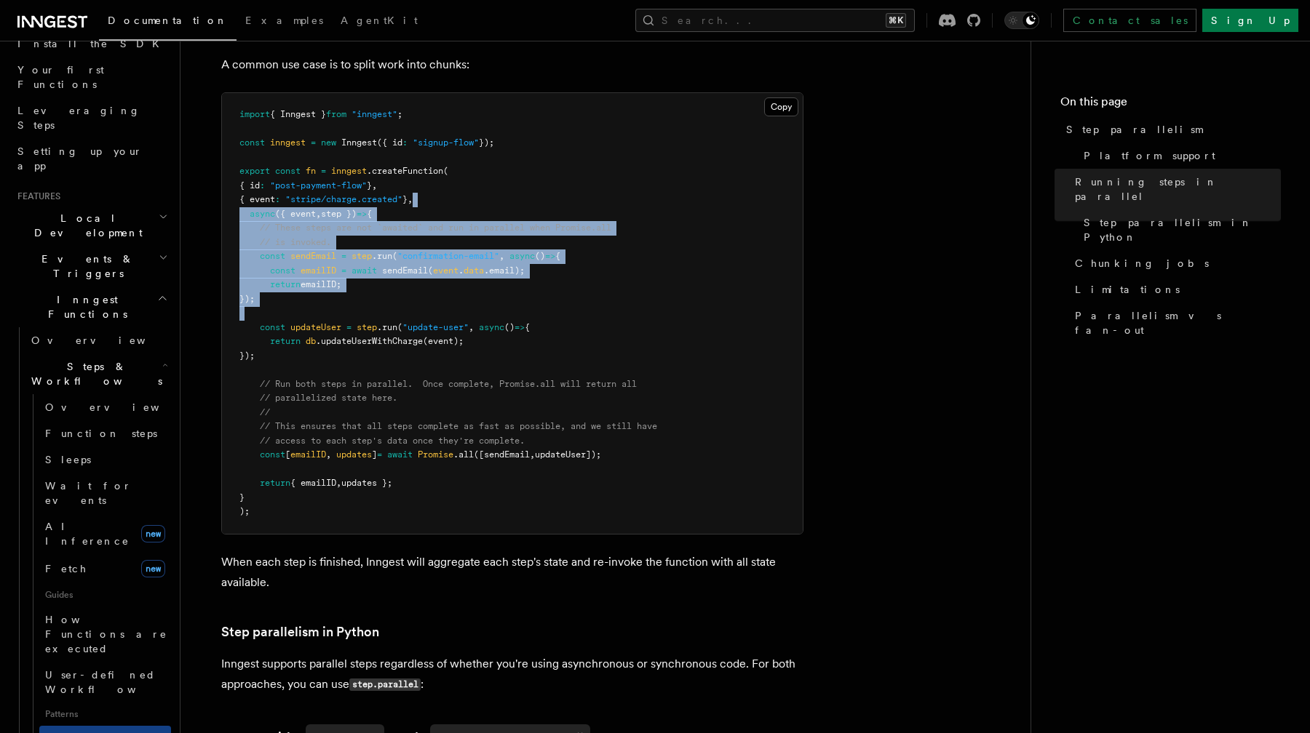
drag, startPoint x: 450, startPoint y: 183, endPoint x: 512, endPoint y: 296, distance: 129.3
click at [512, 296] on pre "import { Inngest } from "inngest" ; const inngest = new Inngest ({ id : "signup…" at bounding box center [512, 313] width 581 height 441
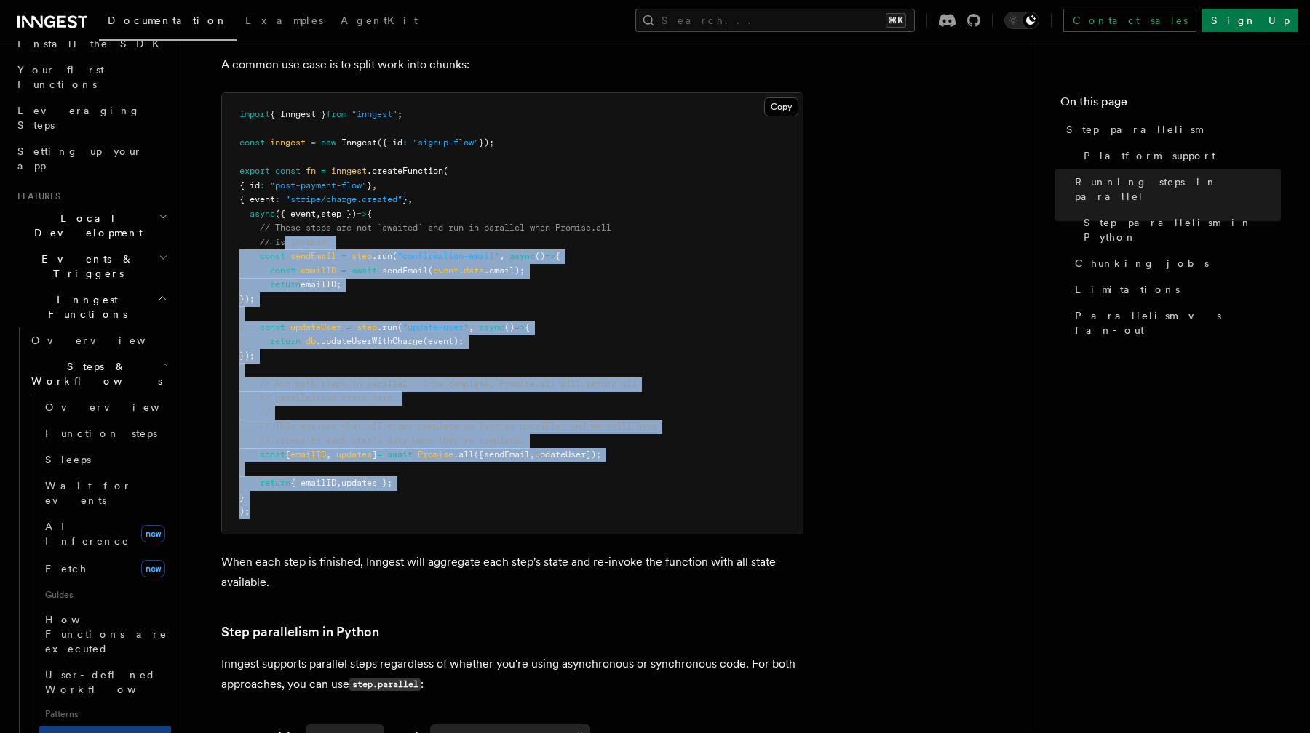
drag, startPoint x: 288, startPoint y: 223, endPoint x: 482, endPoint y: 502, distance: 339.3
click at [482, 502] on pre "import { Inngest } from "inngest" ; const inngest = new Inngest ({ id : "signup…" at bounding box center [512, 313] width 581 height 441
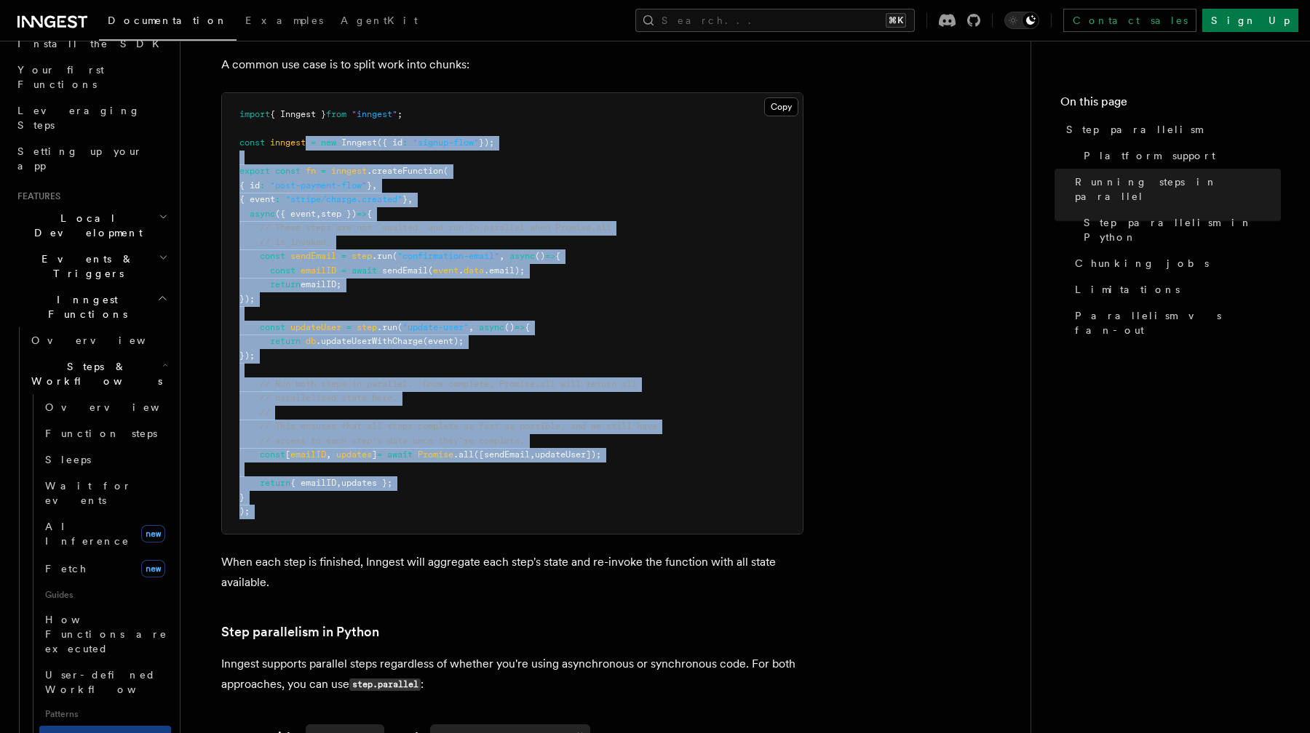
drag, startPoint x: 482, startPoint y: 502, endPoint x: 308, endPoint y: 128, distance: 412.5
click at [308, 128] on pre "import { Inngest } from "inngest" ; const inngest = new Inngest ({ id : "signup…" at bounding box center [512, 313] width 581 height 441
click at [308, 138] on span at bounding box center [308, 143] width 5 height 10
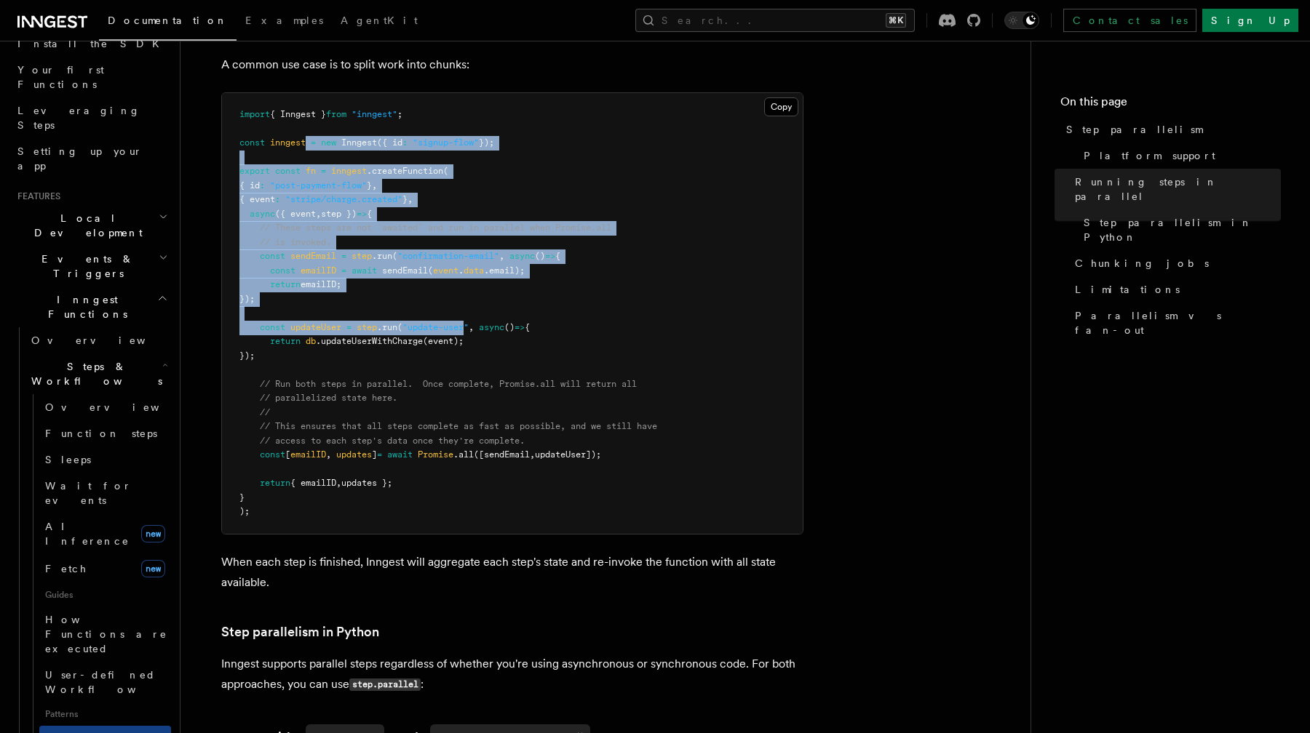
drag, startPoint x: 308, startPoint y: 128, endPoint x: 448, endPoint y: 308, distance: 227.6
click at [448, 308] on code "import { Inngest } from "inngest" ; const inngest = new Inngest ({ id : "signup…" at bounding box center [448, 312] width 418 height 407
click at [448, 322] on span ""update-user"" at bounding box center [435, 327] width 66 height 10
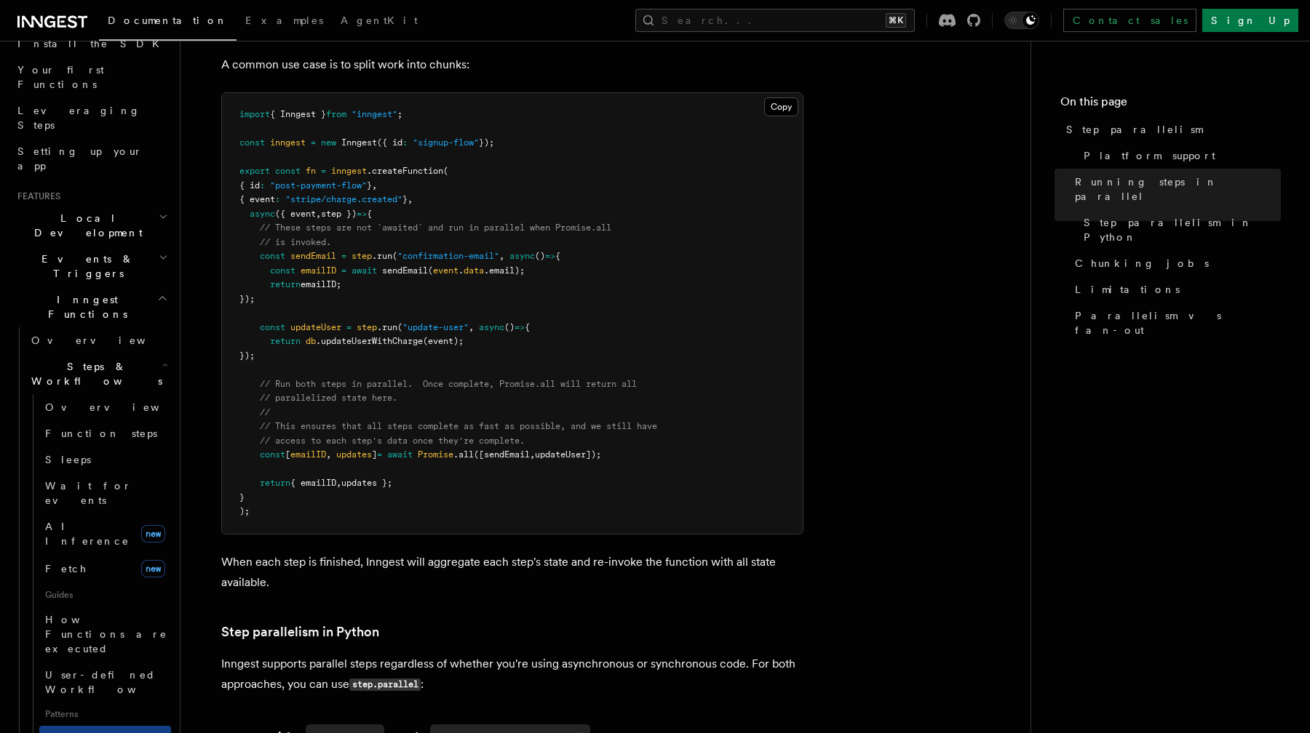
scroll to position [0, 0]
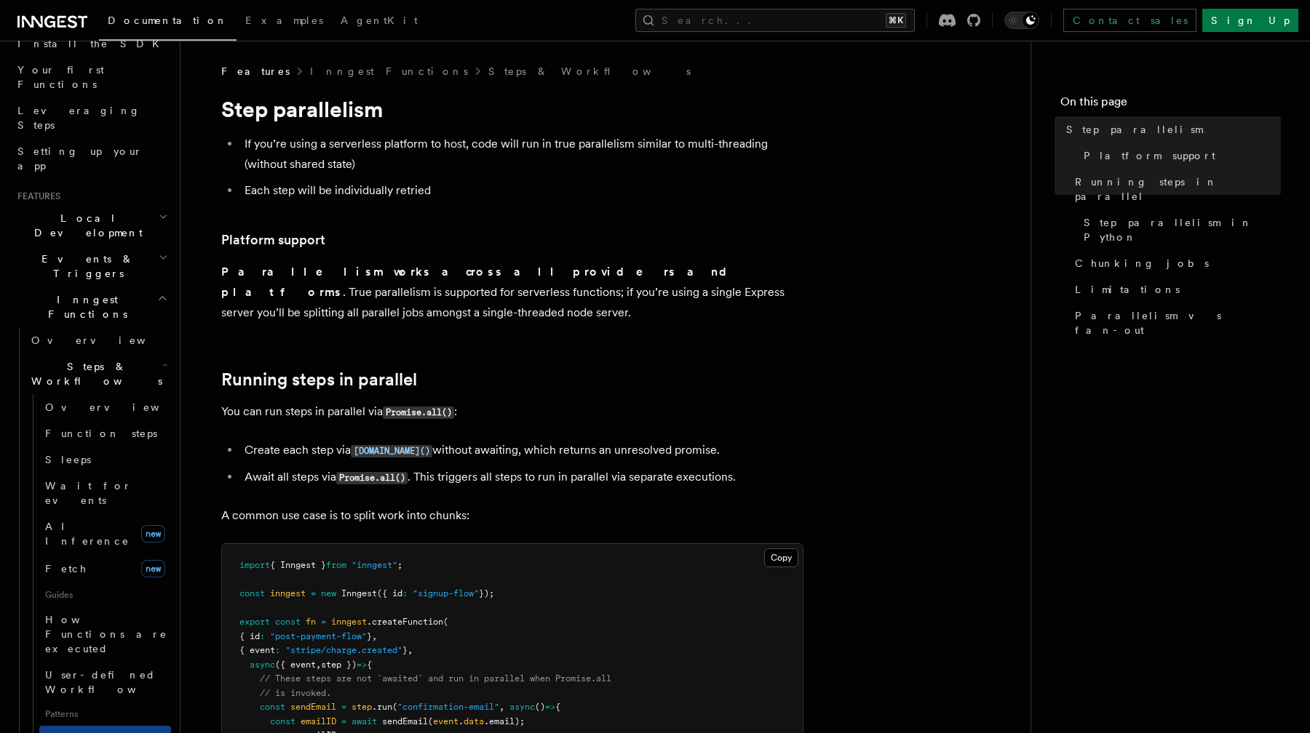
click at [162, 297] on icon "button" at bounding box center [162, 299] width 7 height 4
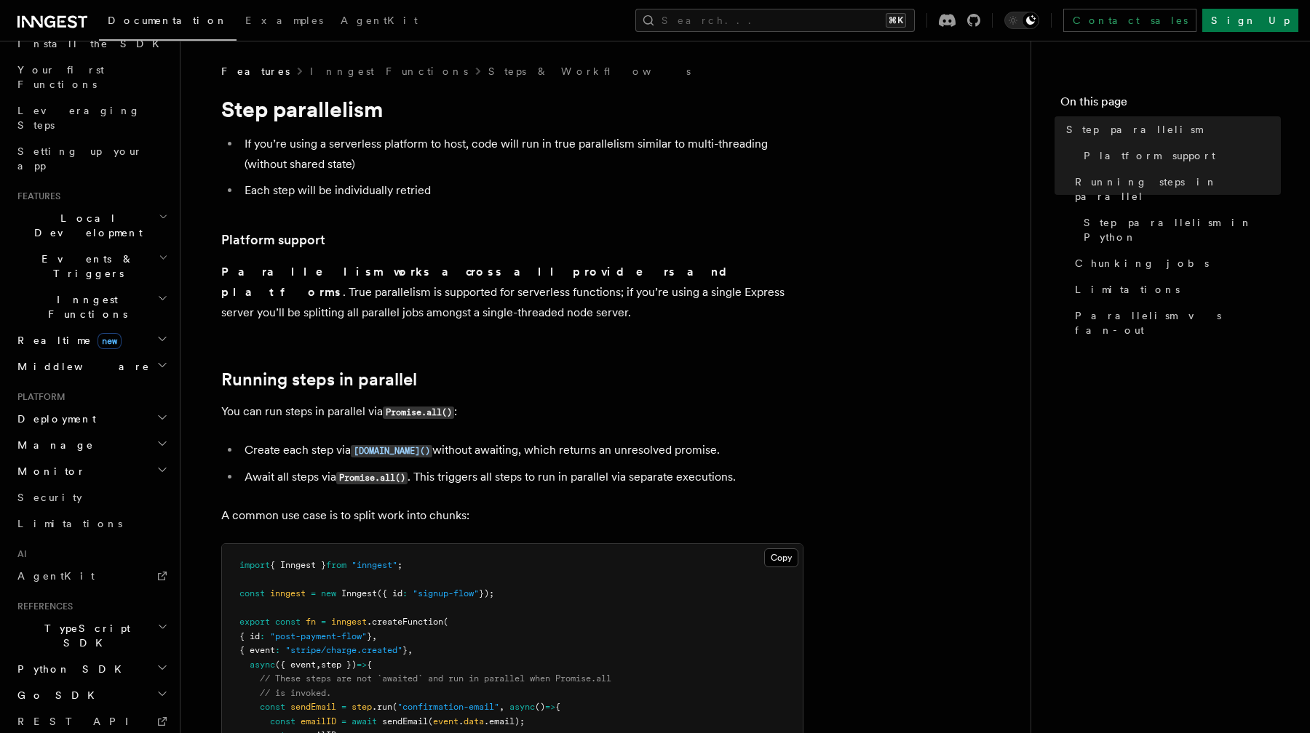
click at [162, 293] on icon "button" at bounding box center [162, 299] width 11 height 12
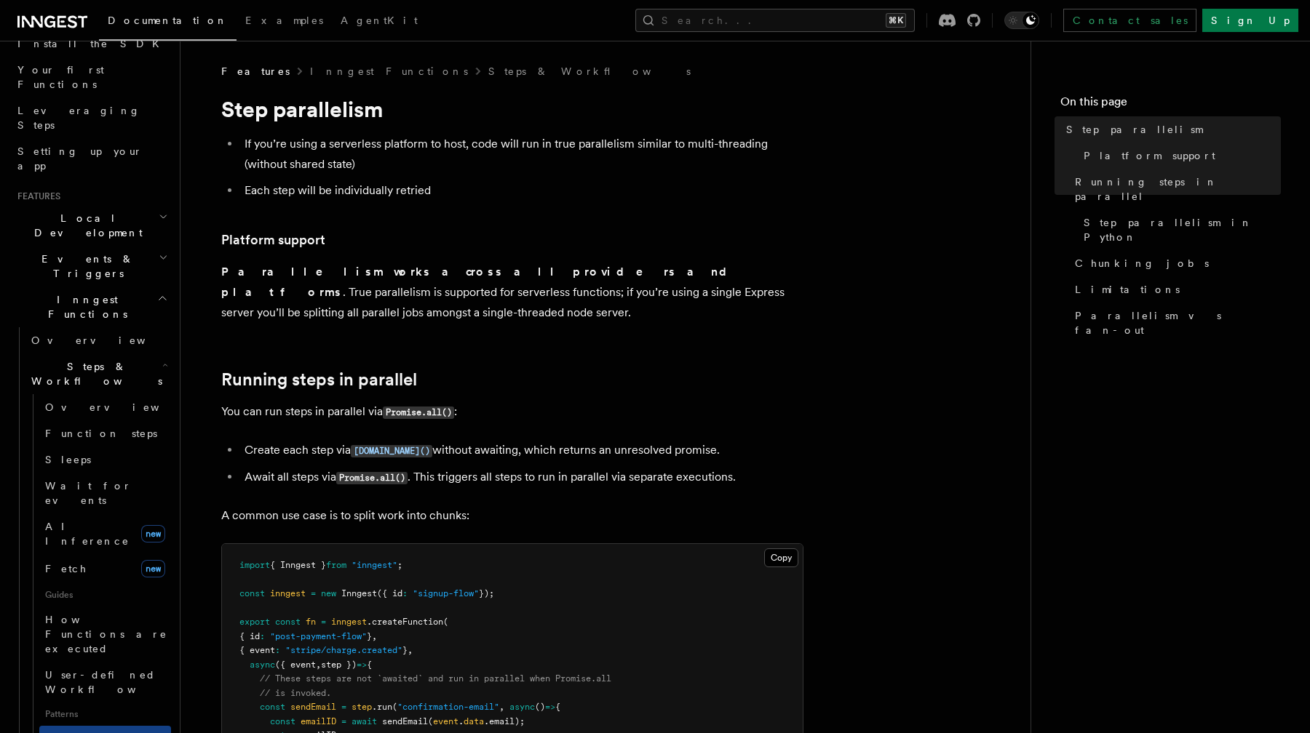
click at [162, 297] on icon "button" at bounding box center [162, 299] width 7 height 4
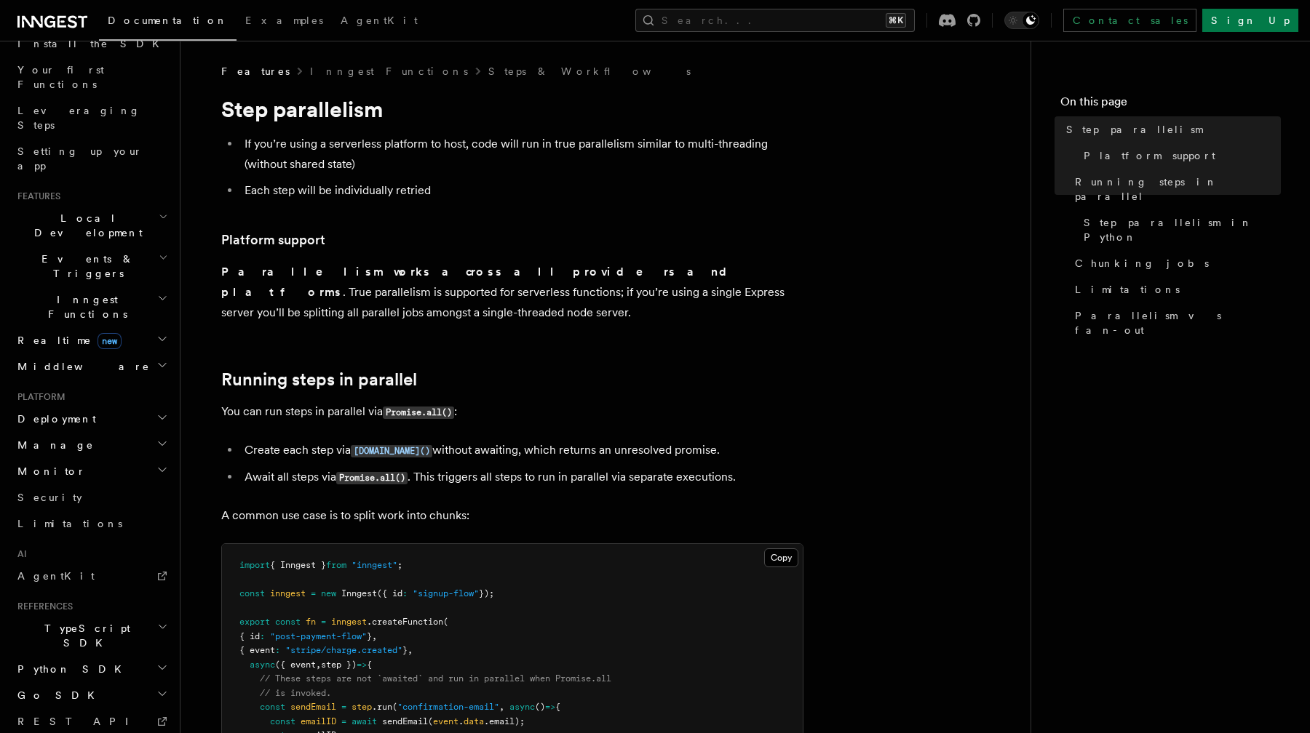
click at [158, 359] on icon "button" at bounding box center [162, 365] width 12 height 12
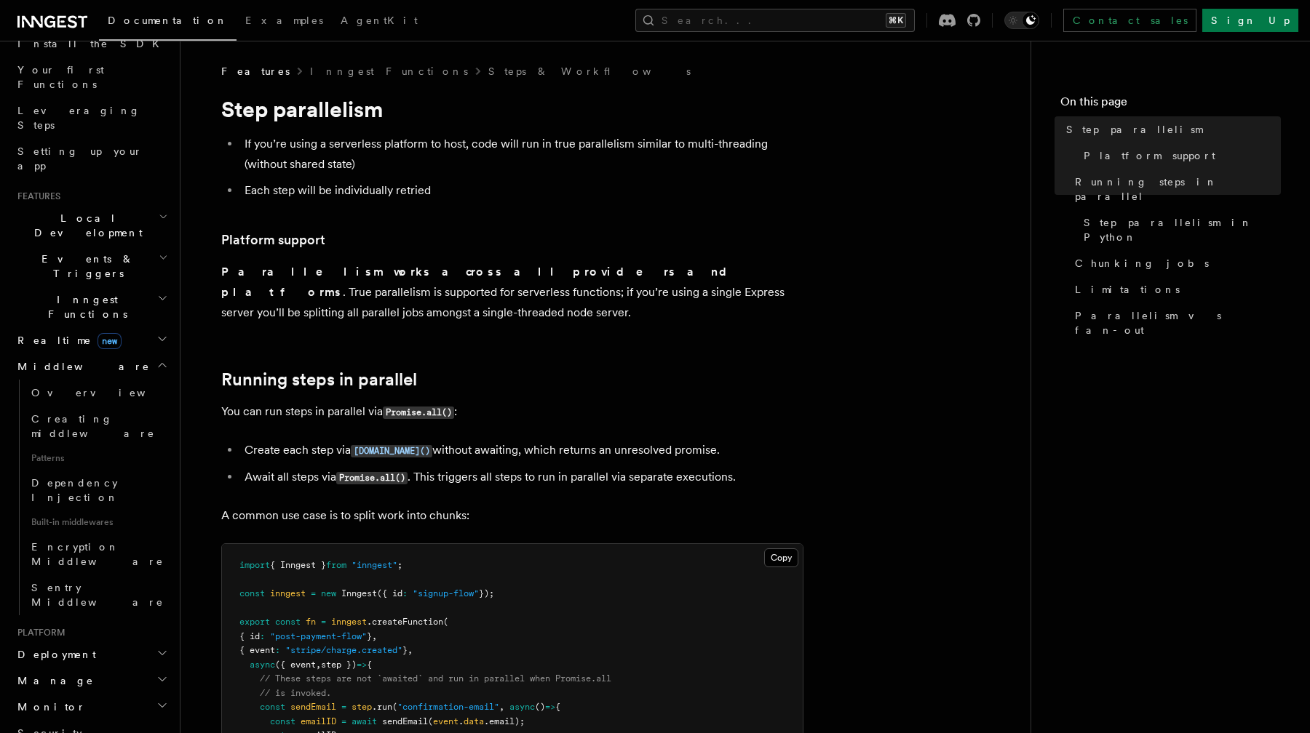
click at [158, 359] on icon "button" at bounding box center [162, 365] width 12 height 12
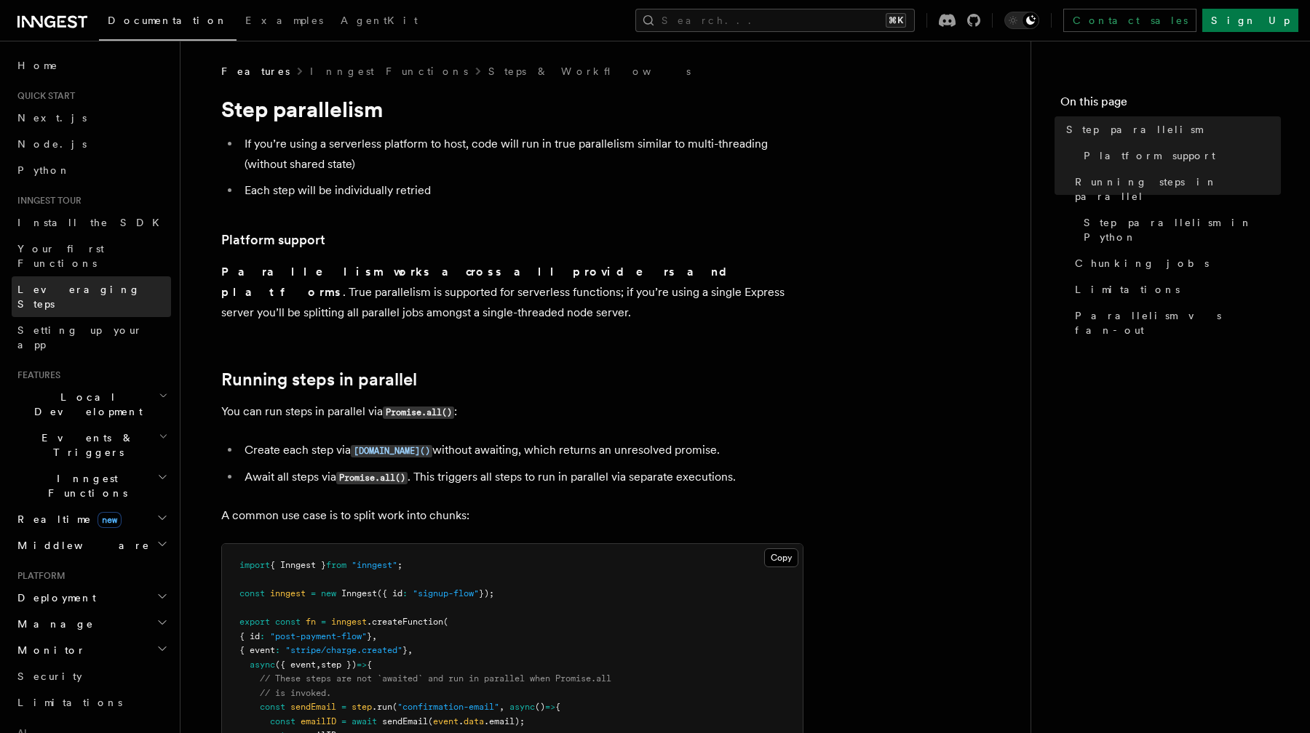
click at [140, 287] on link "Leveraging Steps" at bounding box center [91, 297] width 159 height 41
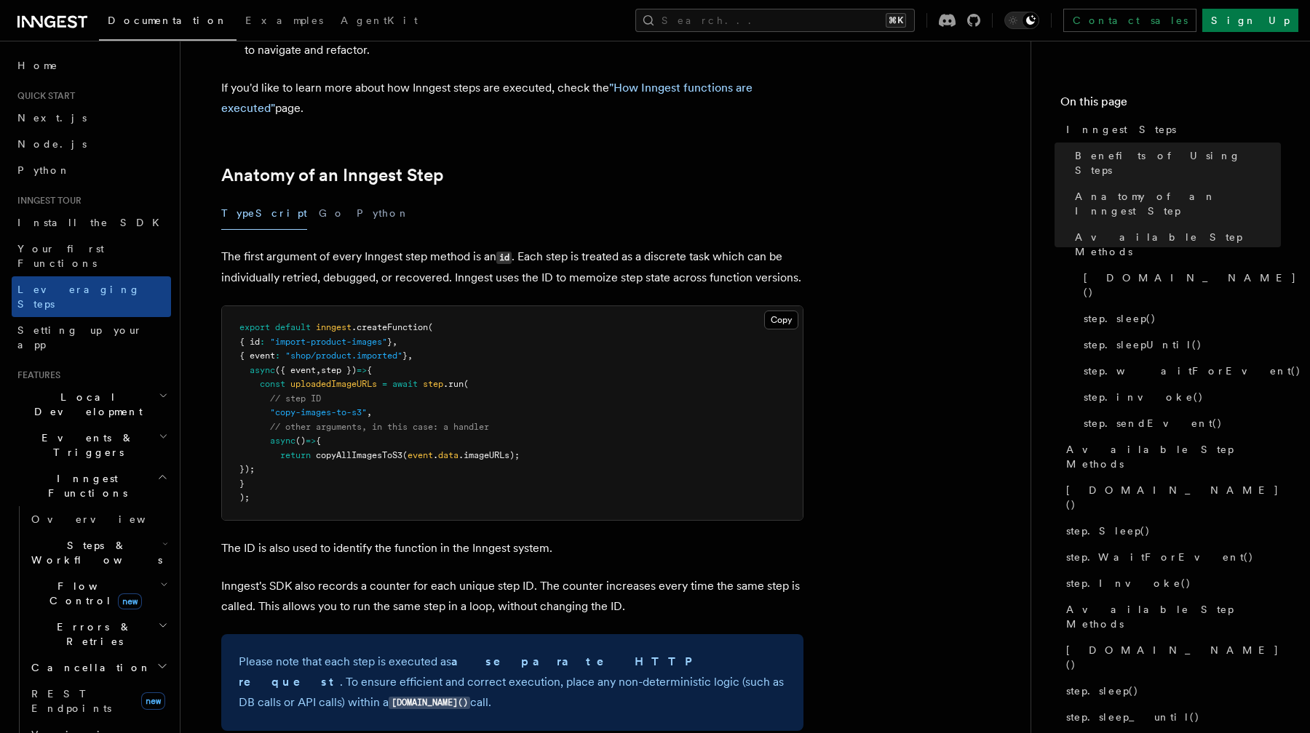
click at [63, 19] on icon at bounding box center [52, 21] width 70 height 17
